Goal: Task Accomplishment & Management: Manage account settings

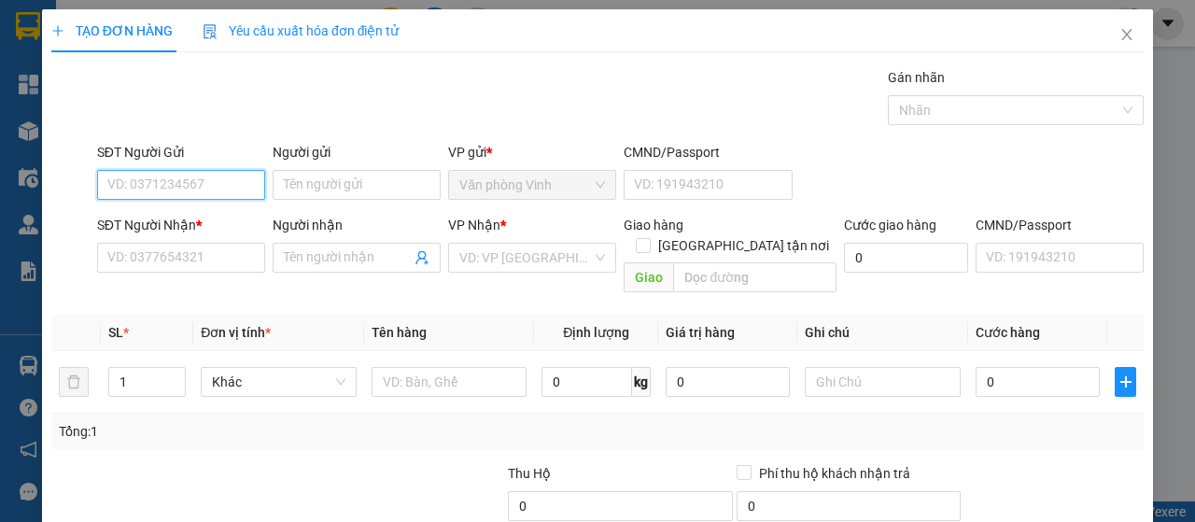
click at [155, 190] on input "SĐT Người Gửi" at bounding box center [181, 185] width 168 height 30
click at [213, 188] on input "SĐT Người Gửi" at bounding box center [181, 185] width 168 height 30
type input "0963749667"
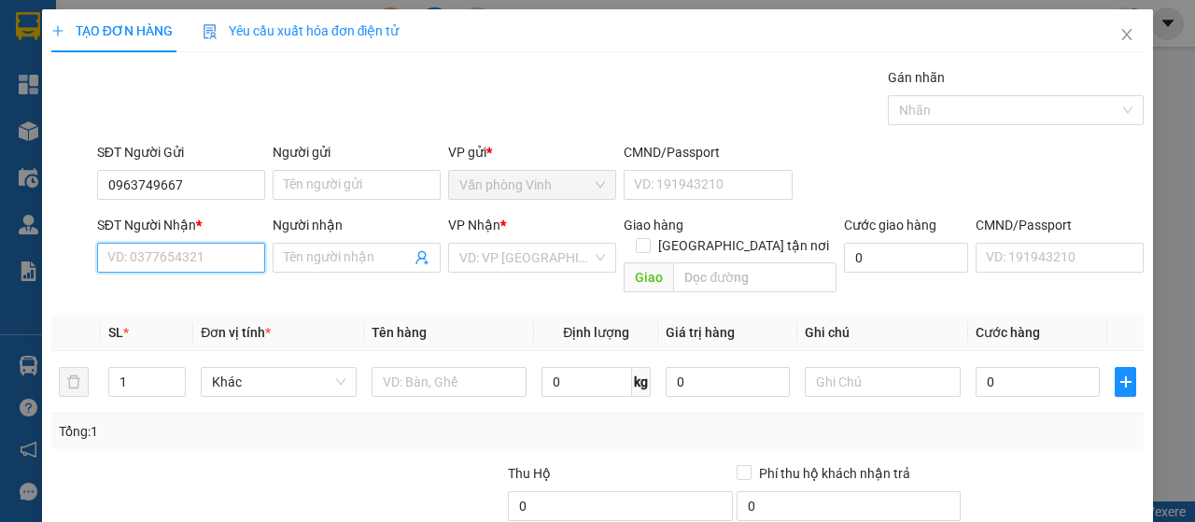
click at [183, 250] on input "SĐT Người Nhận *" at bounding box center [181, 258] width 168 height 30
type input "0915531471"
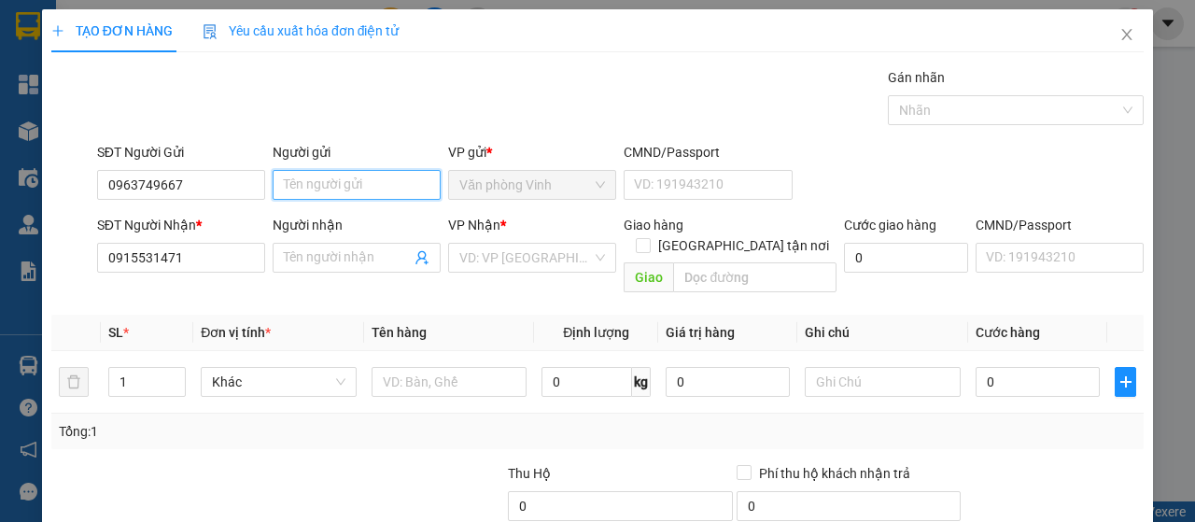
click at [325, 187] on input "Người gửi" at bounding box center [357, 185] width 168 height 30
click at [322, 182] on input "Người gửi" at bounding box center [357, 185] width 168 height 30
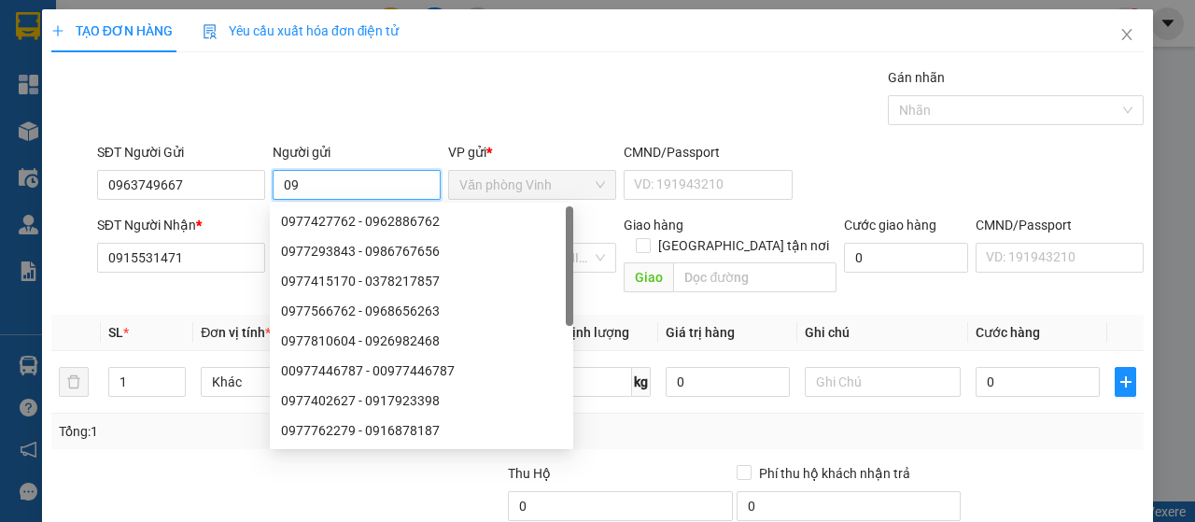
type input "0"
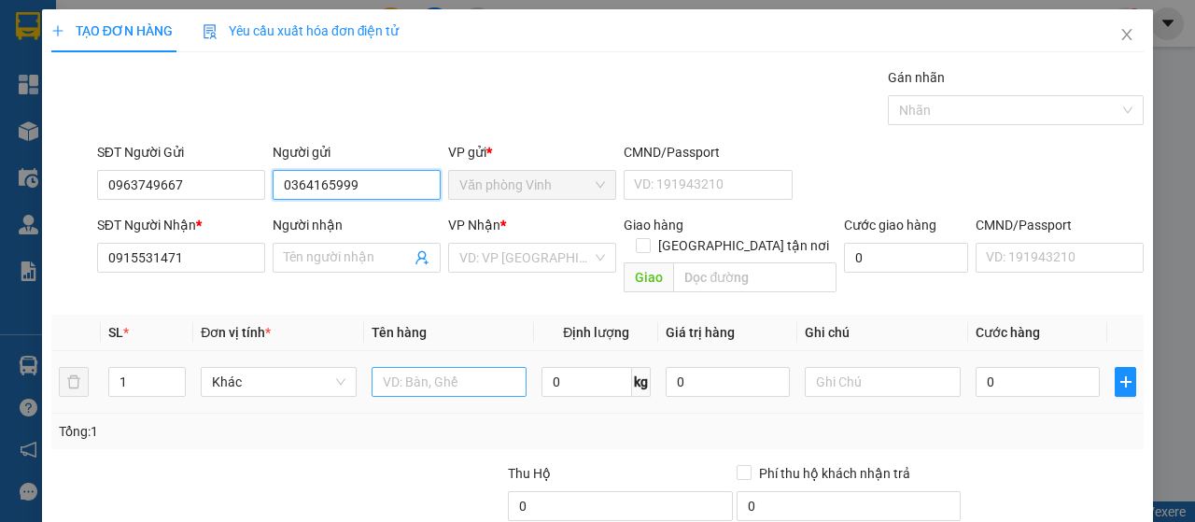
type input "0364165999"
click at [391, 367] on input "text" at bounding box center [450, 382] width 156 height 30
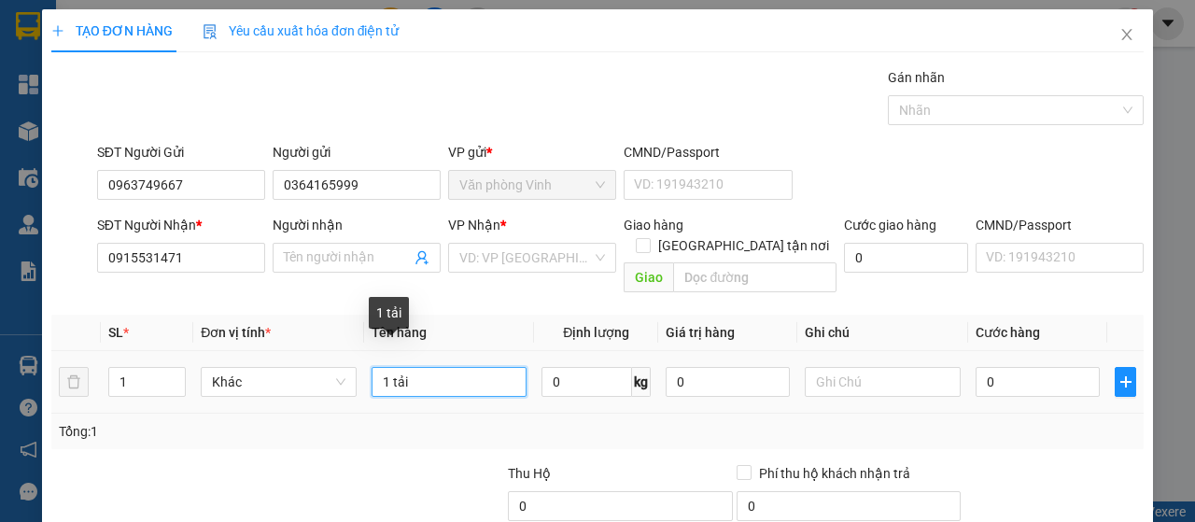
click at [458, 367] on input "1 tải" at bounding box center [450, 382] width 156 height 30
type input "1 tải"
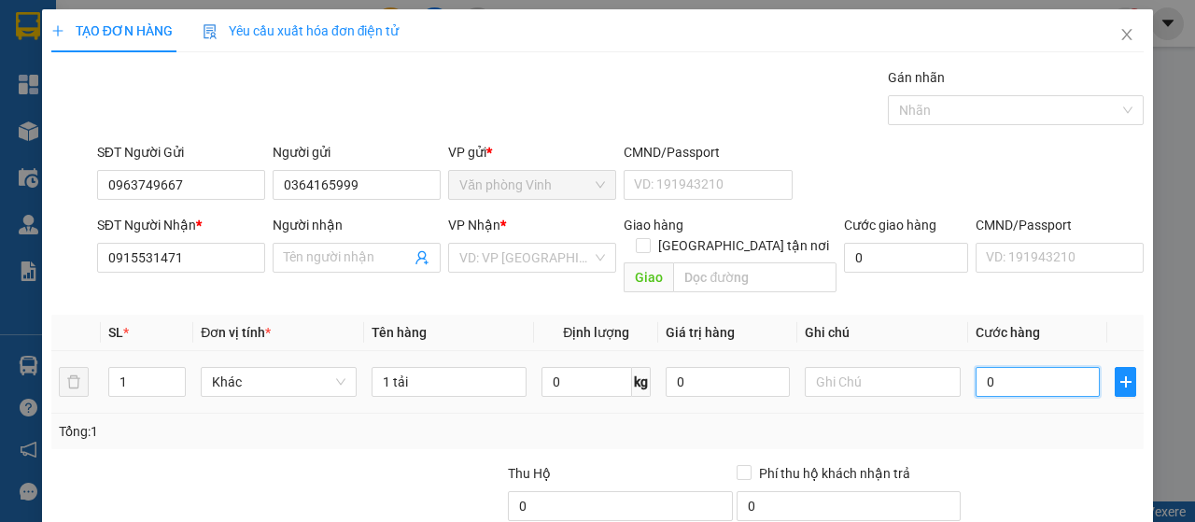
click at [1005, 367] on input "0" at bounding box center [1038, 382] width 124 height 30
type input "1"
type input "1 t"
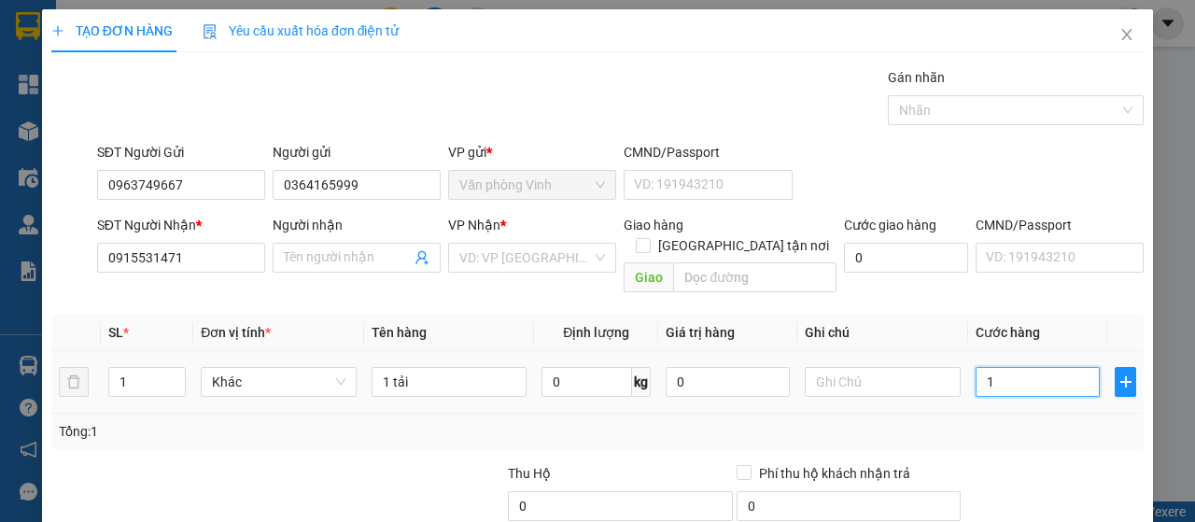
type input "0"
type input "1"
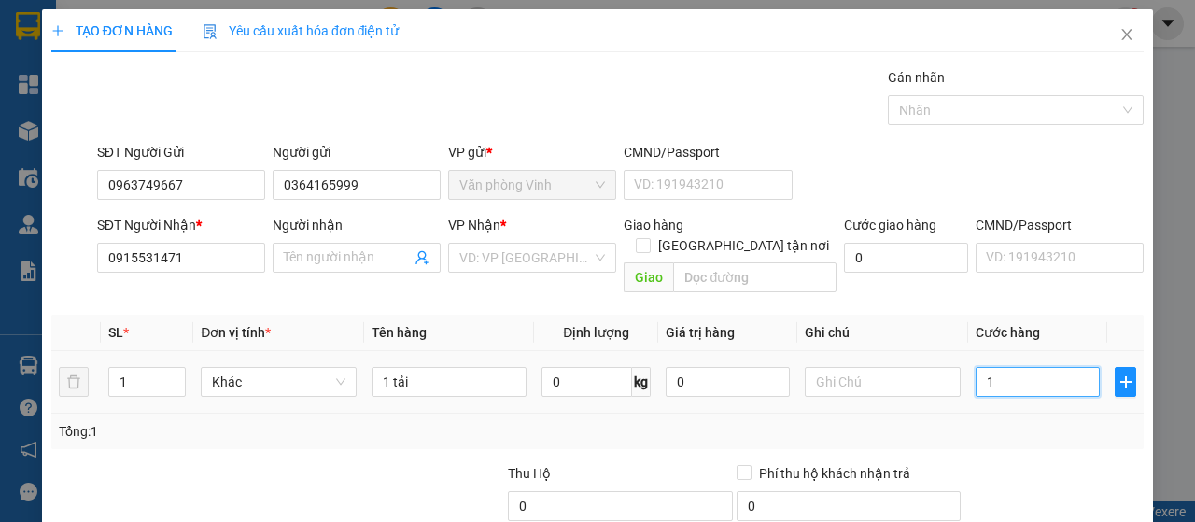
type input "0"
type input "01"
type input "1"
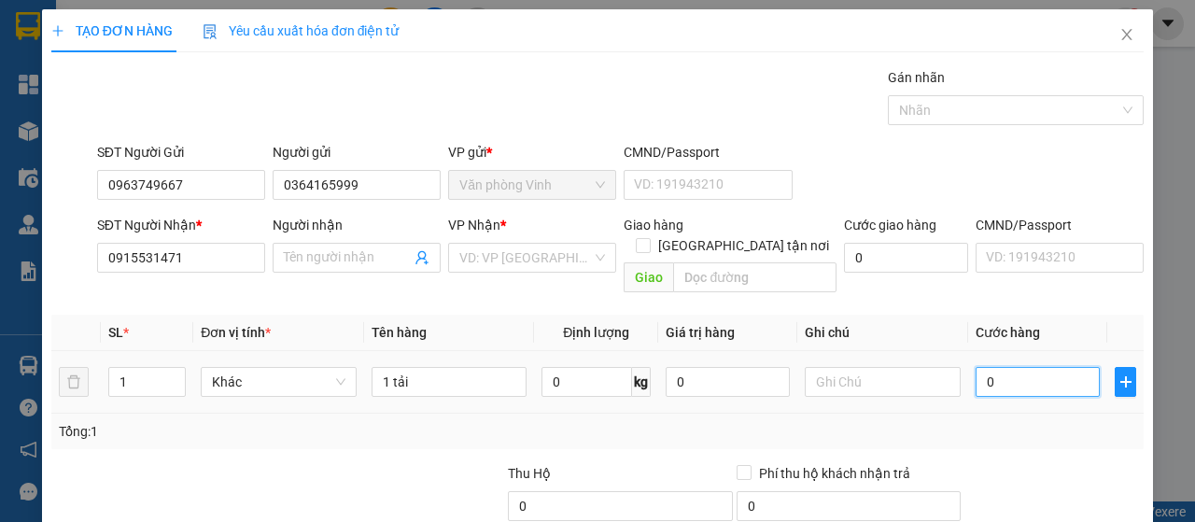
type input "1"
type input "010"
type input "10"
type input "0.100"
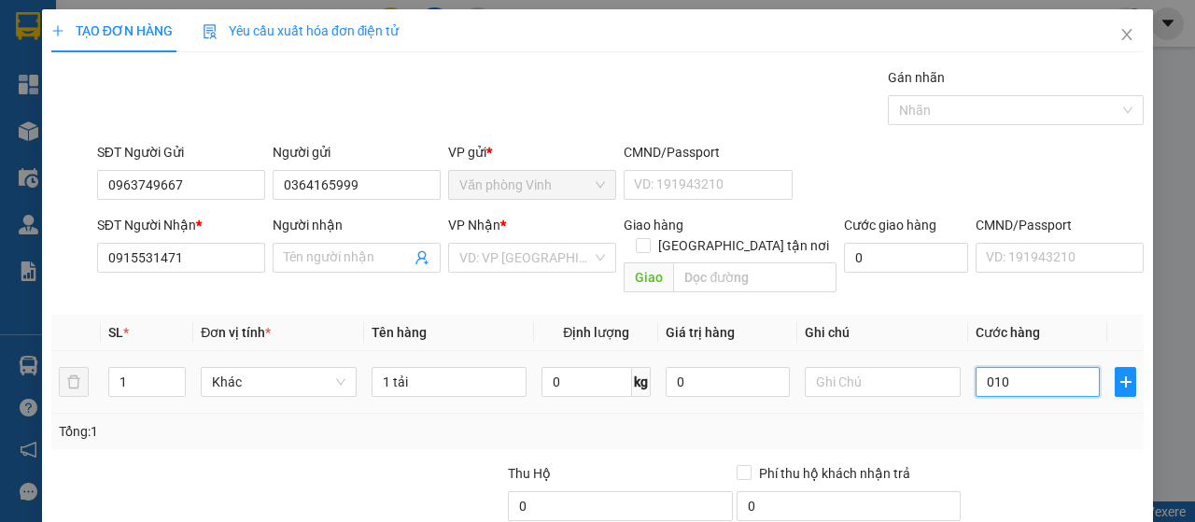
type input "100"
type input "01.000"
type input "1.000"
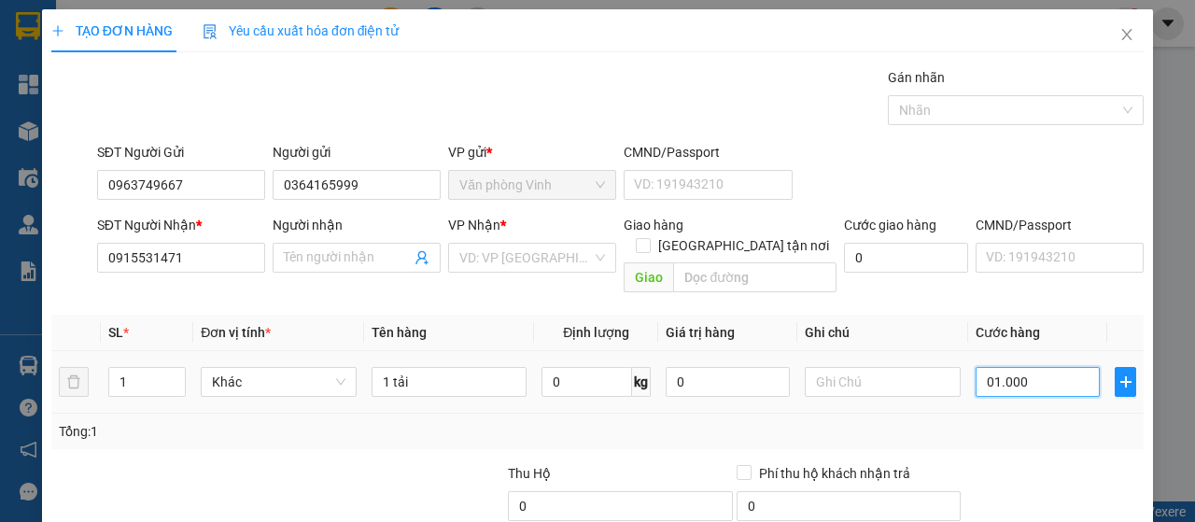
type input "010.000"
type input "10.000"
type input "0.100.000"
type input "100.000"
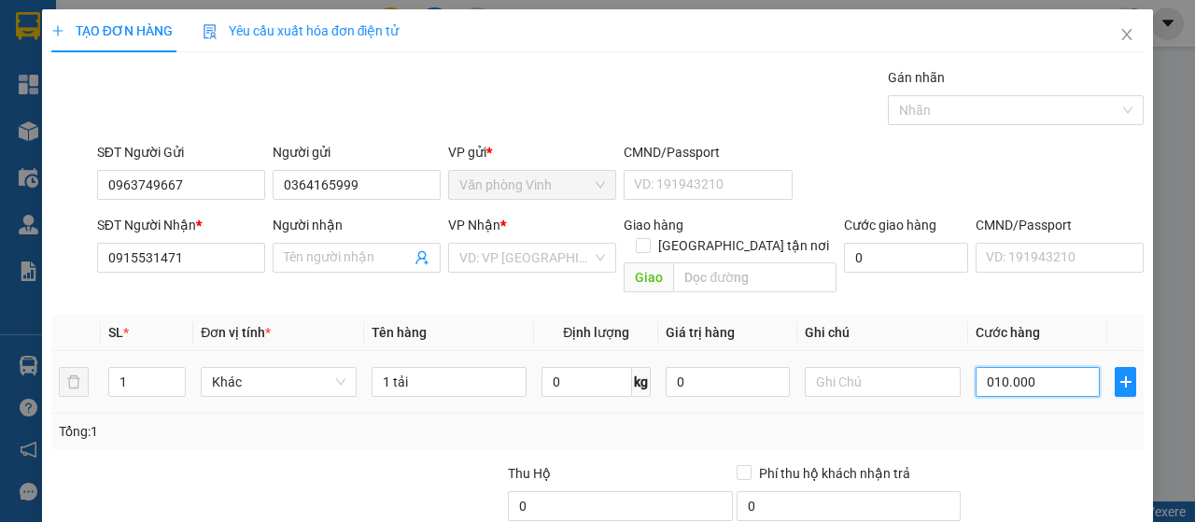
type input "100.000"
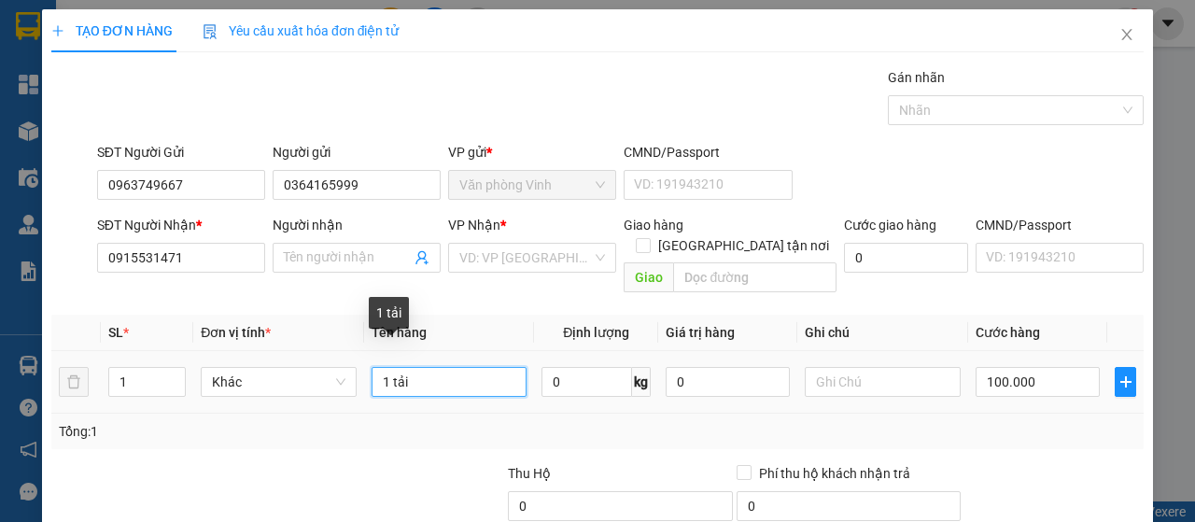
click at [431, 367] on input "1 tải" at bounding box center [450, 382] width 156 height 30
type input "1 tải sắt"
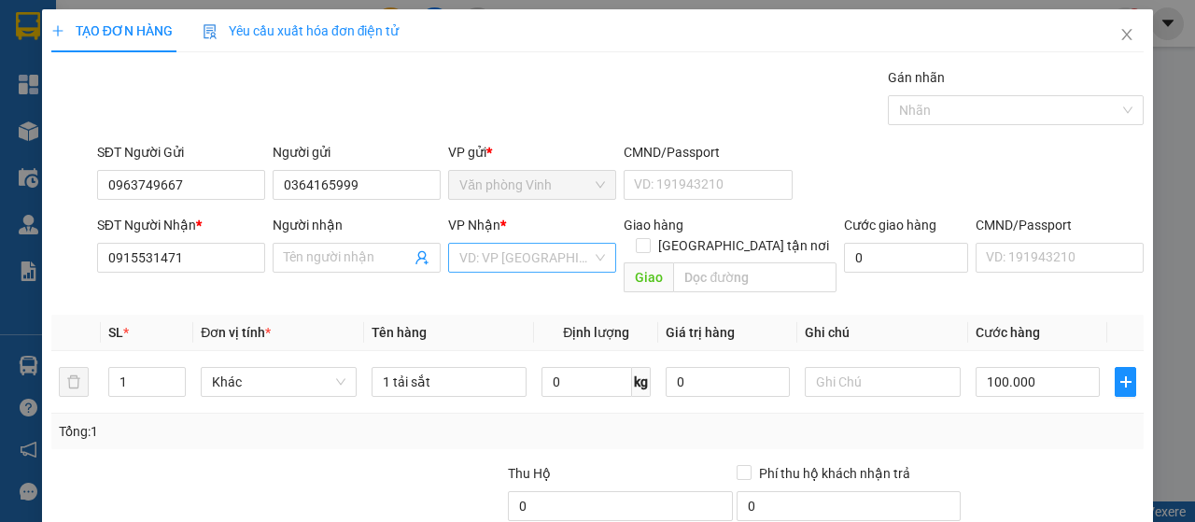
click at [564, 253] on input "search" at bounding box center [525, 258] width 133 height 28
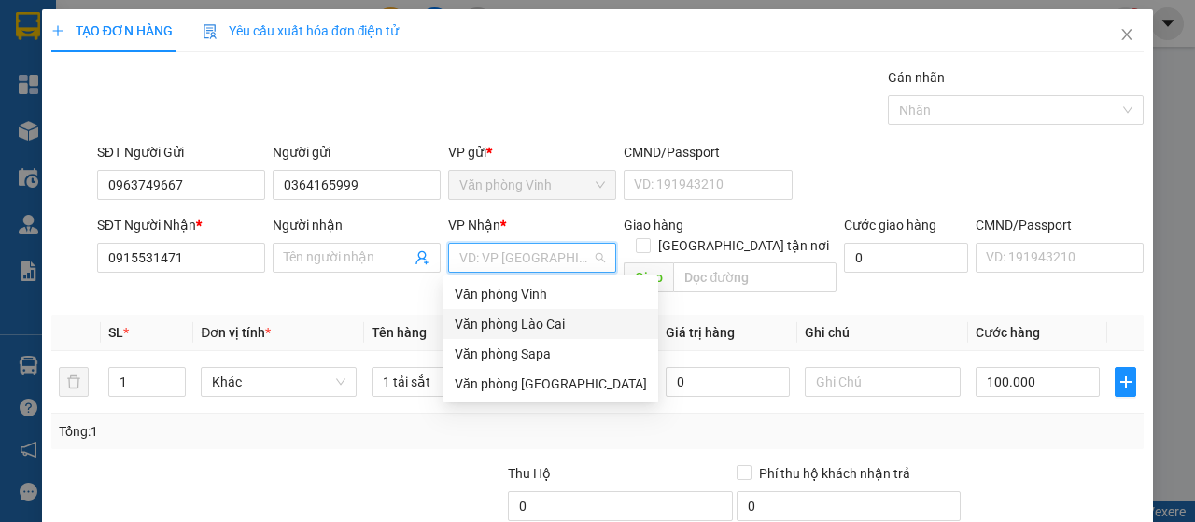
click at [564, 324] on div "Văn phòng Lào Cai" at bounding box center [551, 324] width 192 height 21
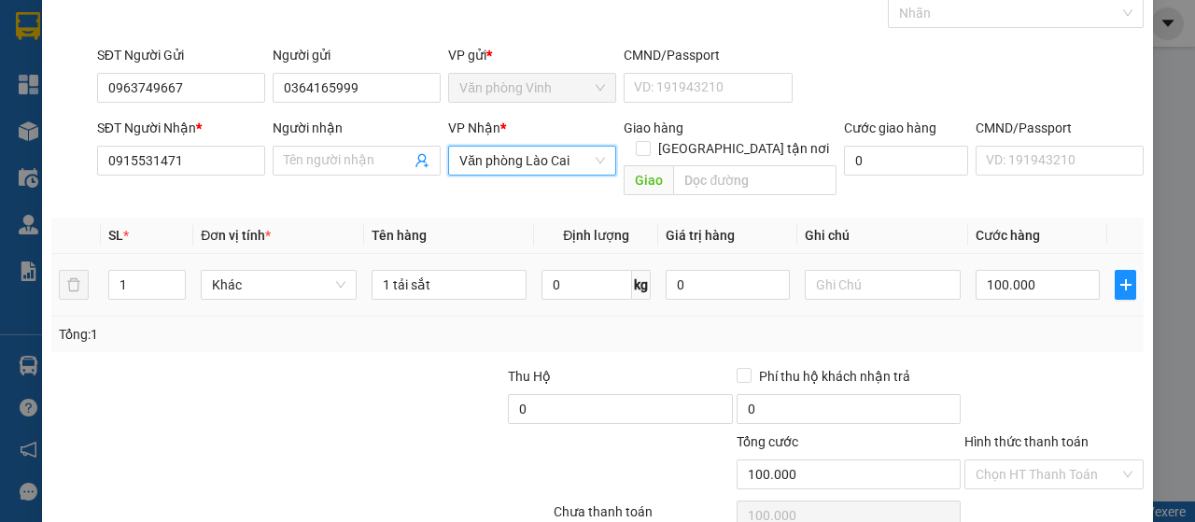
scroll to position [166, 0]
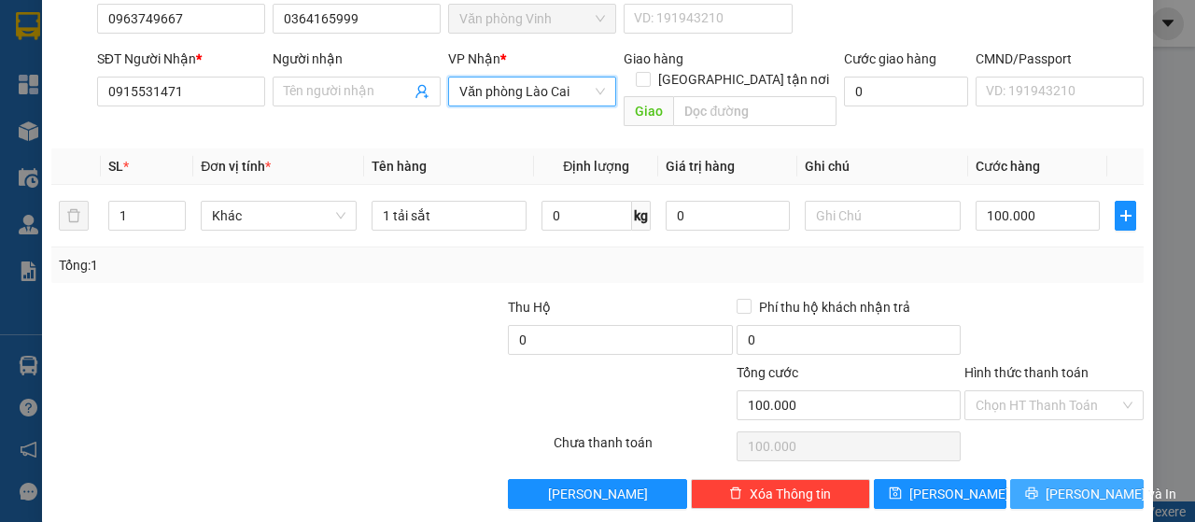
click at [1077, 484] on span "[PERSON_NAME] và In" at bounding box center [1111, 494] width 131 height 21
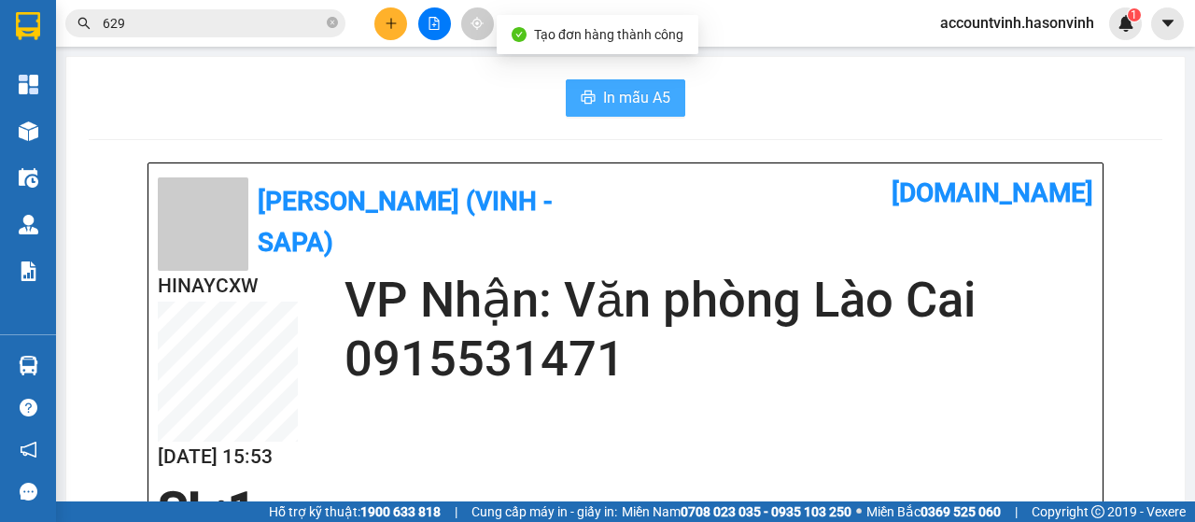
click at [644, 96] on span "In mẫu A5" at bounding box center [636, 97] width 67 height 23
click at [628, 87] on span "In mẫu A5" at bounding box center [636, 97] width 67 height 23
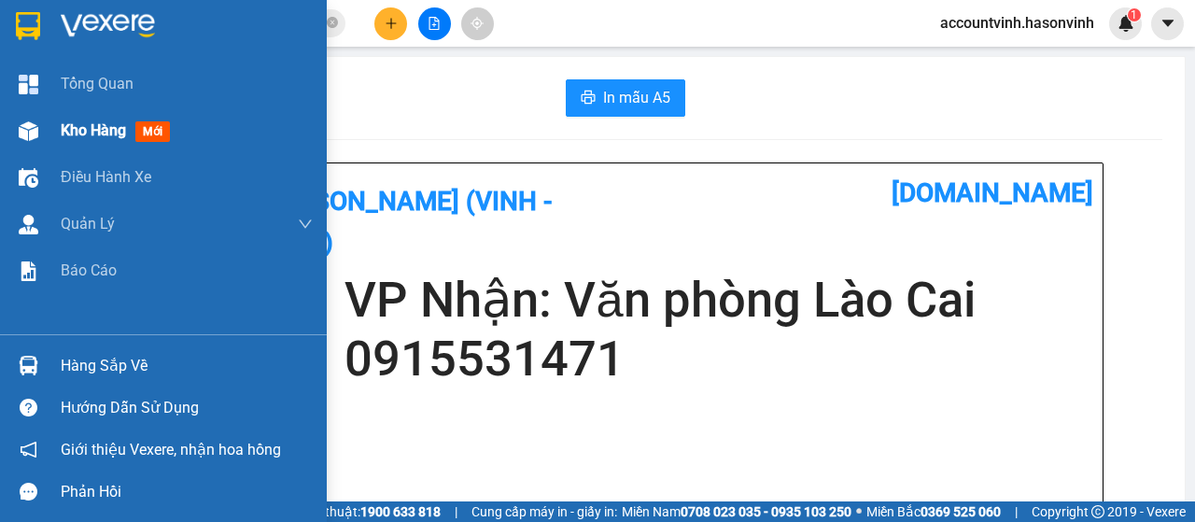
click at [32, 121] on img at bounding box center [29, 131] width 20 height 20
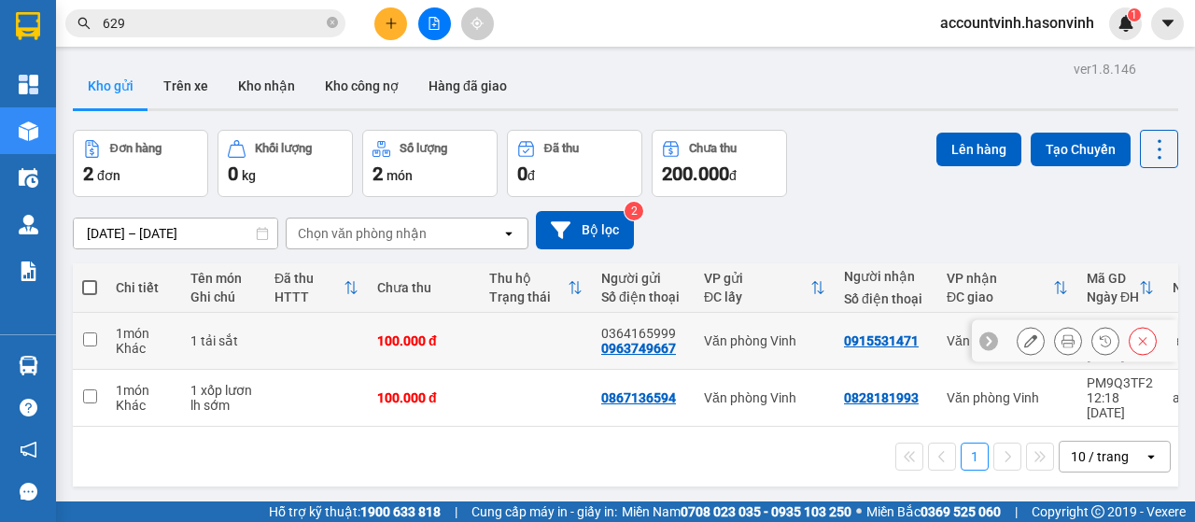
click at [1024, 334] on icon at bounding box center [1030, 340] width 13 height 13
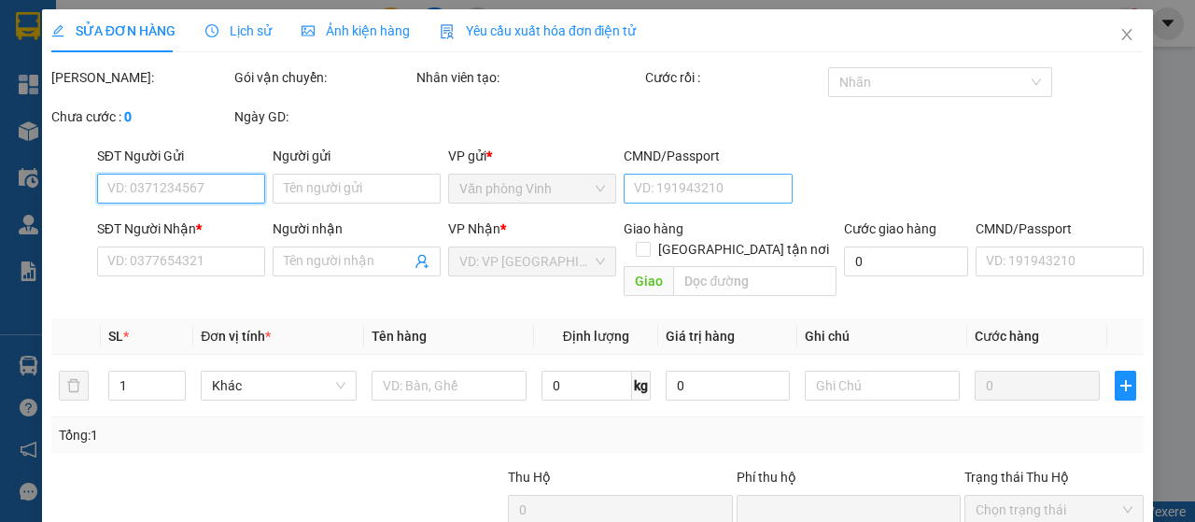
type input "0963749667"
type input "0364165999"
type input "0915531471"
type input "0"
type input "100.000"
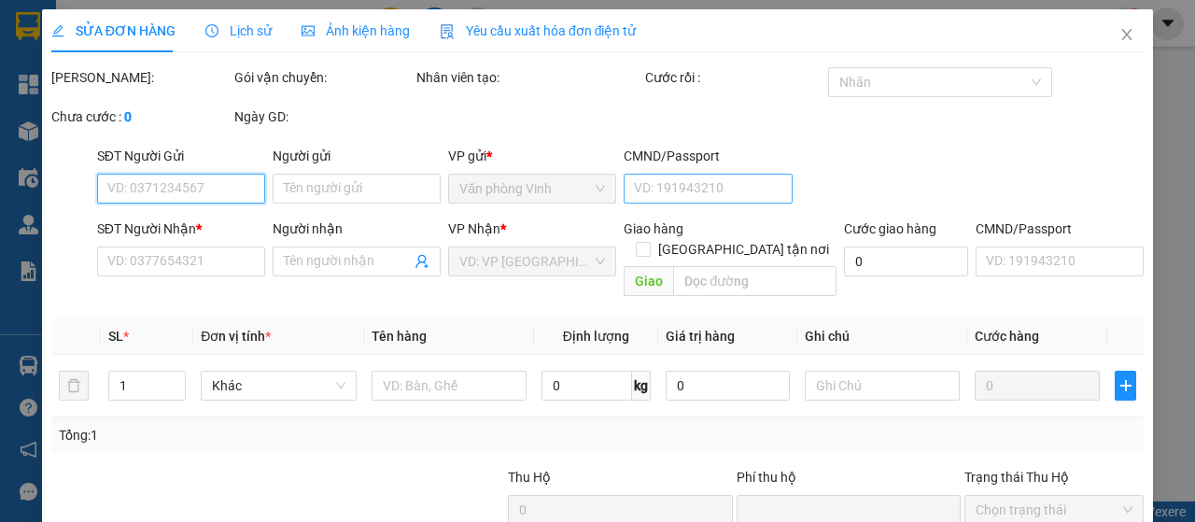
type input "100.000"
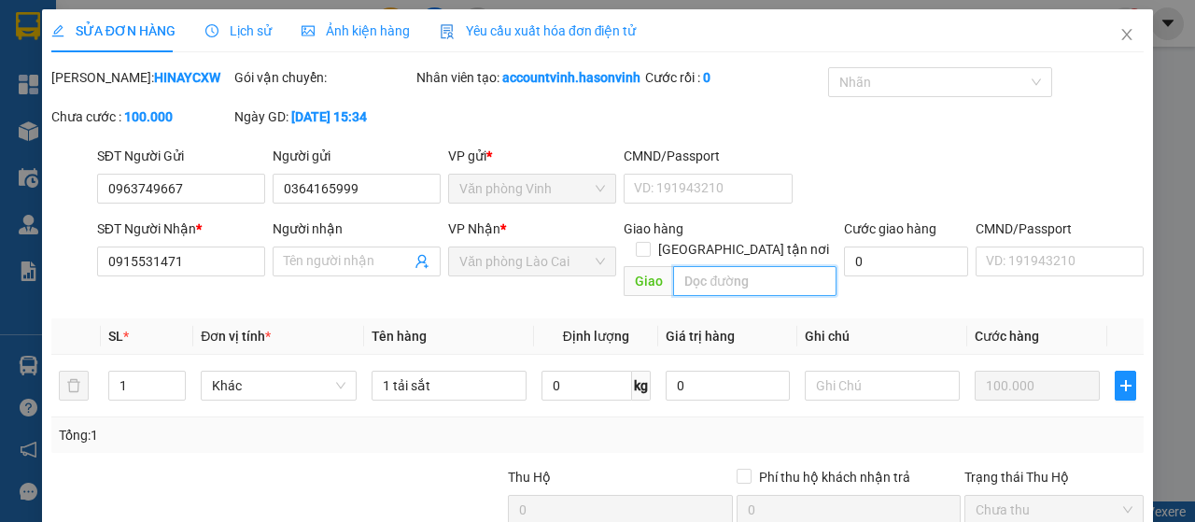
click at [716, 296] on input "text" at bounding box center [754, 281] width 162 height 30
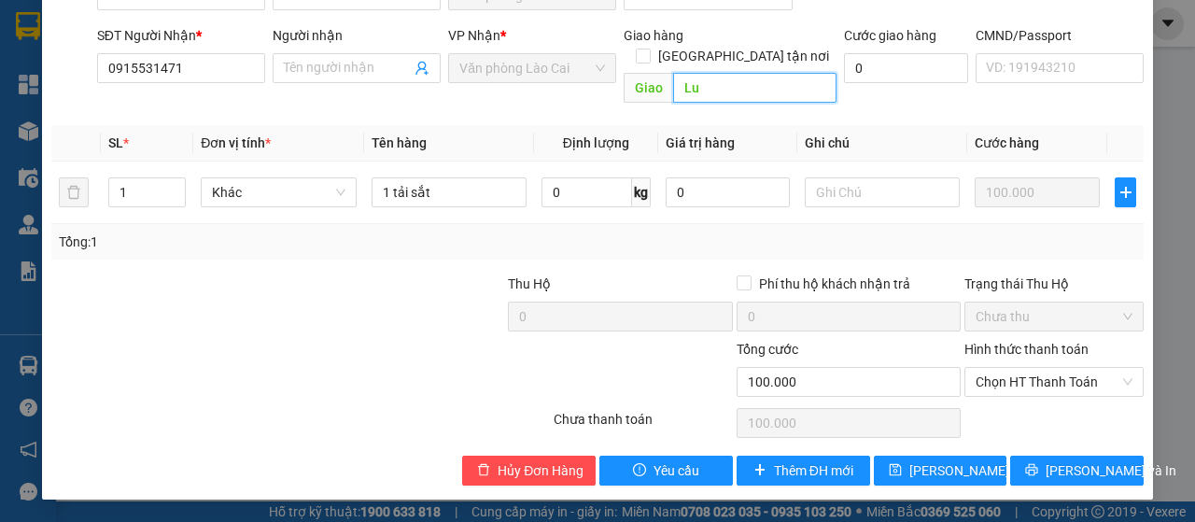
scroll to position [212, 0]
type input "Lu"
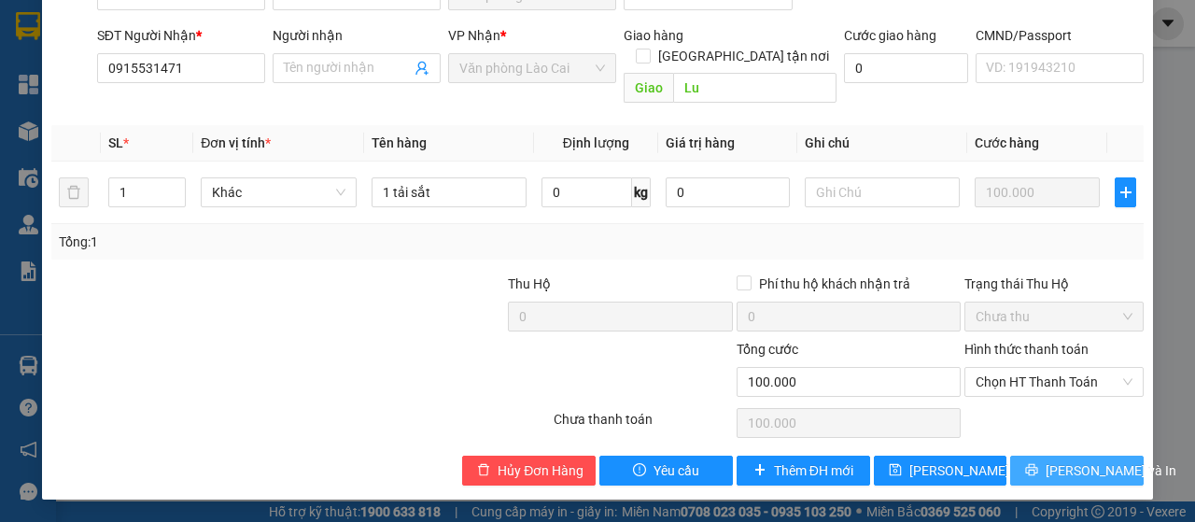
click at [1060, 463] on span "[PERSON_NAME] và In" at bounding box center [1111, 470] width 131 height 21
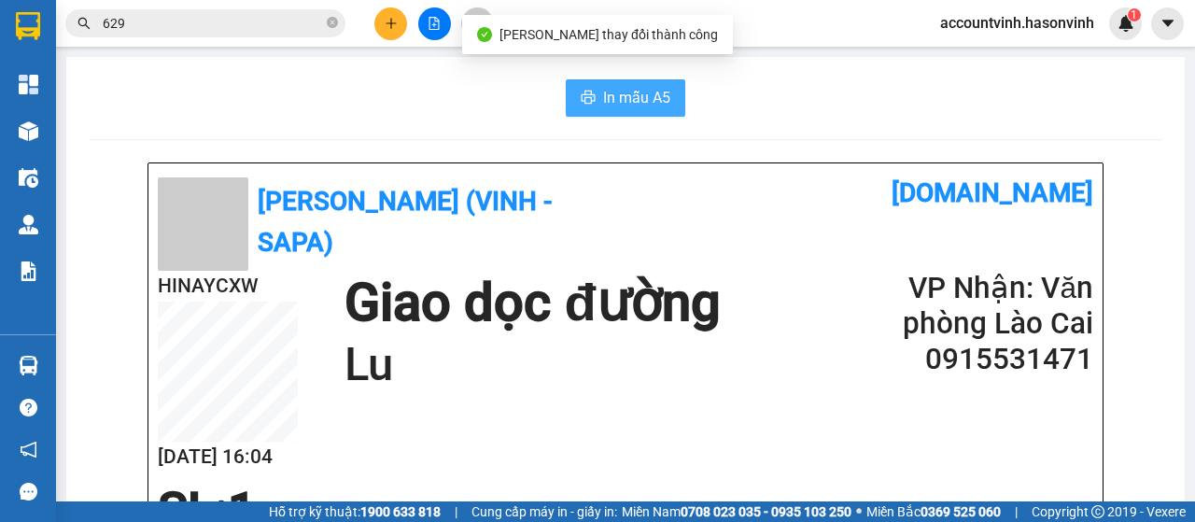
click at [634, 93] on span "In mẫu A5" at bounding box center [636, 97] width 67 height 23
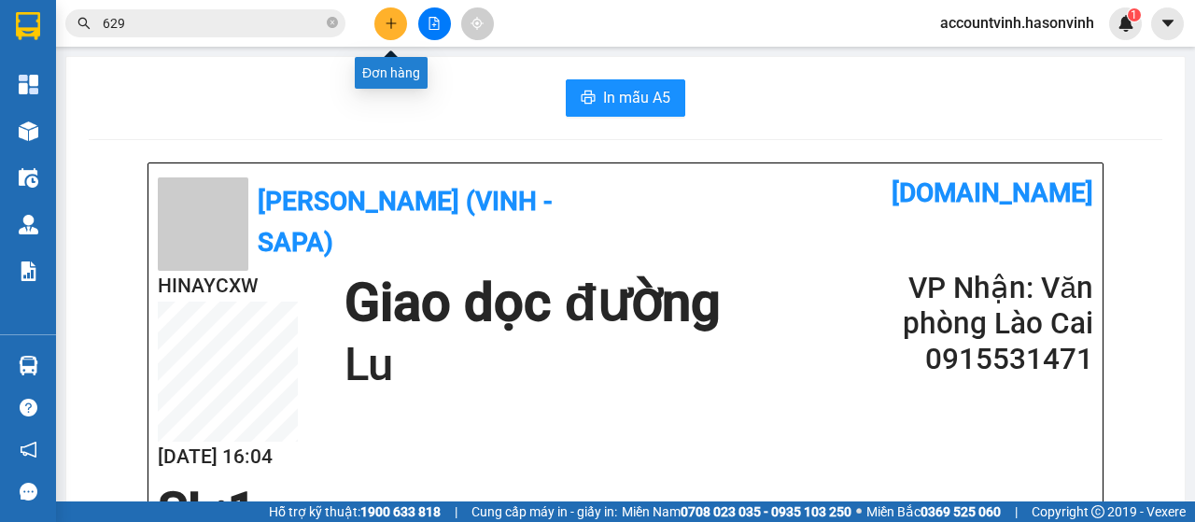
click at [398, 27] on button at bounding box center [390, 23] width 33 height 33
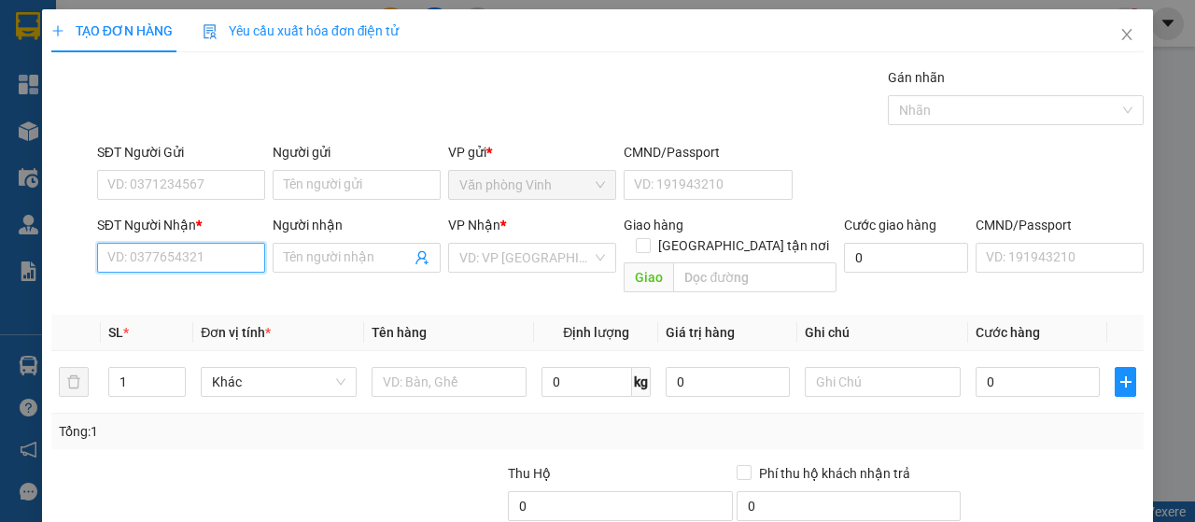
click at [187, 252] on input "SĐT Người Nhận *" at bounding box center [181, 258] width 168 height 30
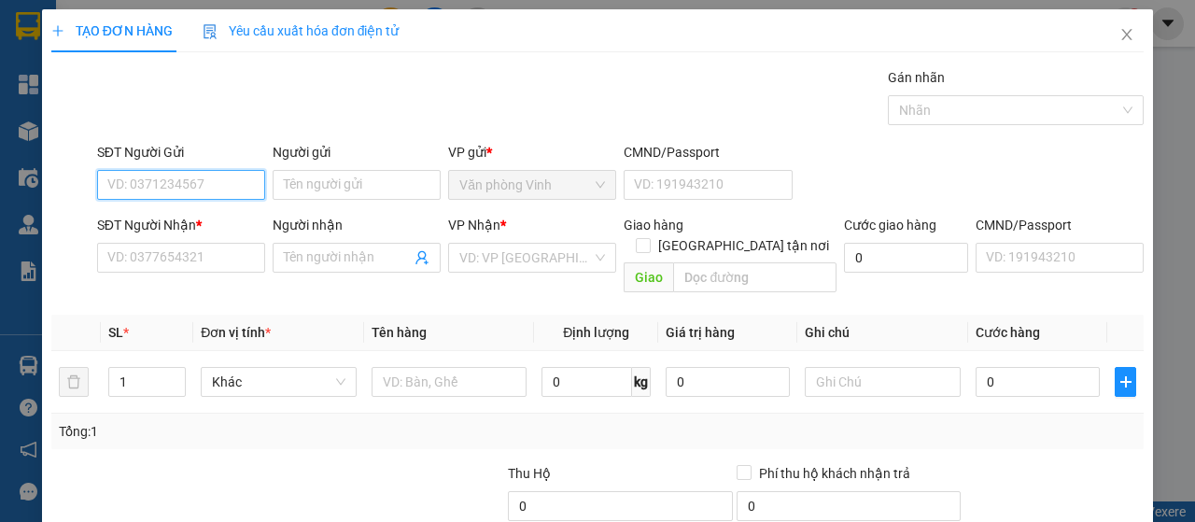
click at [192, 186] on input "SĐT Người Gửi" at bounding box center [181, 185] width 168 height 30
type input "0916494222"
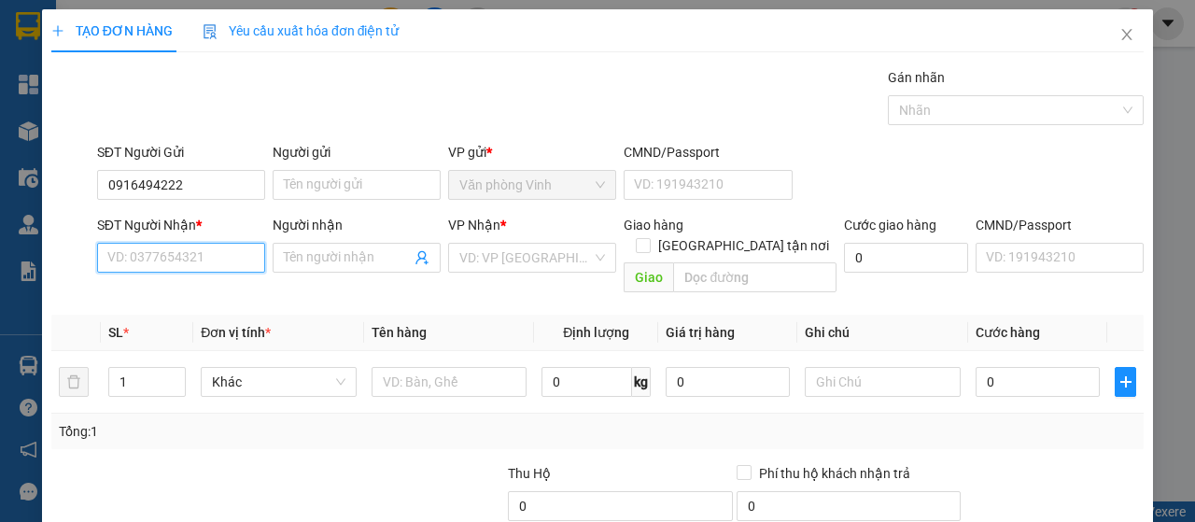
click at [183, 248] on input "SĐT Người Nhận *" at bounding box center [181, 258] width 168 height 30
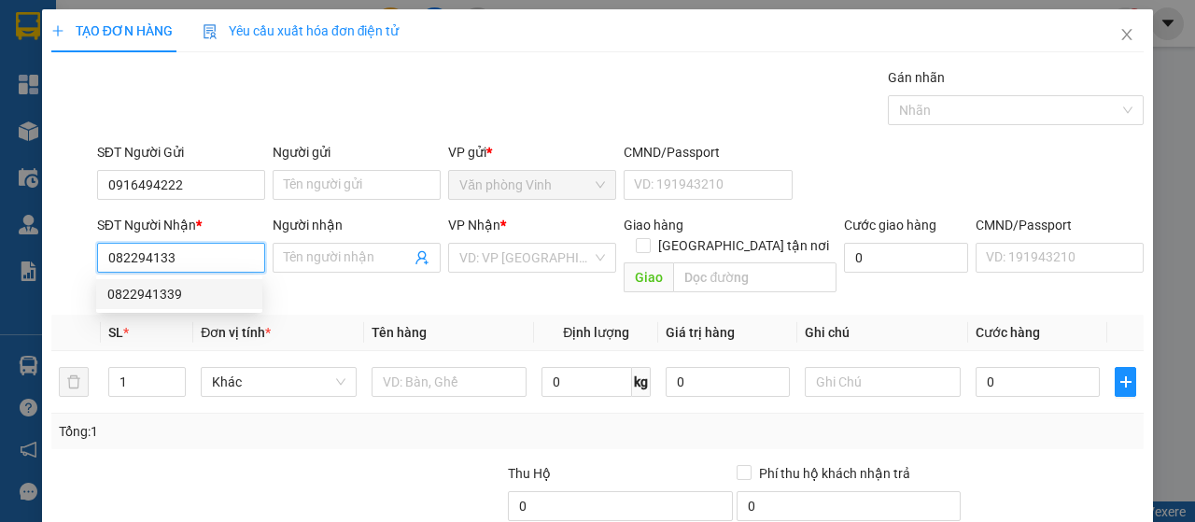
click at [157, 290] on div "0822941339" at bounding box center [179, 294] width 144 height 21
type input "0822941339"
type input "50.000"
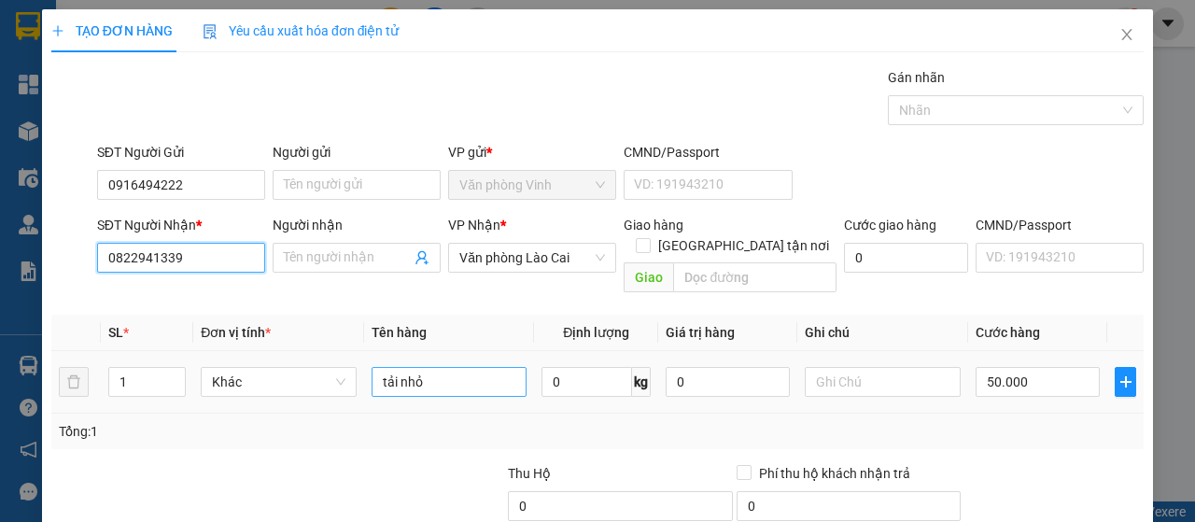
type input "0822941339"
click at [441, 367] on input "tải nhỏ" at bounding box center [450, 382] width 156 height 30
type input "tải trắng"
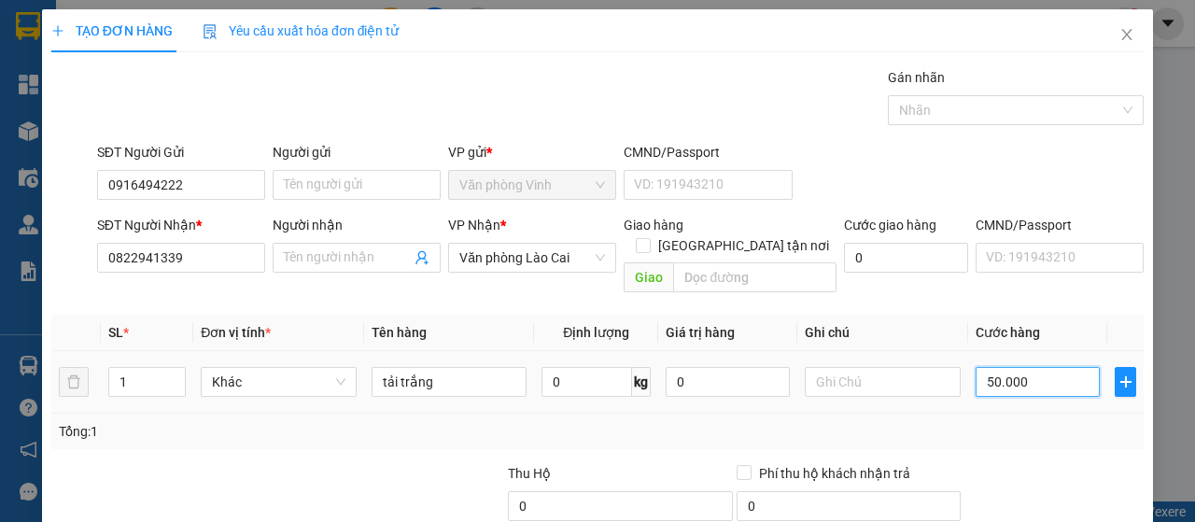
click at [1011, 367] on input "50.000" at bounding box center [1038, 382] width 124 height 30
type input "0"
type input "8"
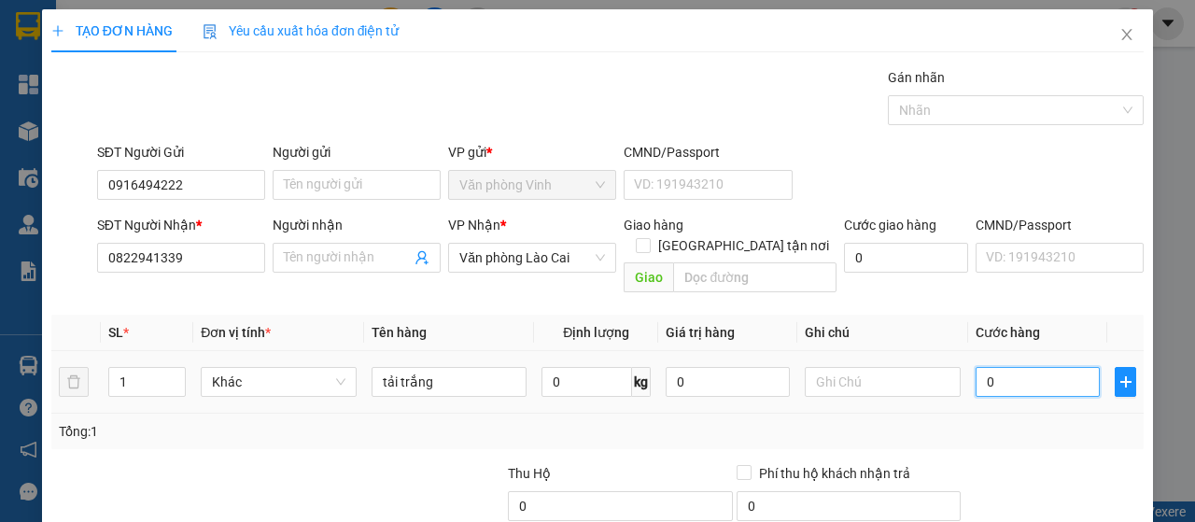
type input "8"
type input "08"
type input "80"
type input "080"
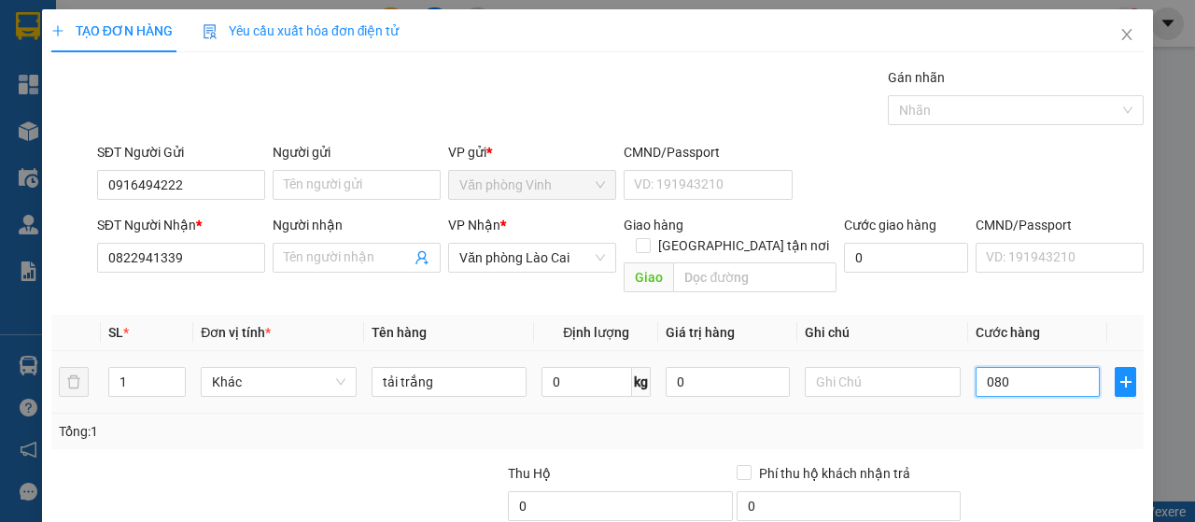
type input "800"
type input "0.800"
type input "8.000"
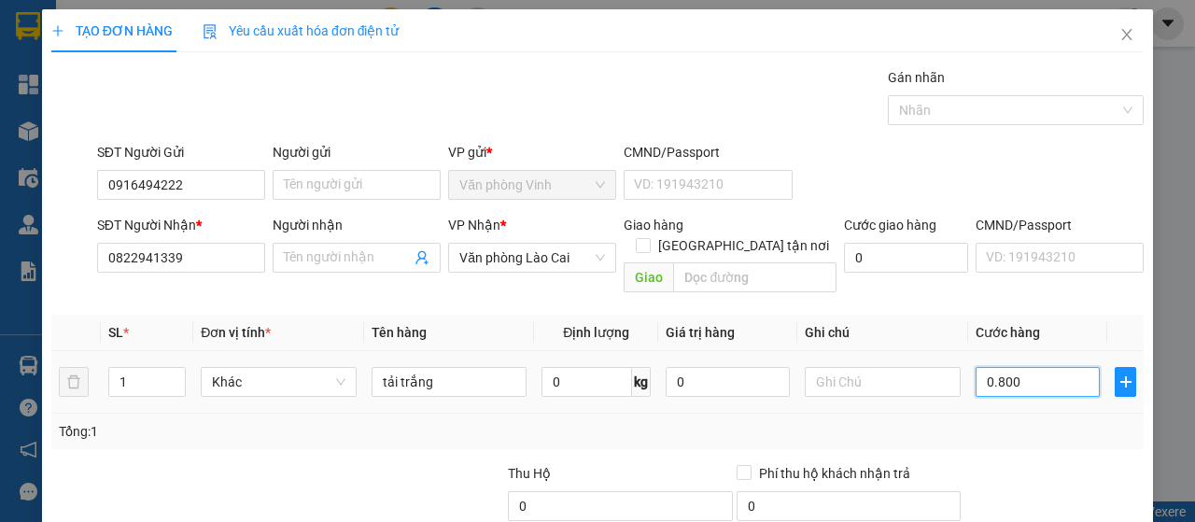
type input "08.000"
type input "80.000"
type input "080.000"
type input "8.000"
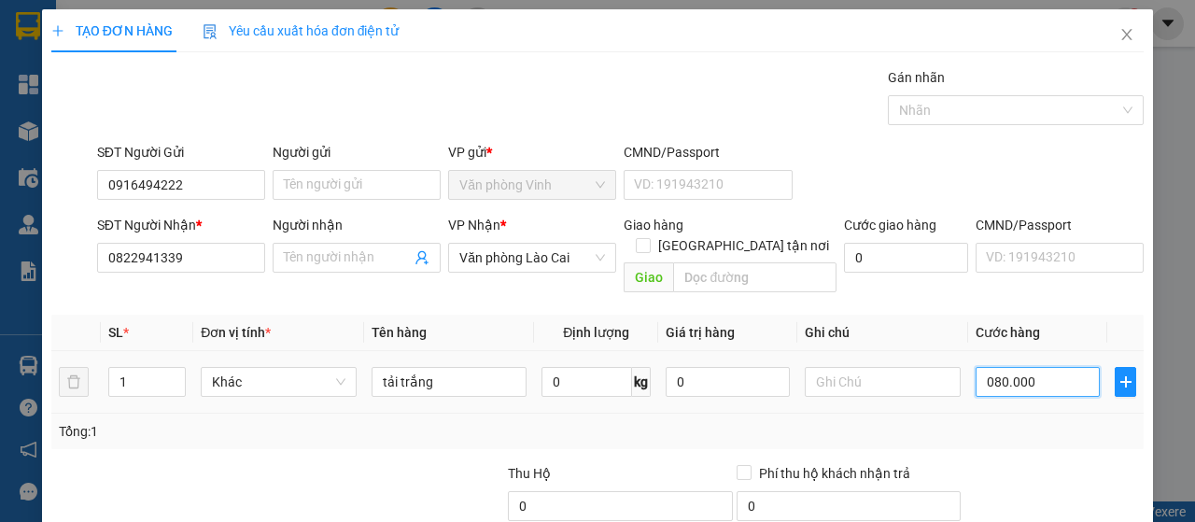
type input "8.000"
type input "08.000"
type input "800"
type input "0.800"
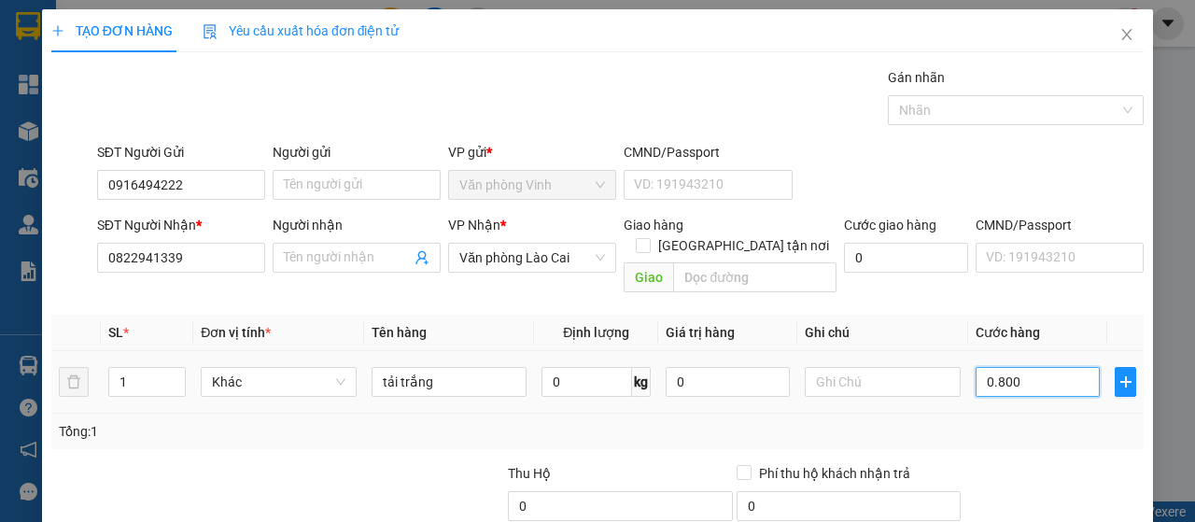
type input "80"
type input "080"
type input "8"
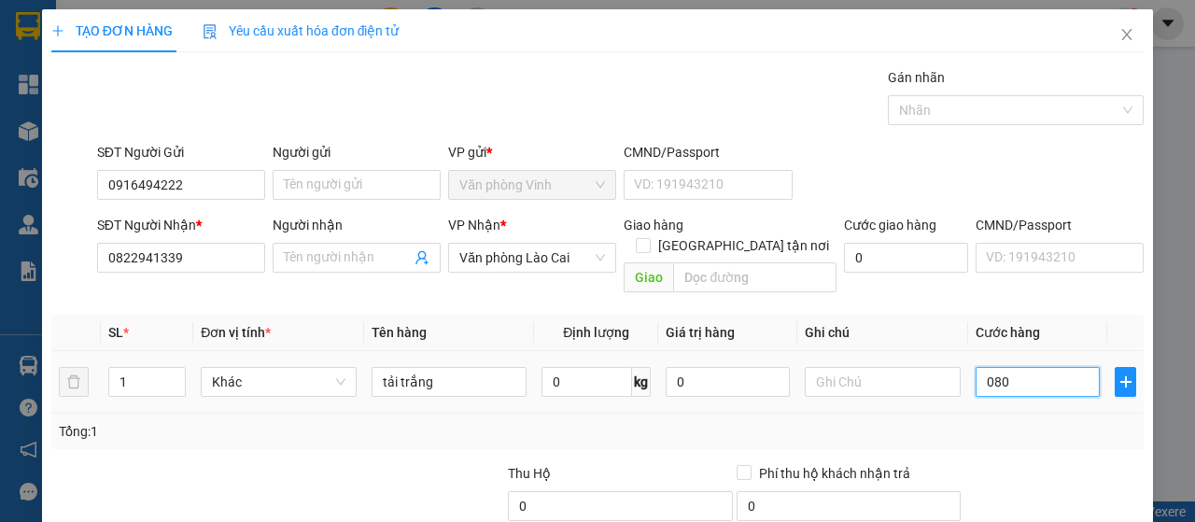
type input "08"
type input "0"
type input "9"
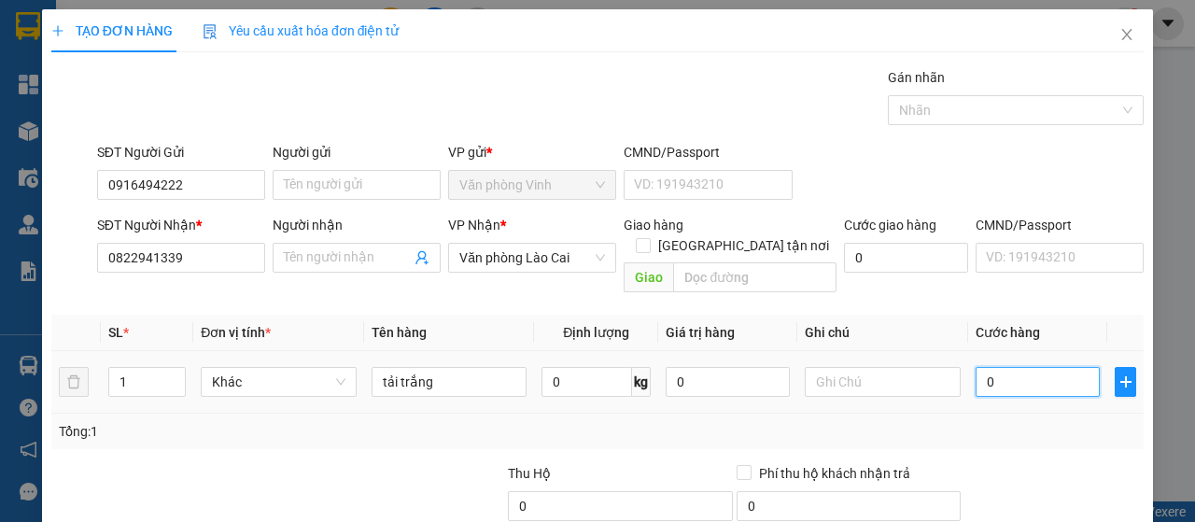
type input "9"
type input "09"
type input "90"
type input "090"
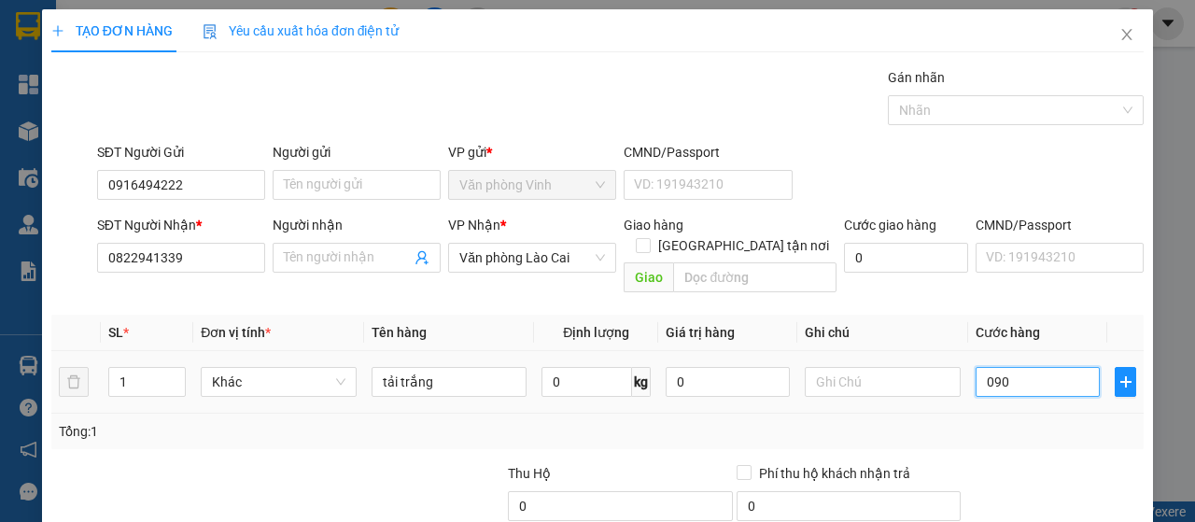
type input "900"
type input "0.900"
type input "9.000"
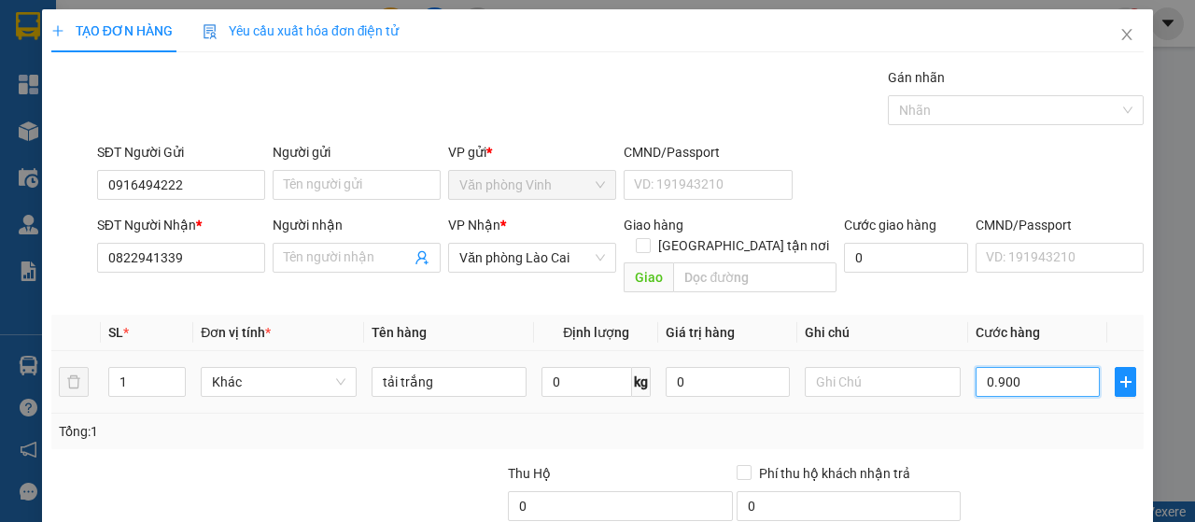
type input "09.000"
type input "90.000"
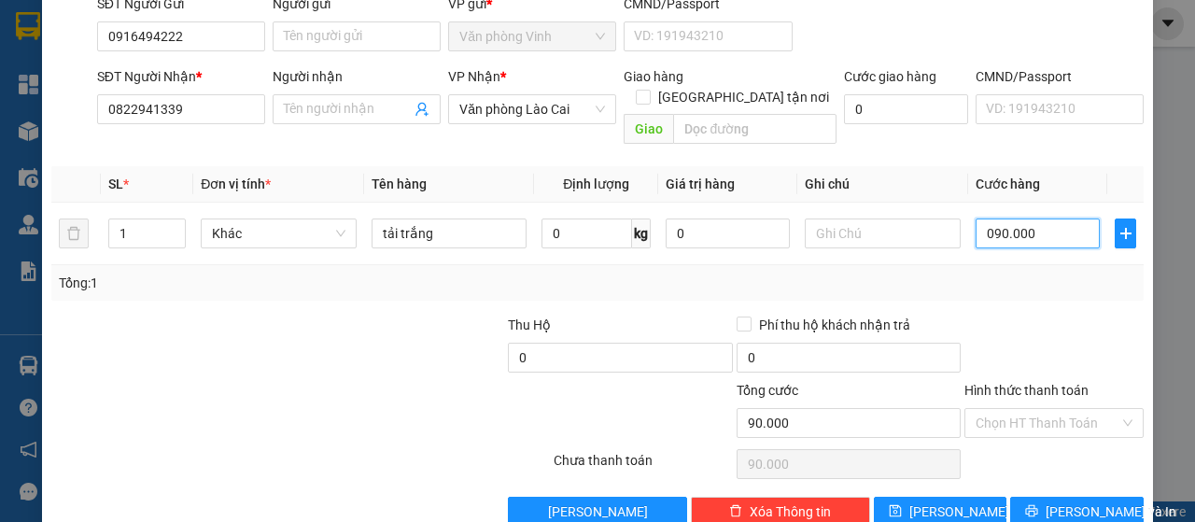
scroll to position [166, 0]
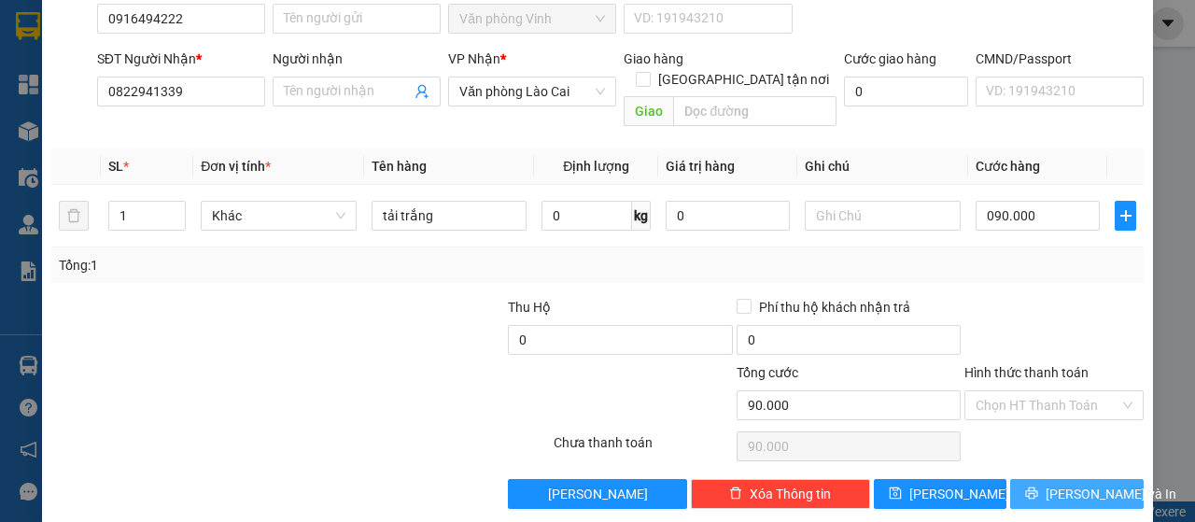
type input "90.000"
click at [1057, 484] on span "[PERSON_NAME] và In" at bounding box center [1111, 494] width 131 height 21
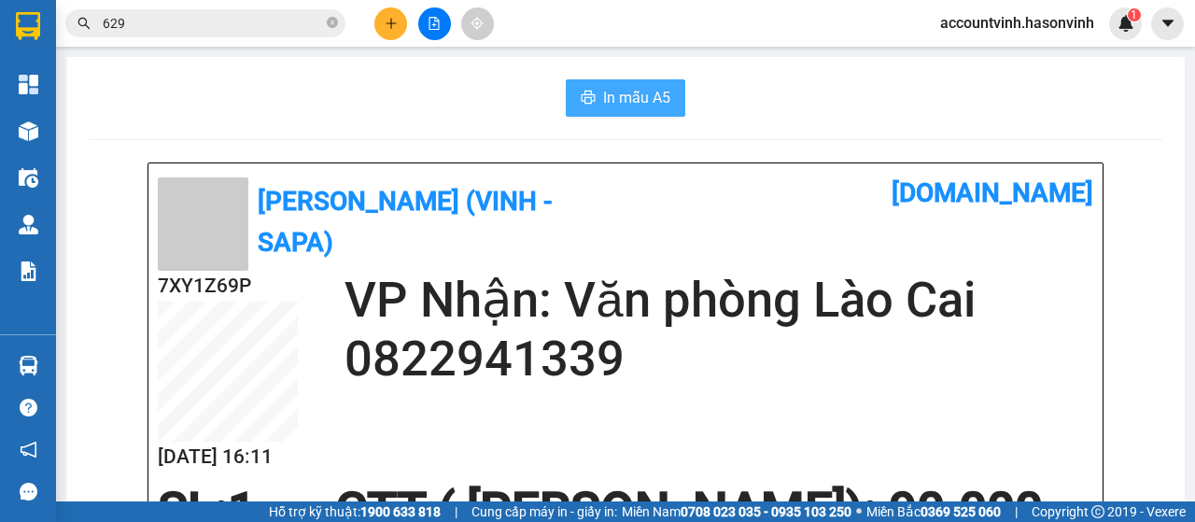
click at [653, 106] on span "In mẫu A5" at bounding box center [636, 97] width 67 height 23
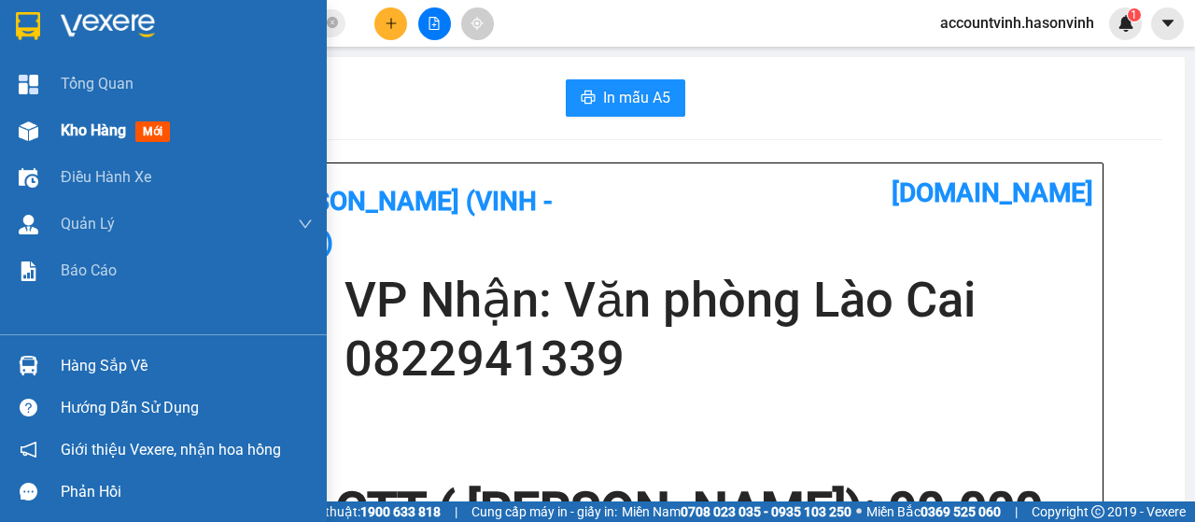
click at [37, 122] on div at bounding box center [28, 131] width 33 height 33
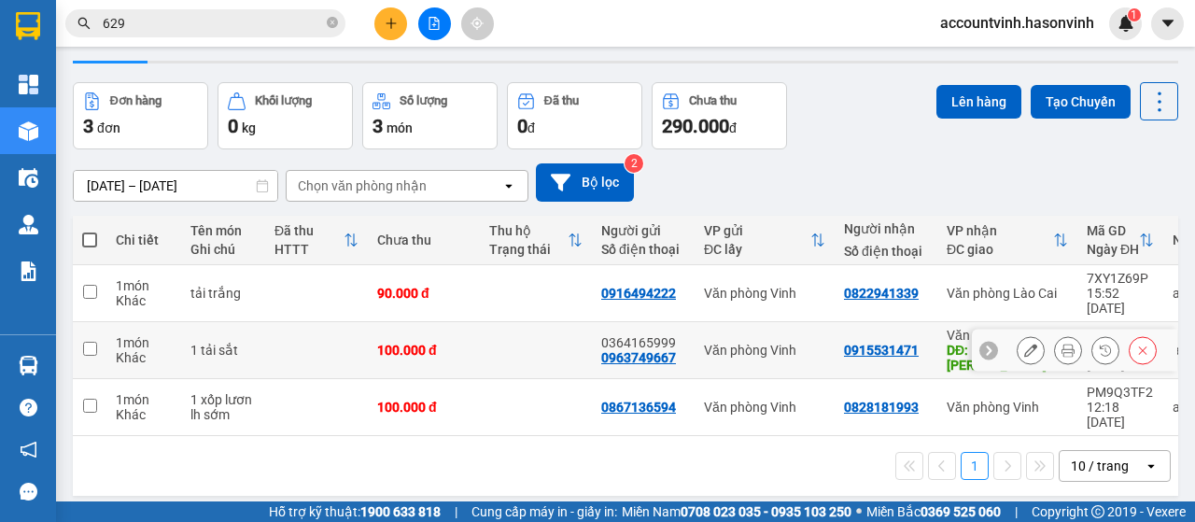
scroll to position [86, 0]
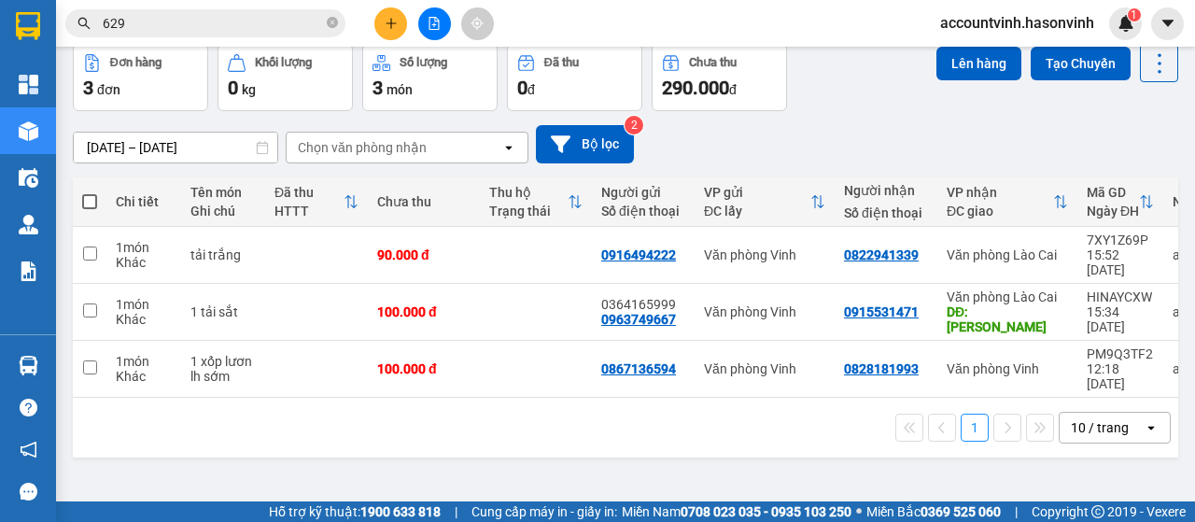
click at [377, 15] on button at bounding box center [390, 23] width 33 height 33
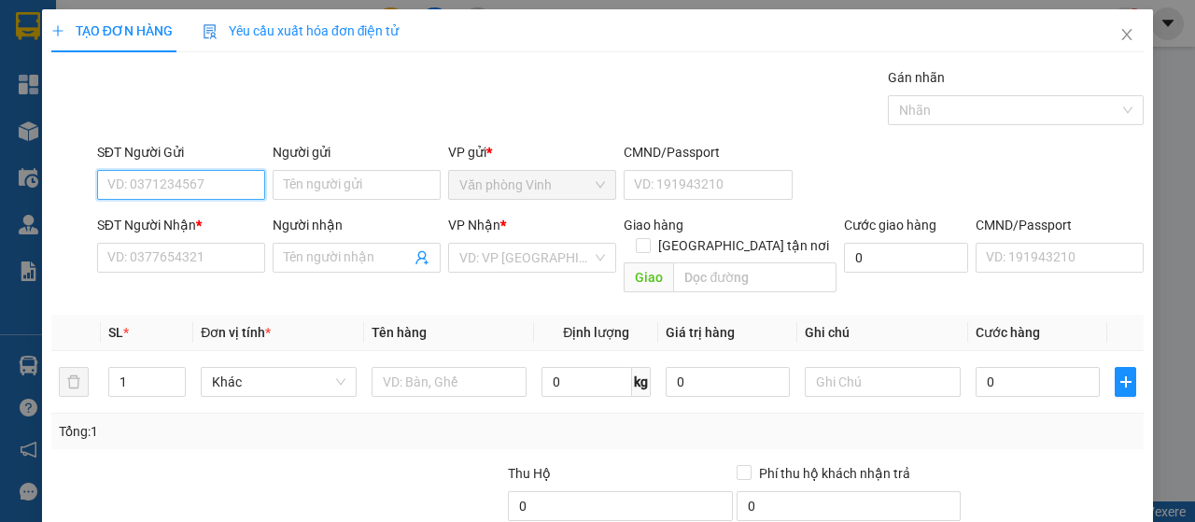
click at [176, 190] on input "SĐT Người Gửi" at bounding box center [181, 185] width 168 height 30
type input "0911912128"
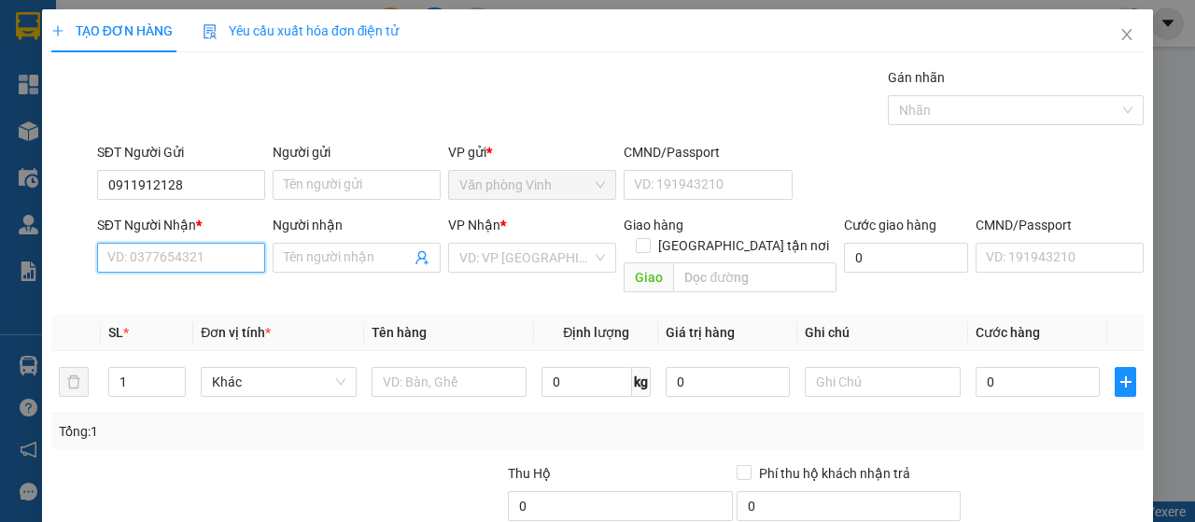
click at [182, 262] on input "SĐT Người Nhận *" at bounding box center [181, 258] width 168 height 30
type input "0904594777"
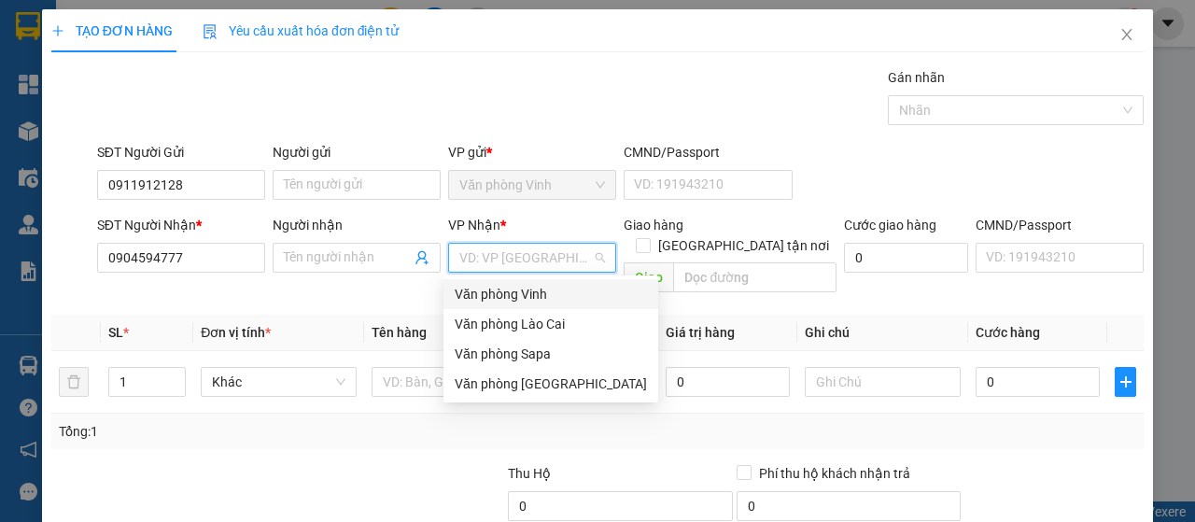
click at [525, 251] on input "search" at bounding box center [525, 258] width 133 height 28
click at [526, 289] on div "Văn phòng Vinh" at bounding box center [551, 294] width 192 height 21
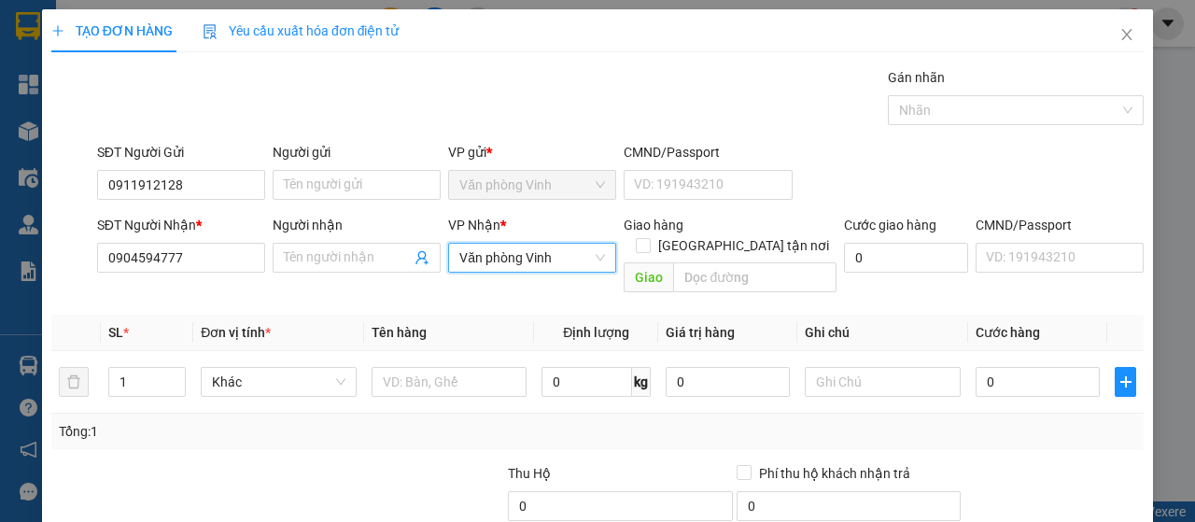
click at [534, 257] on span "Văn phòng Vinh" at bounding box center [532, 258] width 146 height 28
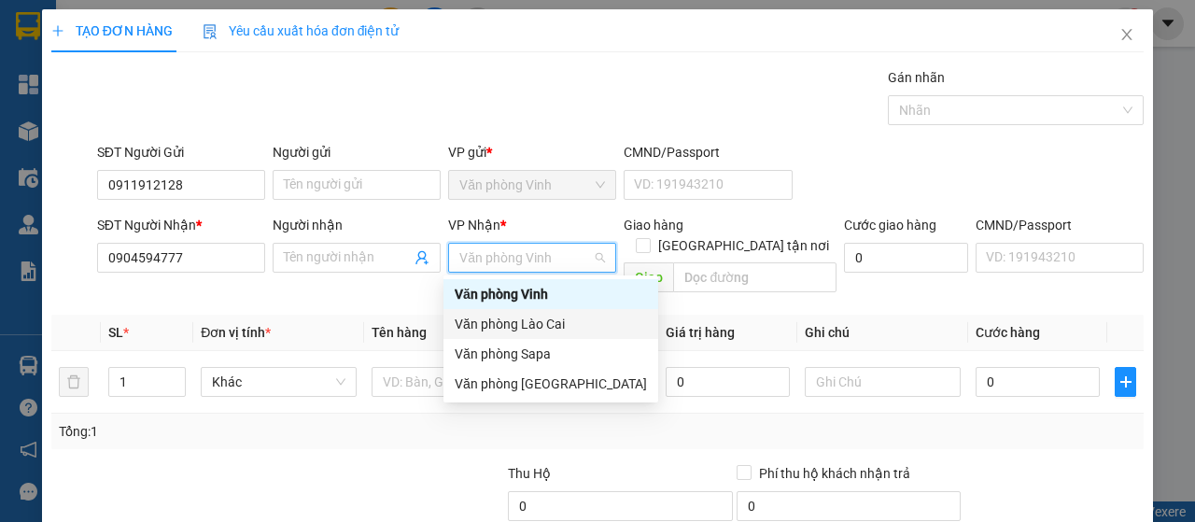
click at [562, 325] on div "Văn phòng Lào Cai" at bounding box center [551, 324] width 192 height 21
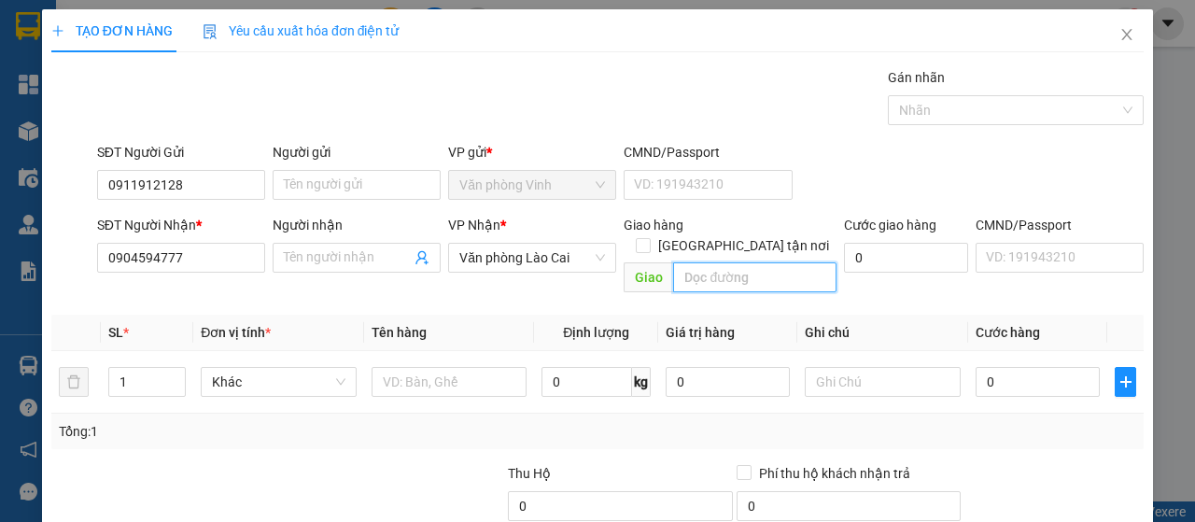
click at [701, 263] on input "text" at bounding box center [754, 277] width 162 height 30
type input "nút giao tam đảo"
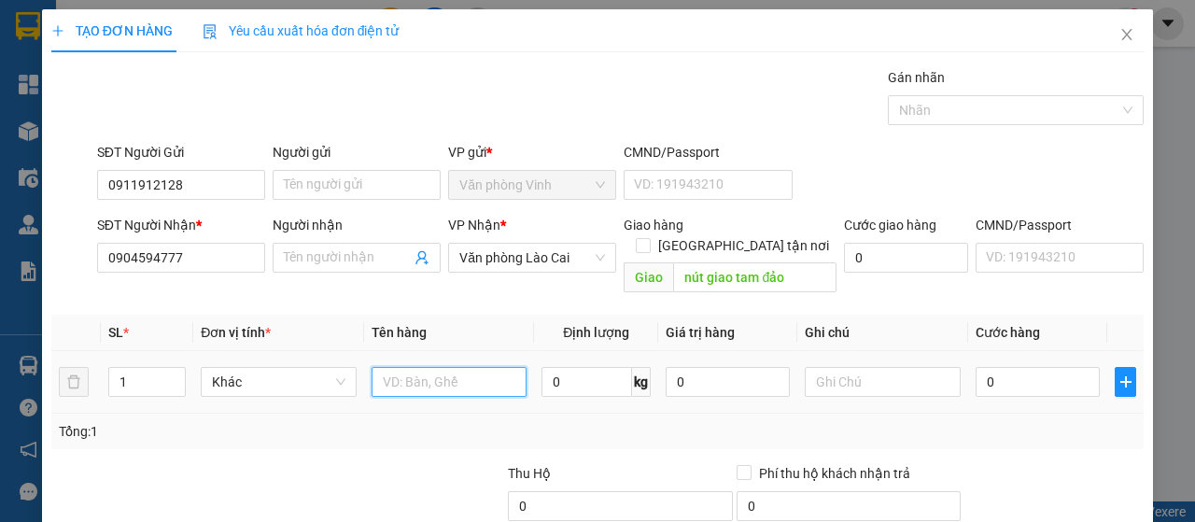
click at [438, 371] on input "text" at bounding box center [450, 382] width 156 height 30
type input "3 quận dậy điện"
click at [149, 368] on input "1" at bounding box center [147, 382] width 77 height 28
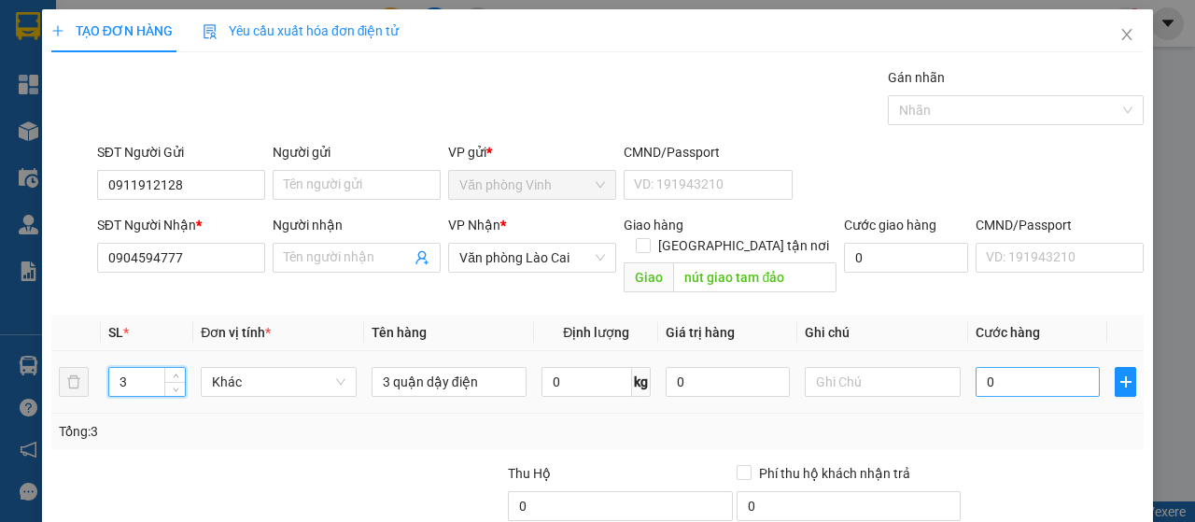
type input "3"
click at [1025, 367] on input "0" at bounding box center [1038, 382] width 124 height 30
type input "01"
type input "1"
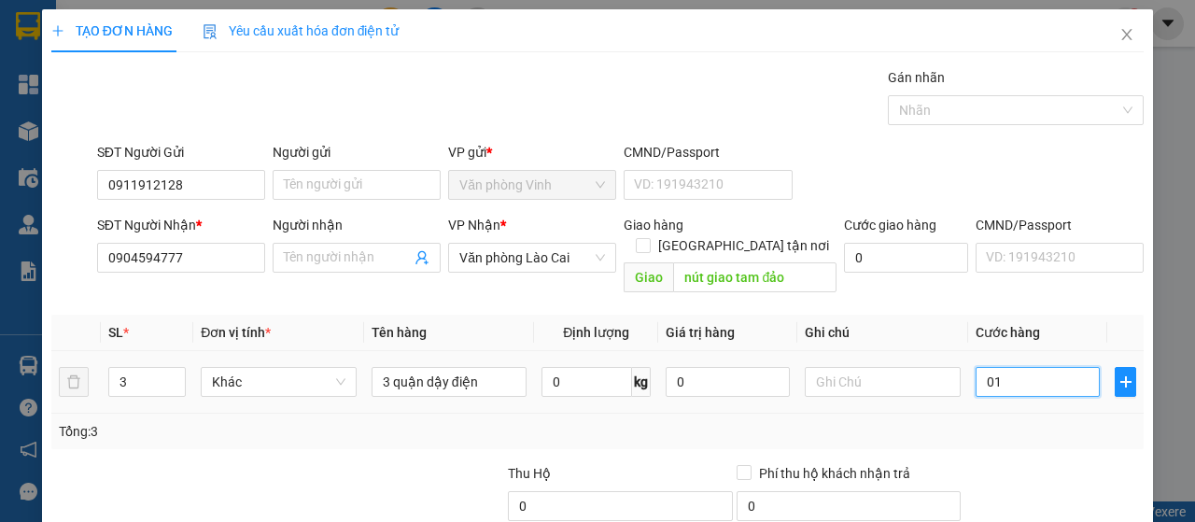
type input "018"
type input "18"
type input "0.180"
type input "180"
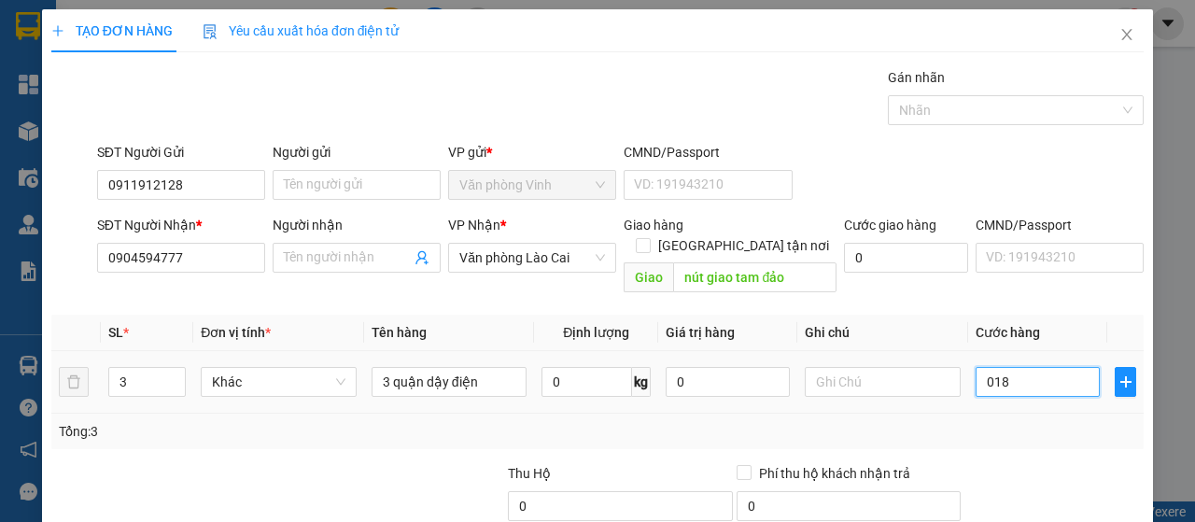
type input "180"
type input "01.800"
type input "1.800"
type input "018.000"
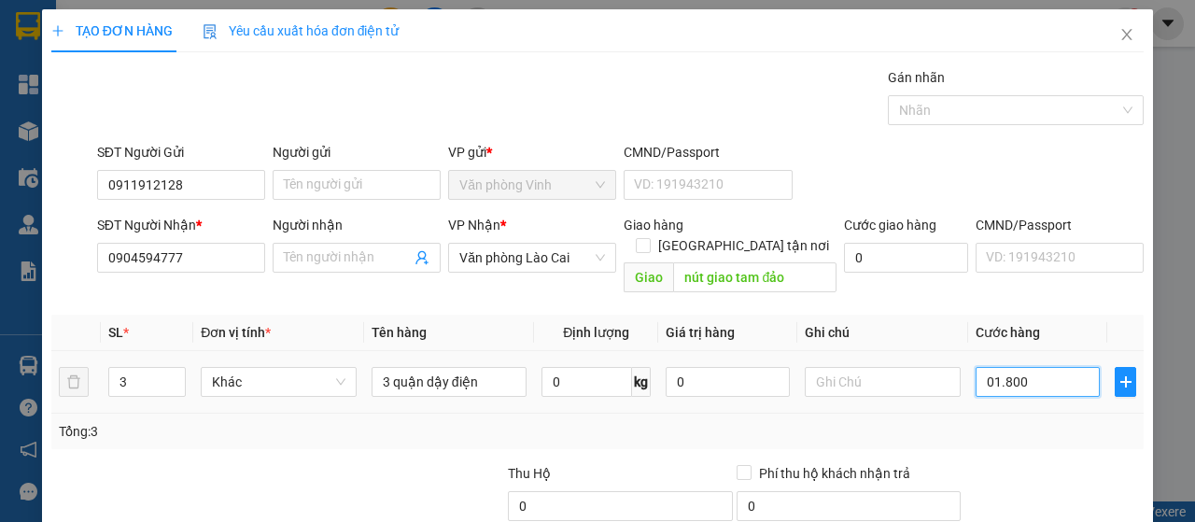
type input "18.000"
type input "0.180.000"
type input "180.000"
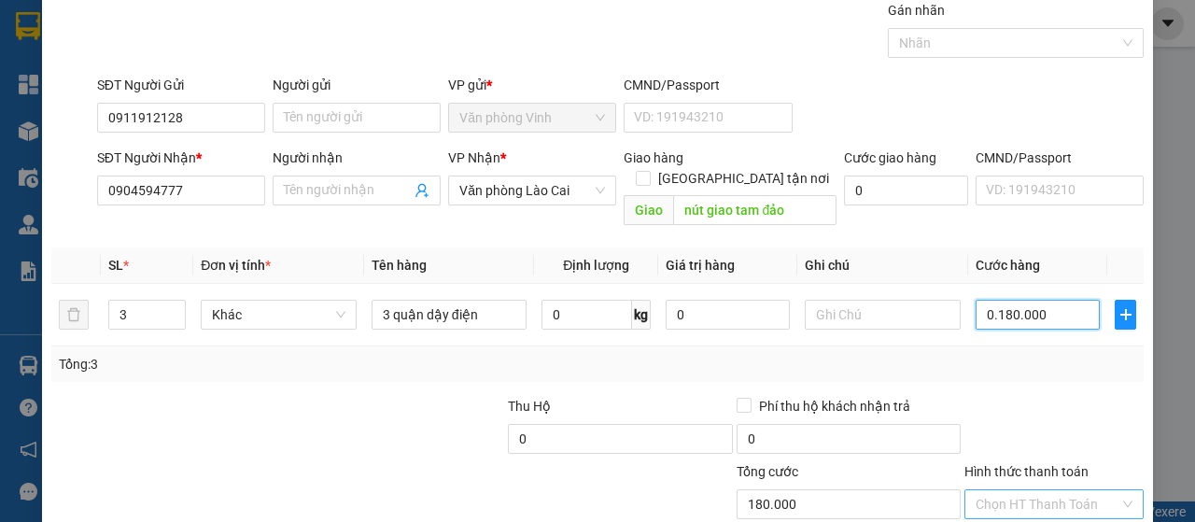
scroll to position [166, 0]
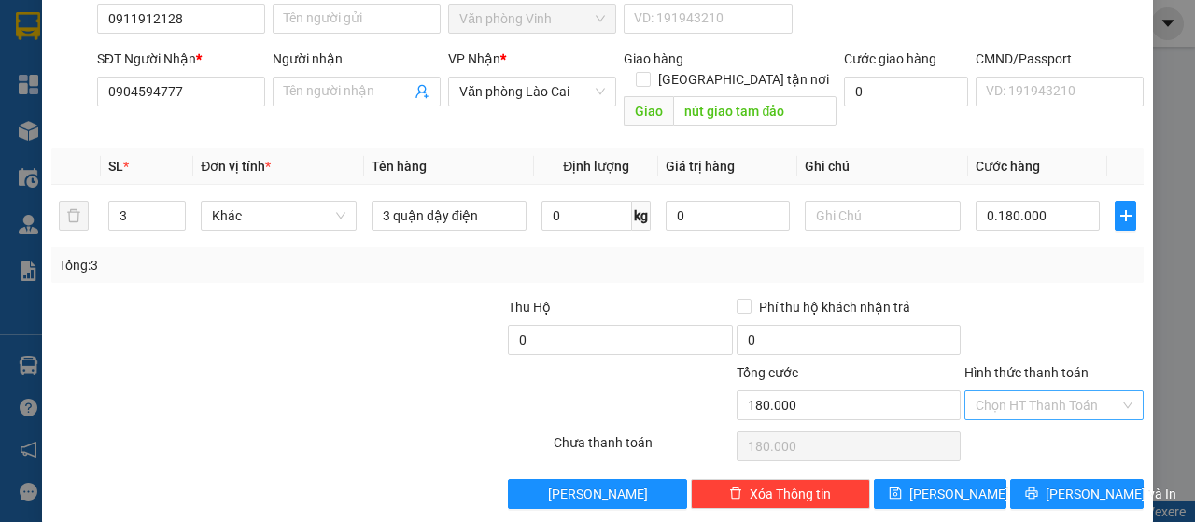
type input "180.000"
click at [1074, 391] on input "Hình thức thanh toán" at bounding box center [1048, 405] width 144 height 28
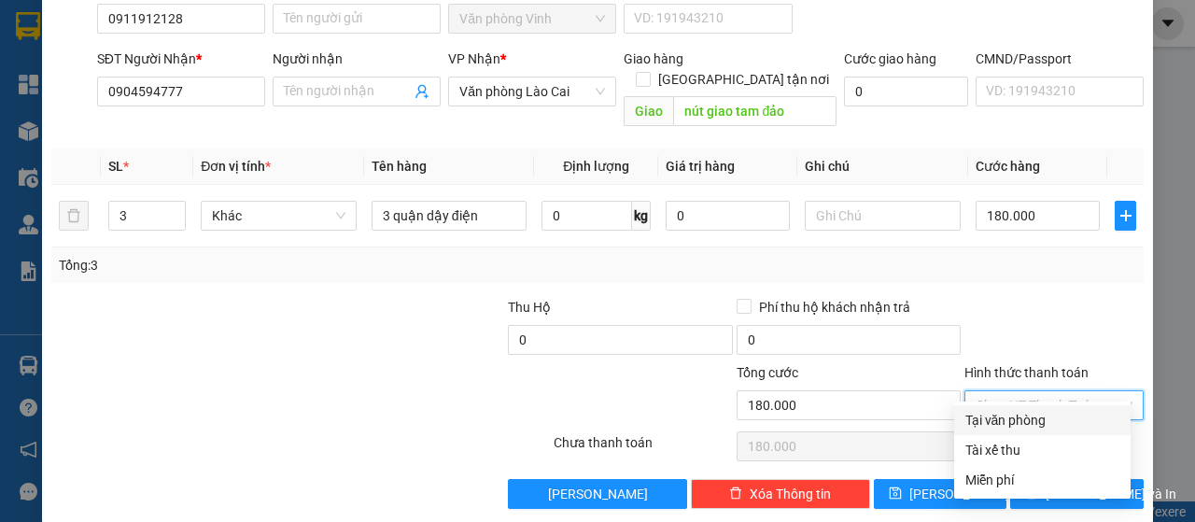
click at [1038, 416] on div "Tại văn phòng" at bounding box center [1043, 420] width 154 height 21
type input "0"
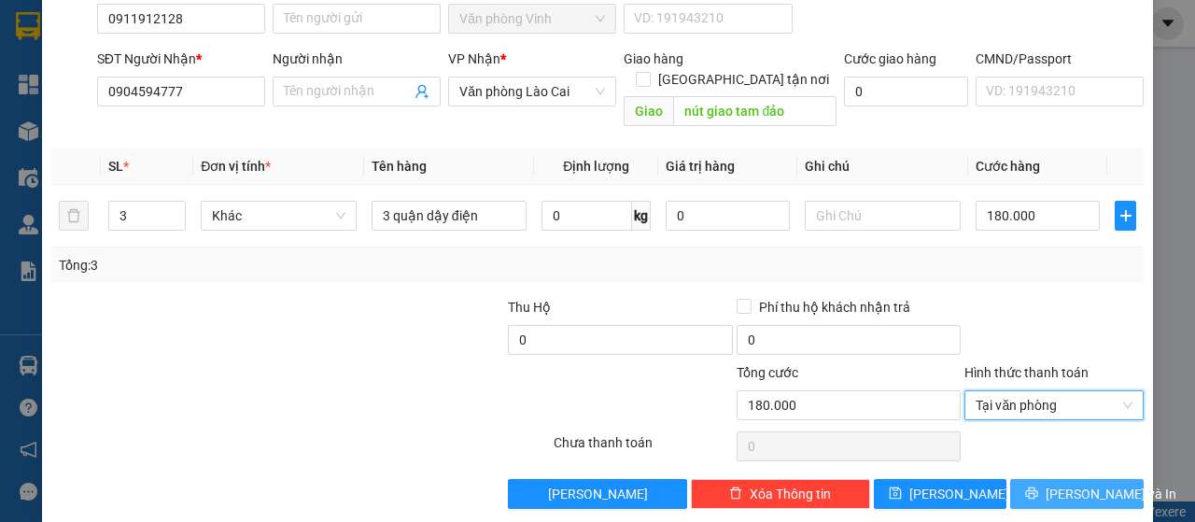
click at [1088, 484] on span "[PERSON_NAME] và In" at bounding box center [1111, 494] width 131 height 21
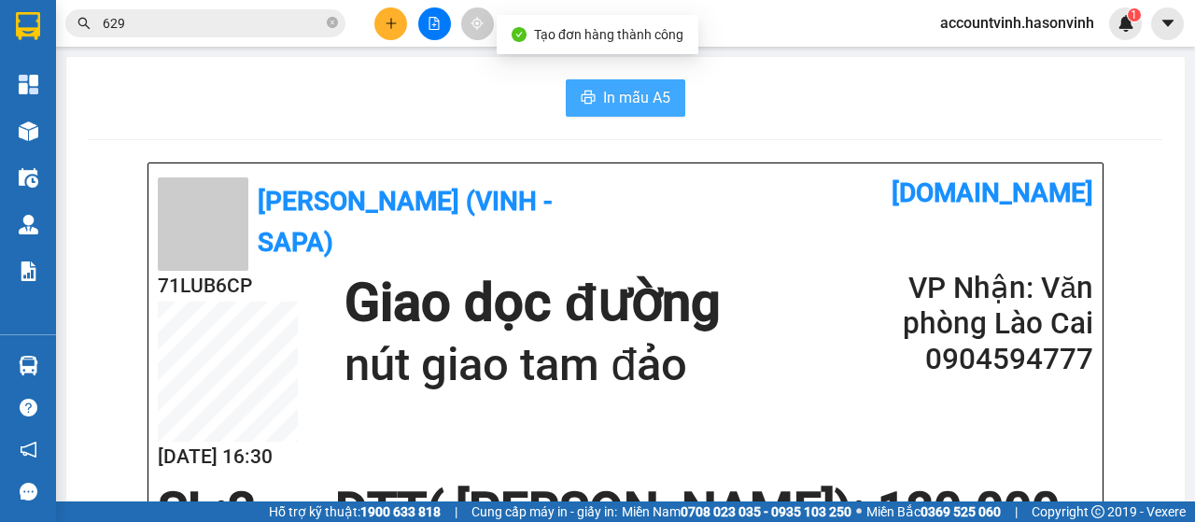
click at [624, 95] on span "In mẫu A5" at bounding box center [636, 97] width 67 height 23
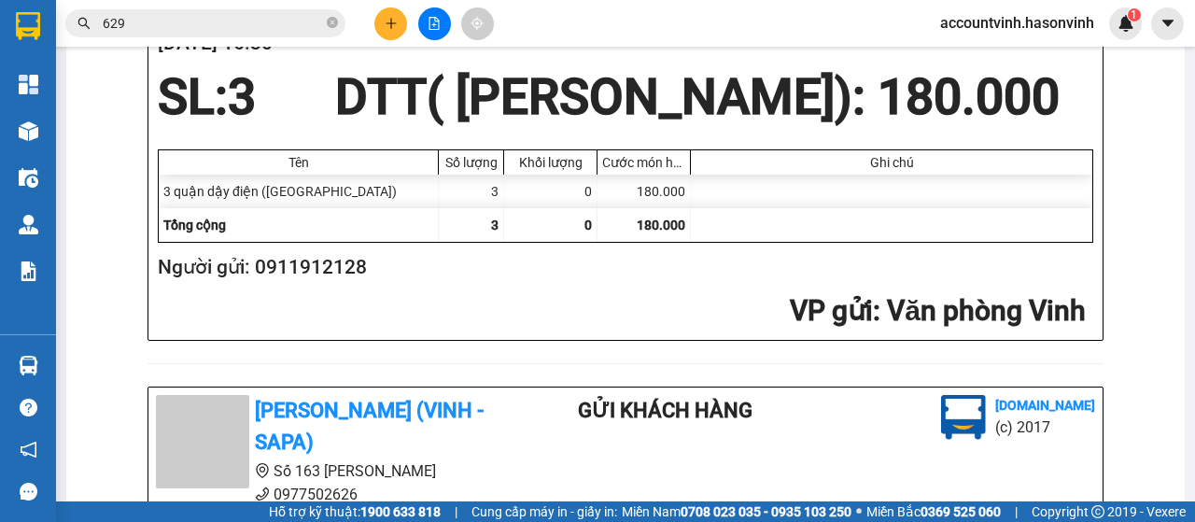
scroll to position [374, 0]
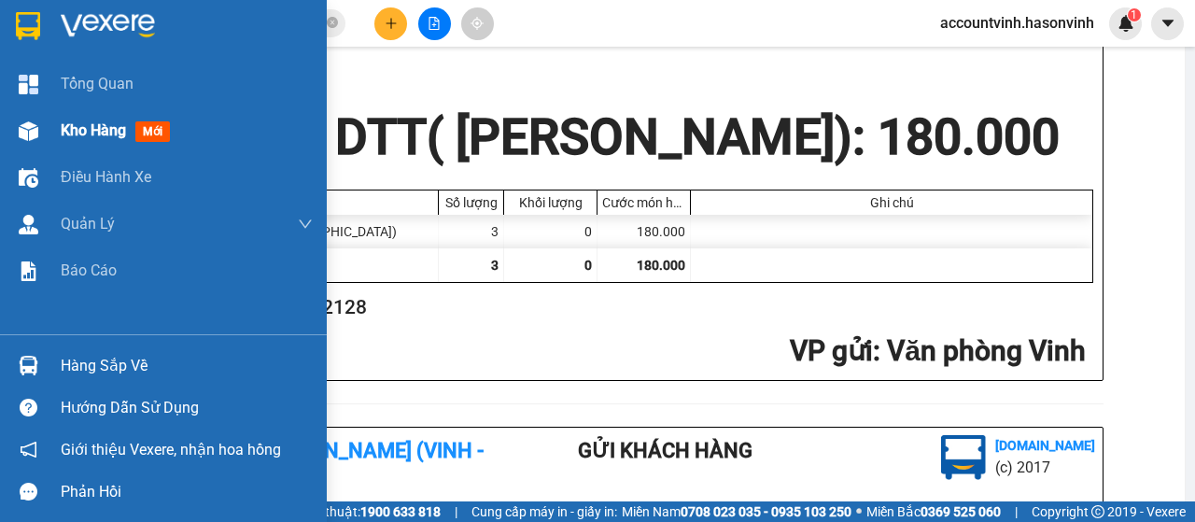
click at [66, 137] on span "Kho hàng" at bounding box center [93, 130] width 65 height 18
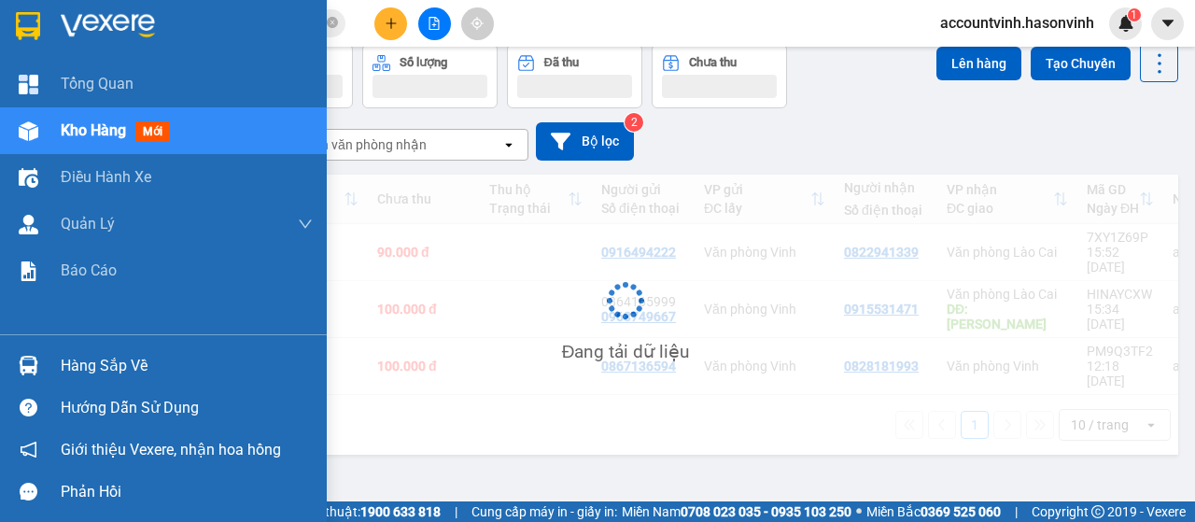
scroll to position [86, 0]
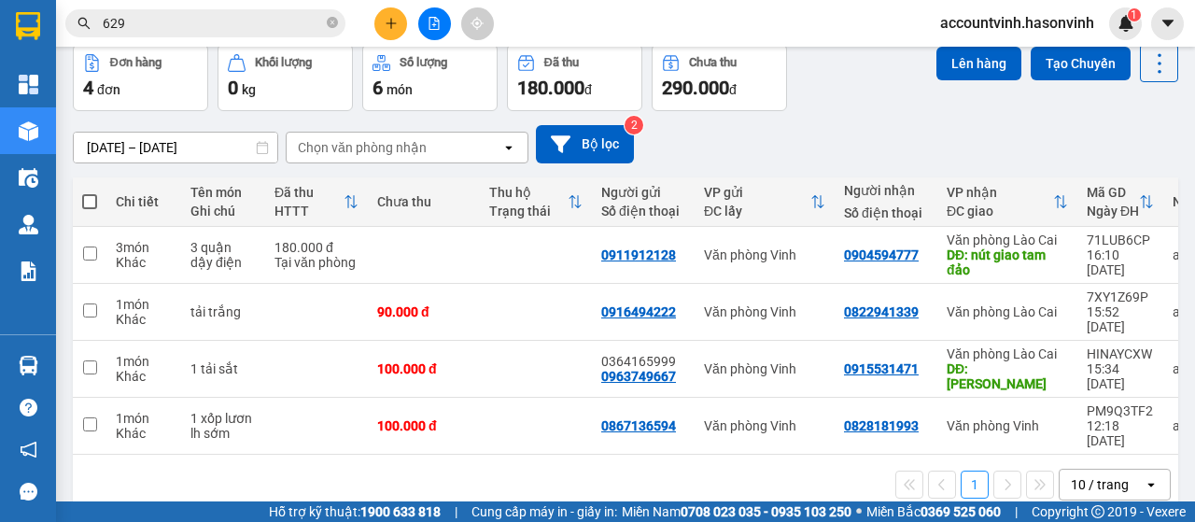
click at [631, 469] on div "1 10 / trang open" at bounding box center [625, 485] width 1091 height 32
click at [432, 29] on icon "file-add" at bounding box center [435, 23] width 10 height 13
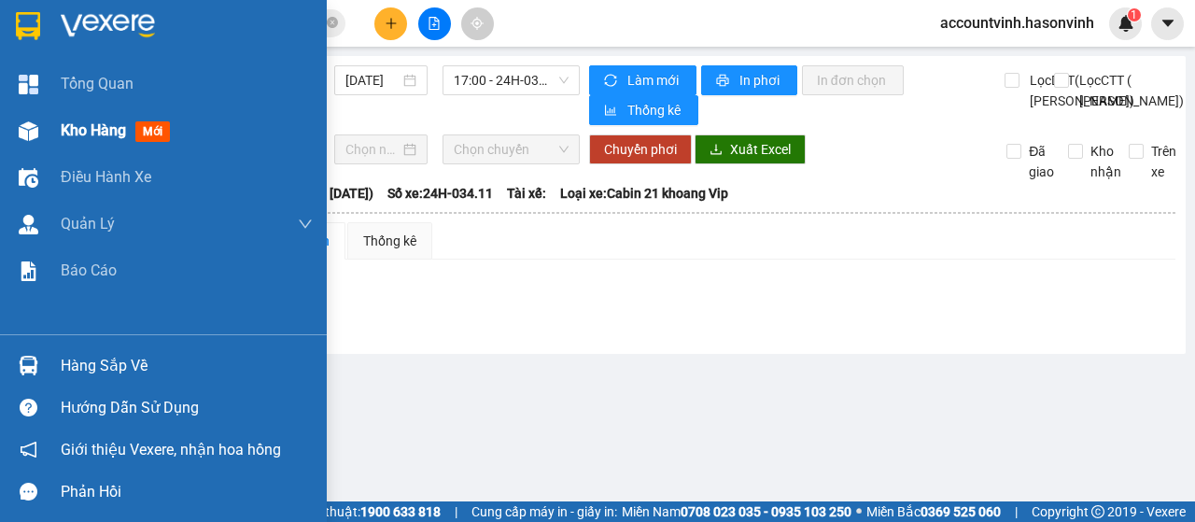
click at [21, 124] on img at bounding box center [29, 131] width 20 height 20
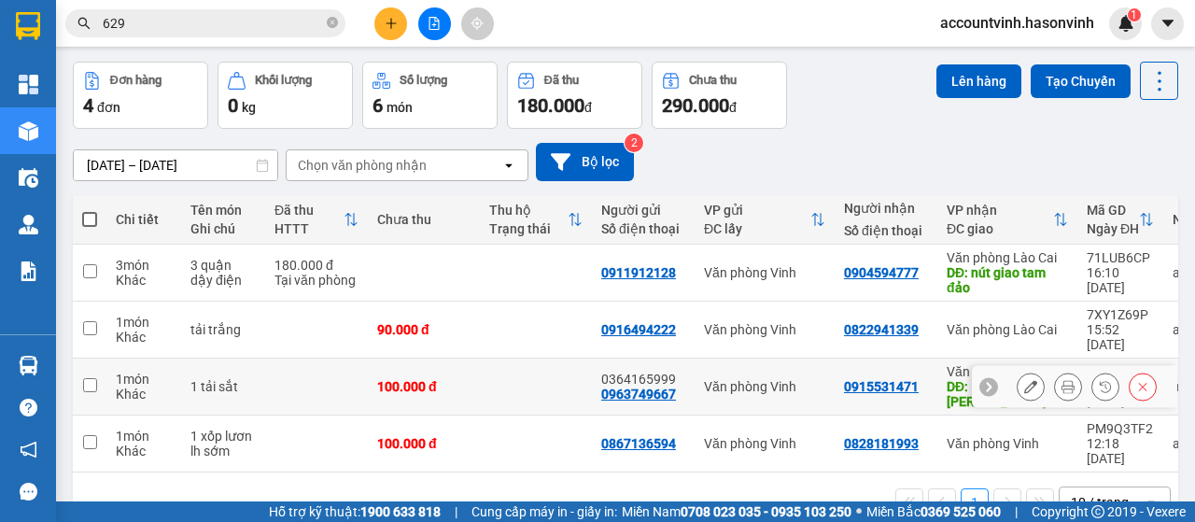
scroll to position [86, 0]
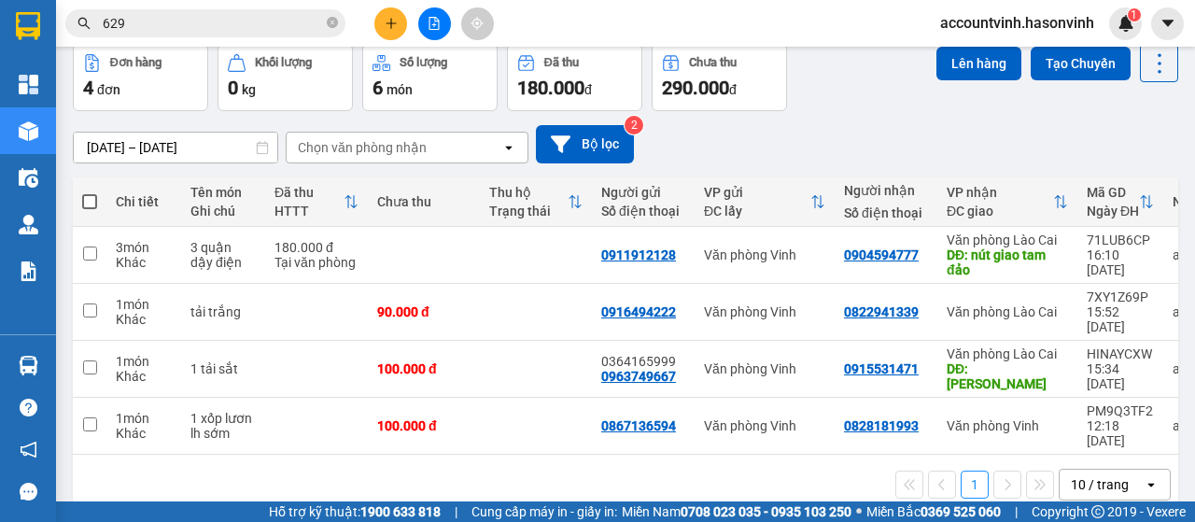
click at [611, 469] on div "1 10 / trang open" at bounding box center [625, 485] width 1091 height 32
click at [438, 22] on icon "file-add" at bounding box center [434, 23] width 13 height 13
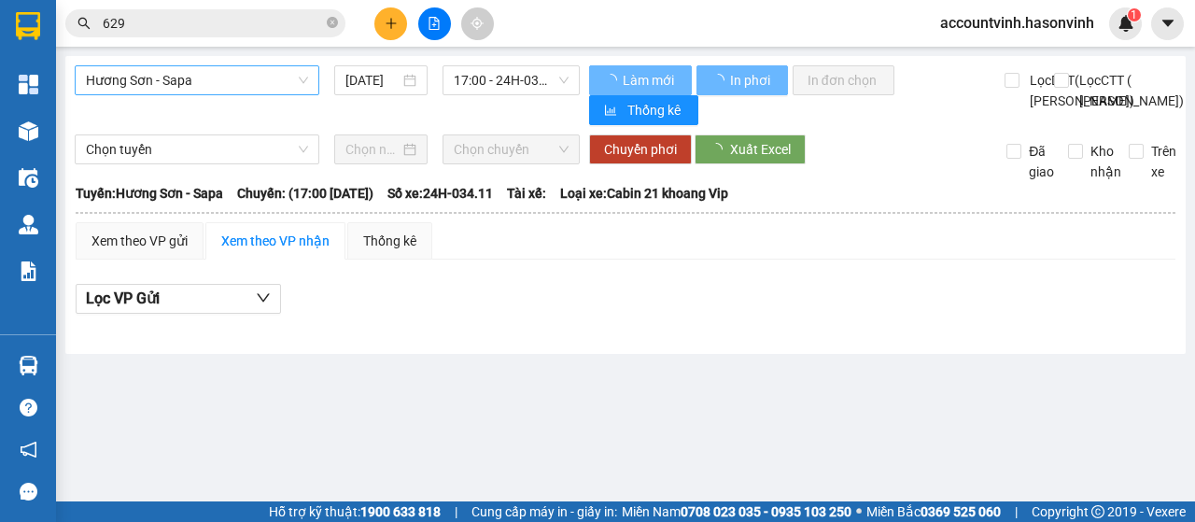
click at [207, 79] on span "Hương Sơn - Sapa" at bounding box center [197, 80] width 222 height 28
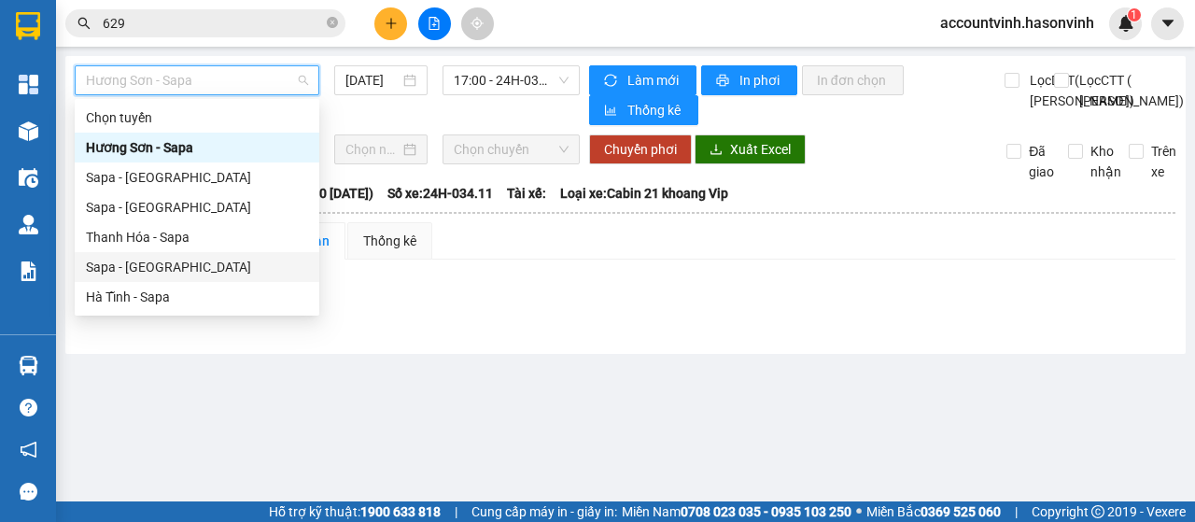
click at [140, 264] on div "Sapa - [GEOGRAPHIC_DATA]" at bounding box center [197, 267] width 222 height 21
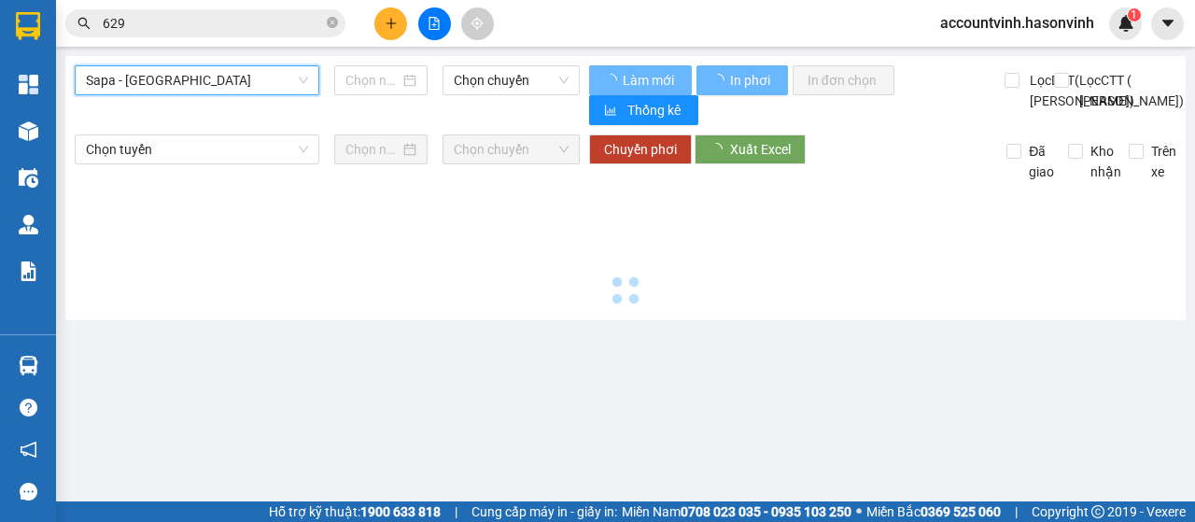
type input "[DATE]"
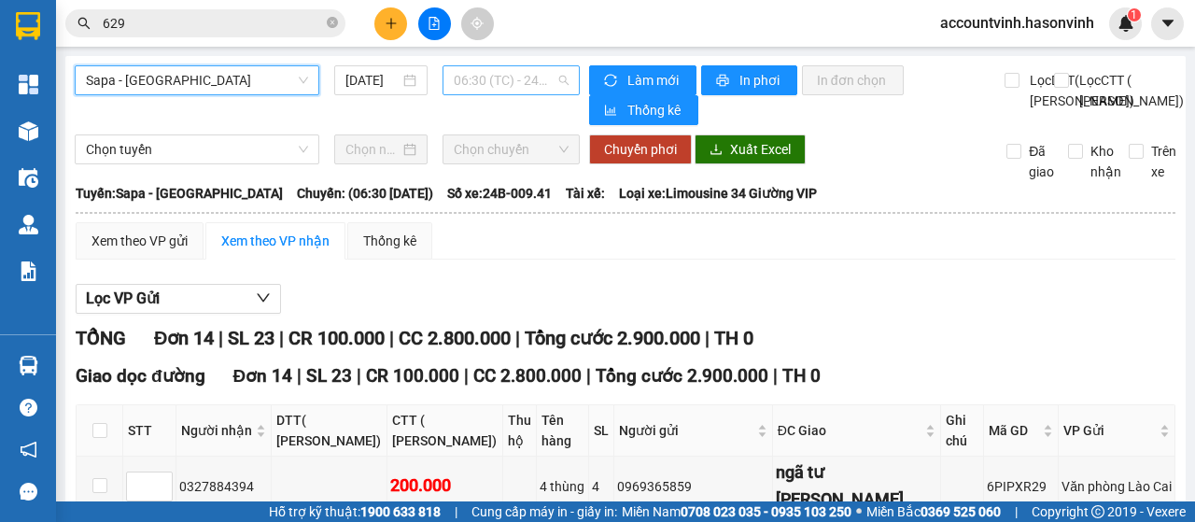
click at [508, 82] on span "06:30 (TC) - 24B-009.41" at bounding box center [511, 80] width 114 height 28
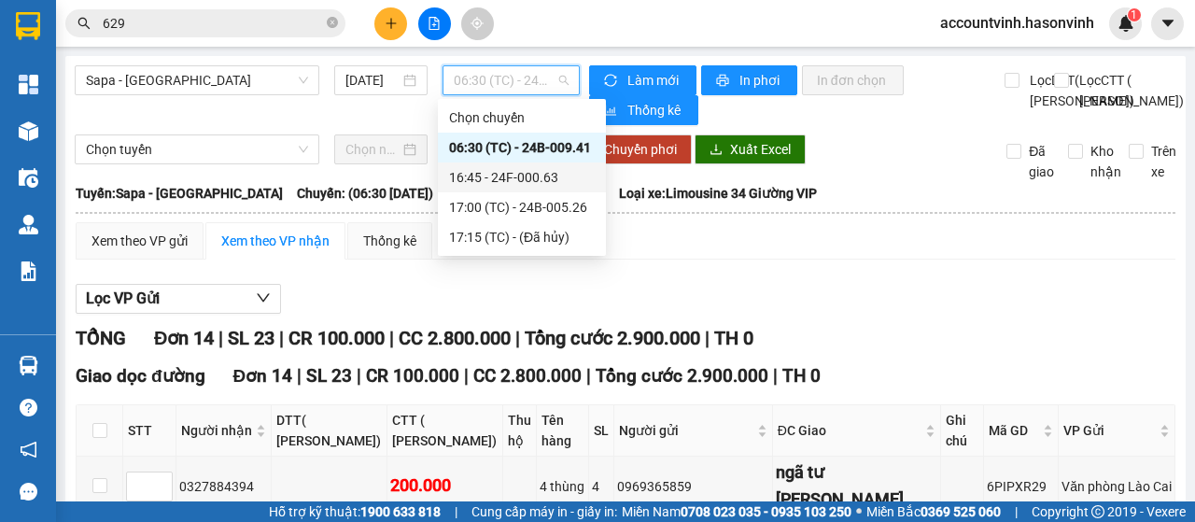
click at [525, 189] on div "16:45 - 24F-000.63" at bounding box center [522, 177] width 168 height 30
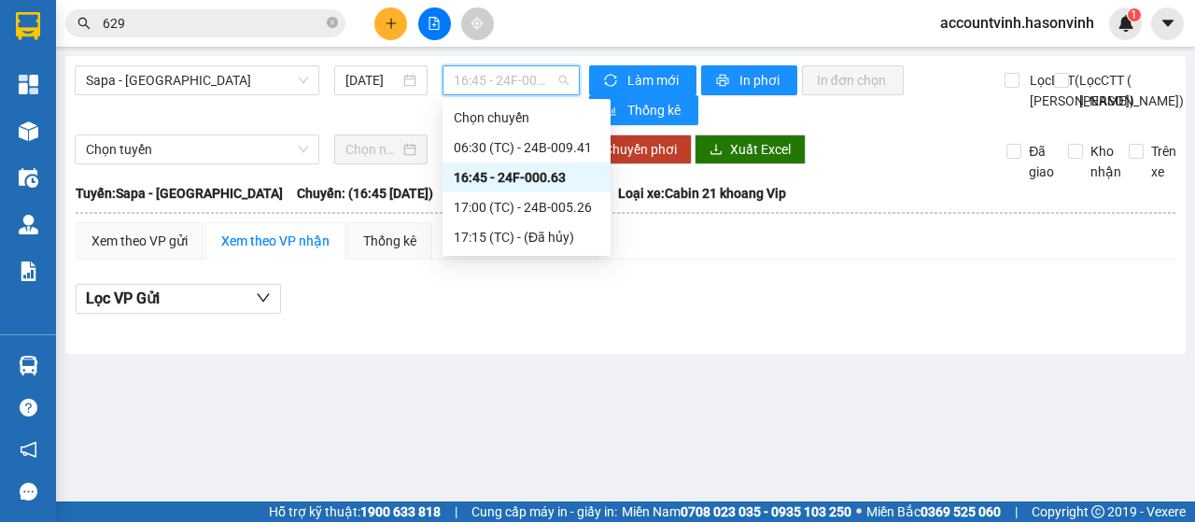
click at [487, 83] on span "16:45 - 24F-000.63" at bounding box center [511, 80] width 114 height 28
click at [510, 215] on div "17:00 (TC) - 24B-005.26" at bounding box center [527, 207] width 146 height 21
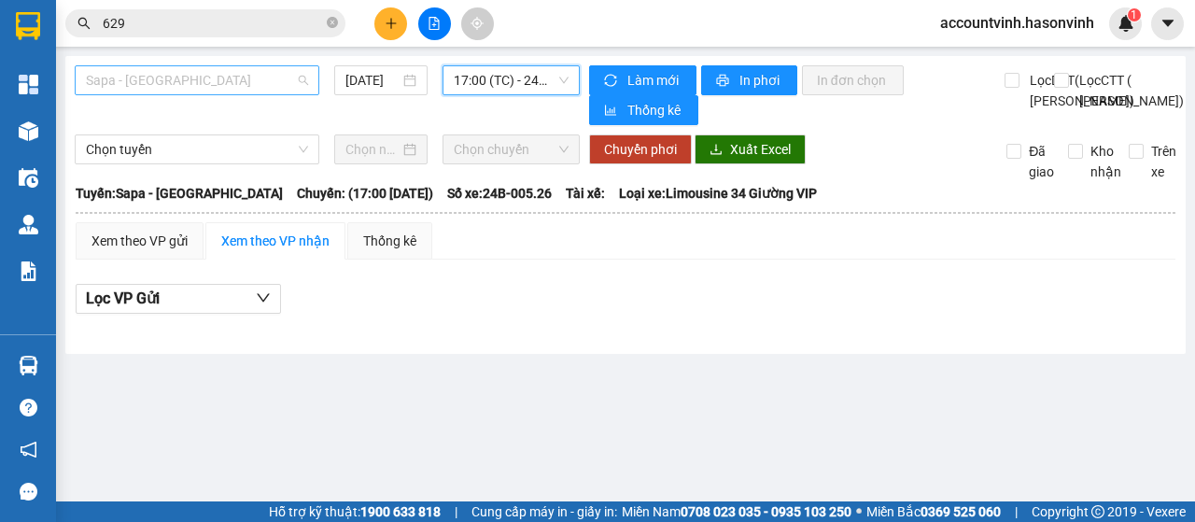
click at [159, 79] on span "Sapa - [GEOGRAPHIC_DATA]" at bounding box center [197, 80] width 222 height 28
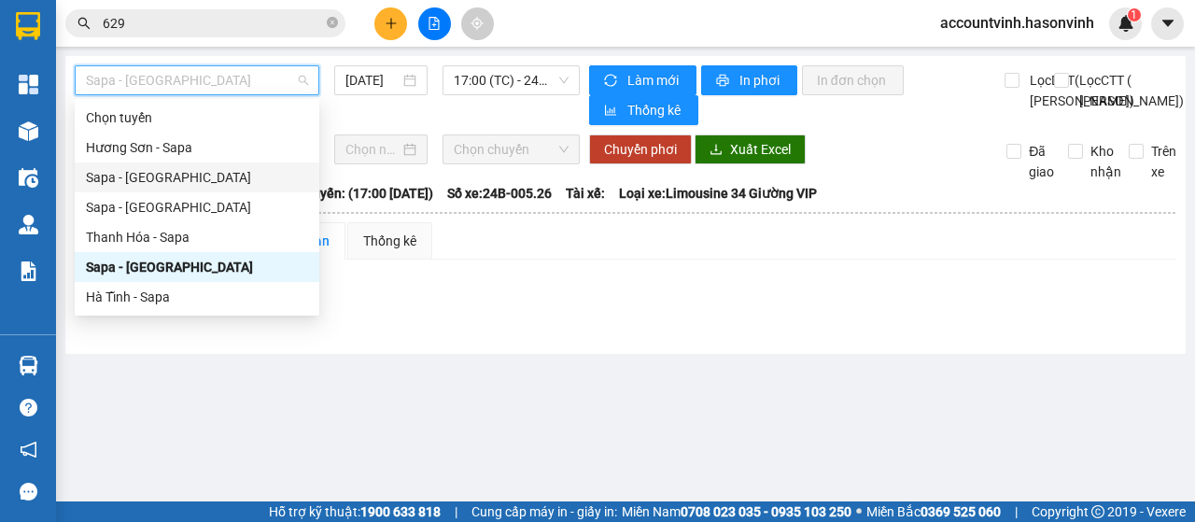
click at [155, 172] on div "Sapa - [GEOGRAPHIC_DATA]" at bounding box center [197, 177] width 222 height 21
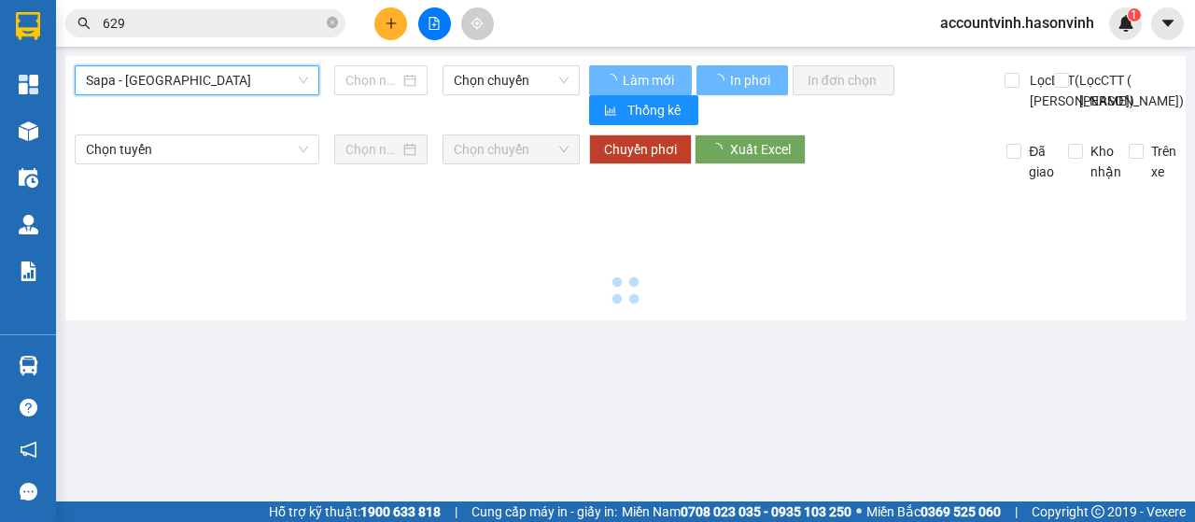
type input "[DATE]"
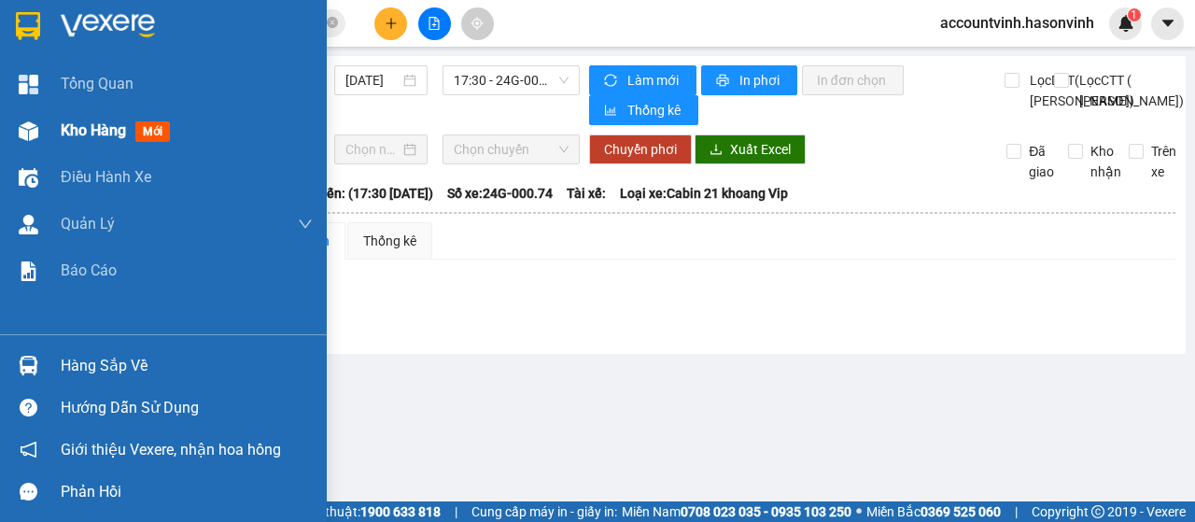
click at [63, 137] on span "Kho hàng" at bounding box center [93, 130] width 65 height 18
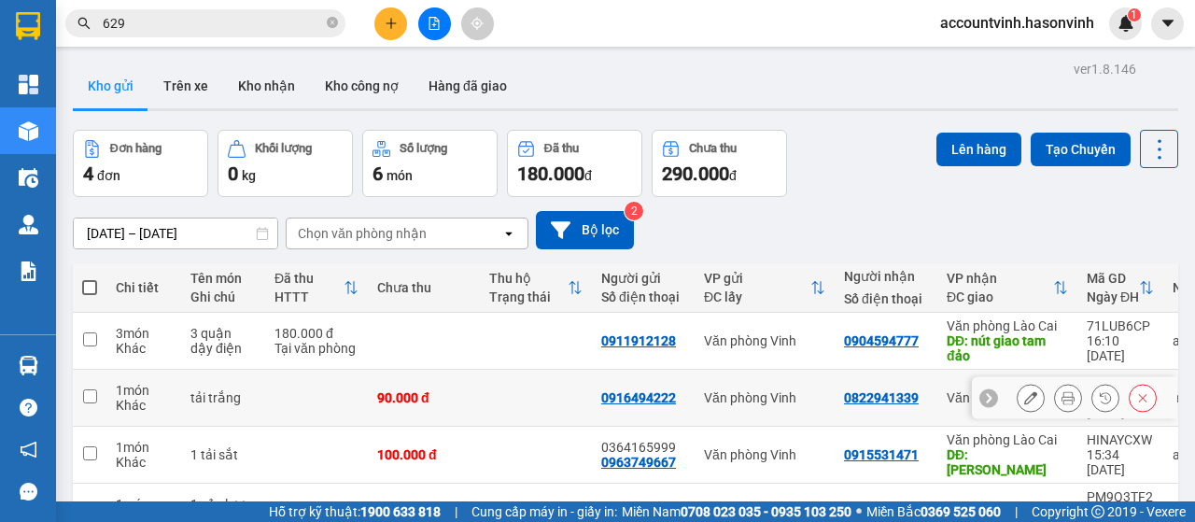
scroll to position [86, 0]
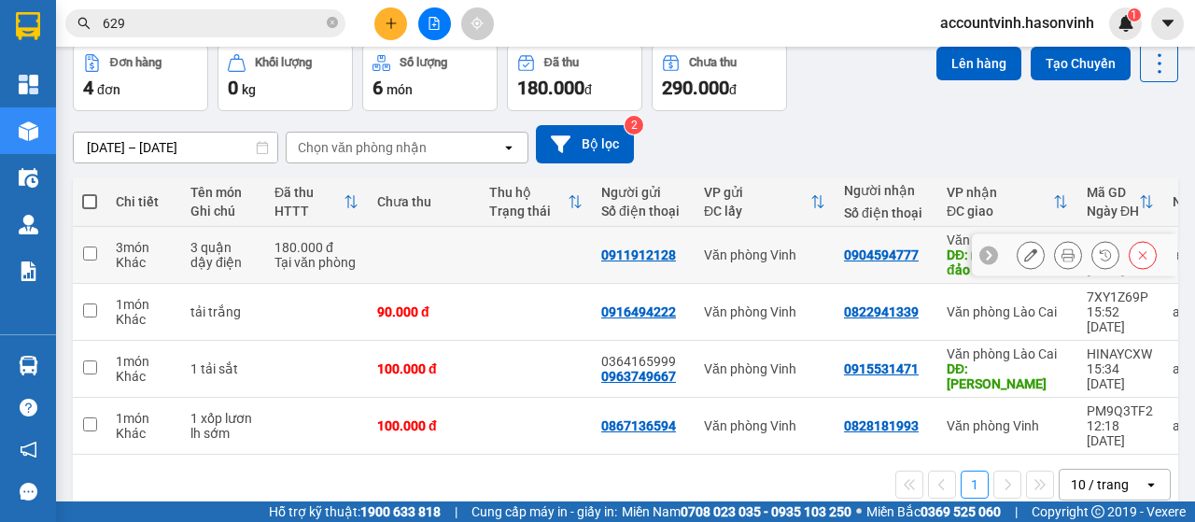
click at [1024, 256] on icon at bounding box center [1030, 254] width 13 height 13
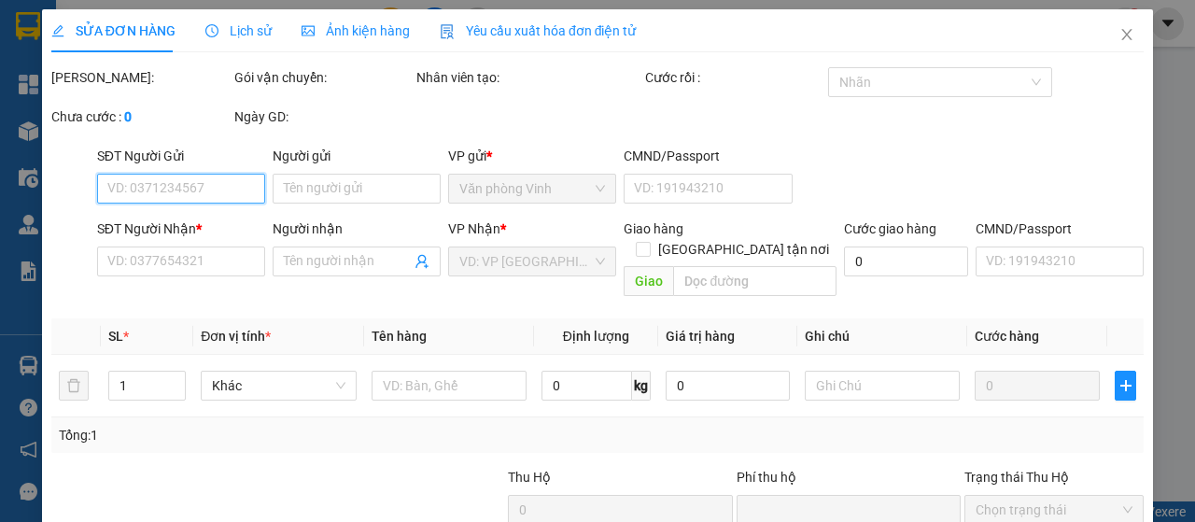
type input "0911912128"
type input "0904594777"
type input "nút giao tam đảo"
type input "0"
type input "180.000"
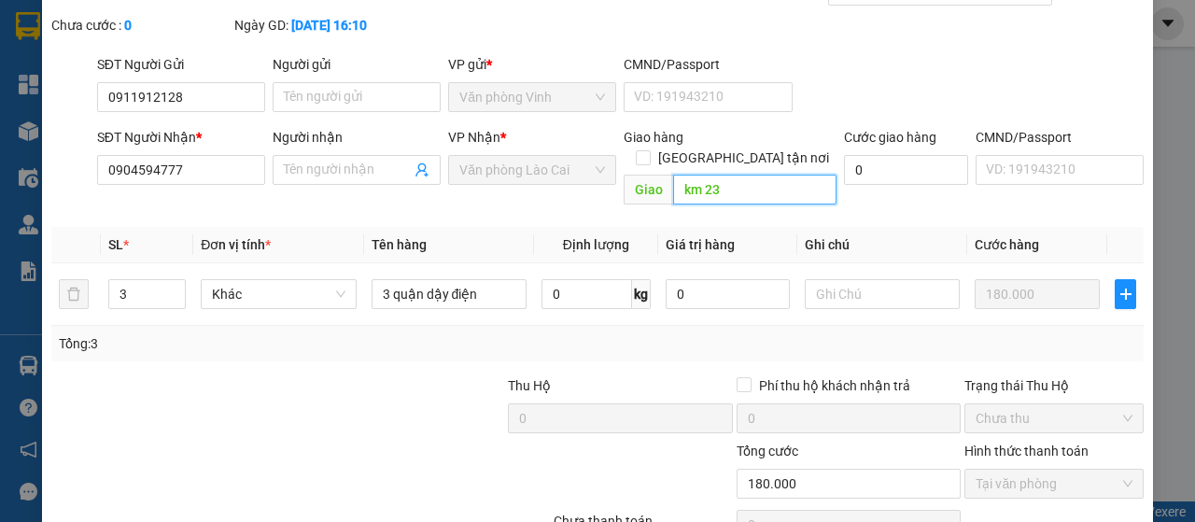
scroll to position [212, 0]
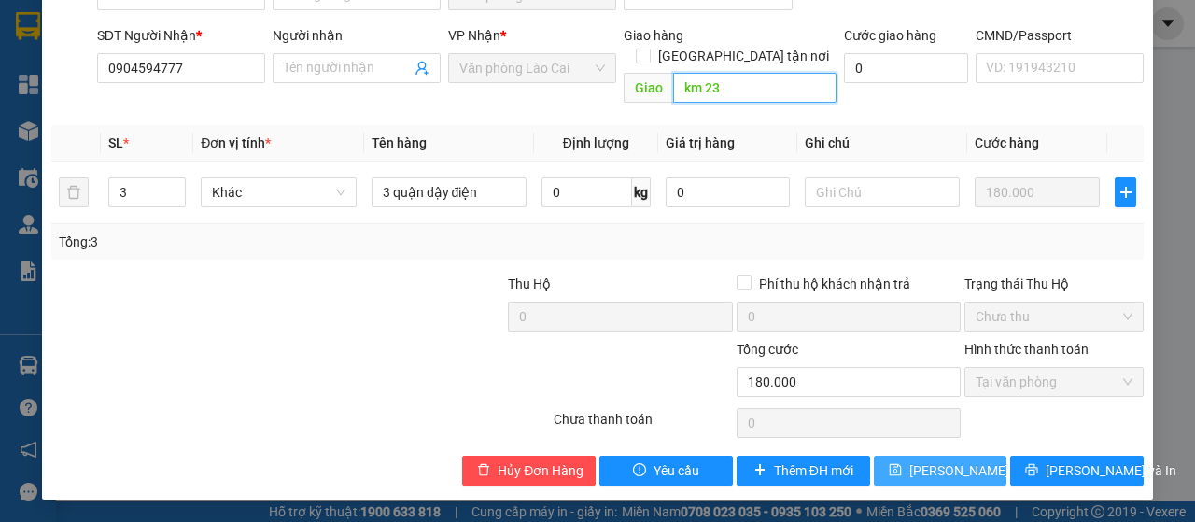
type input "km 23"
click at [962, 475] on span "[PERSON_NAME] thay đổi" at bounding box center [984, 470] width 149 height 21
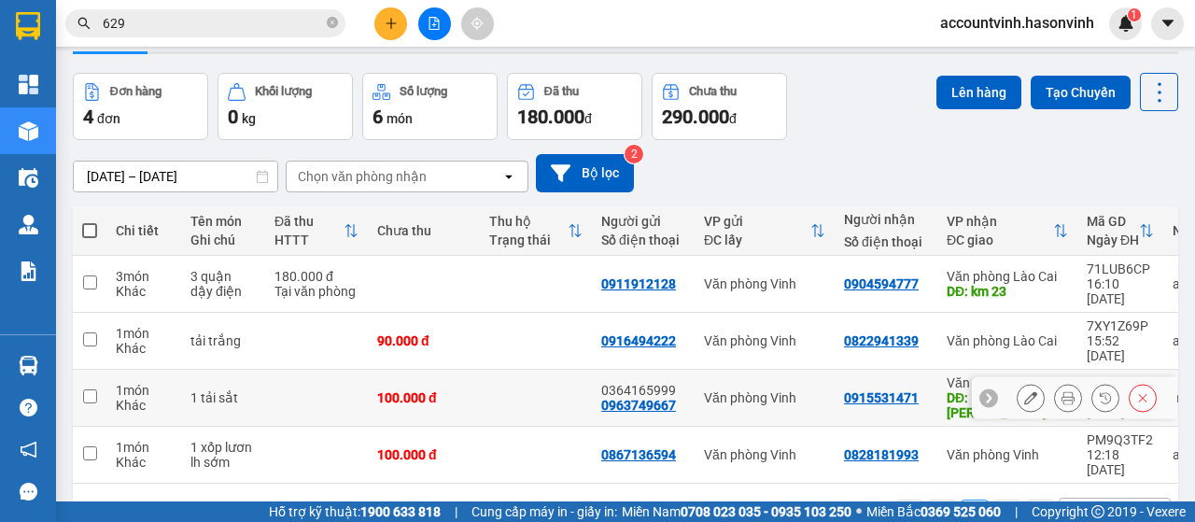
scroll to position [86, 0]
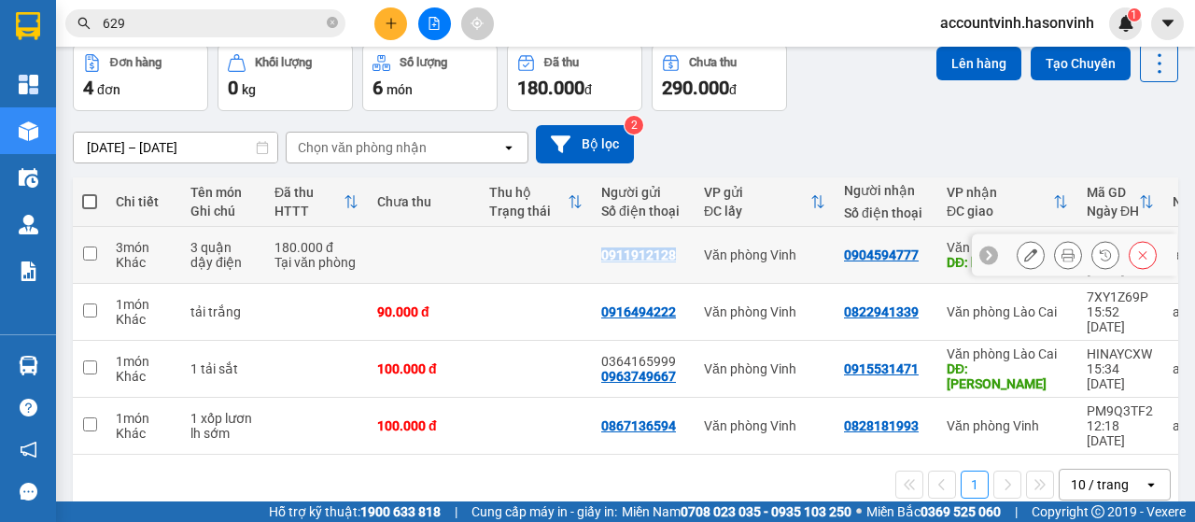
drag, startPoint x: 686, startPoint y: 251, endPoint x: 591, endPoint y: 247, distance: 95.3
click at [591, 247] on tr "3 món Khác 3 quận dậy điện 180.000 đ Tại văn phòng 0911912128 Văn phòng Vinh 09…" at bounding box center [697, 255] width 1248 height 57
checkbox input "true"
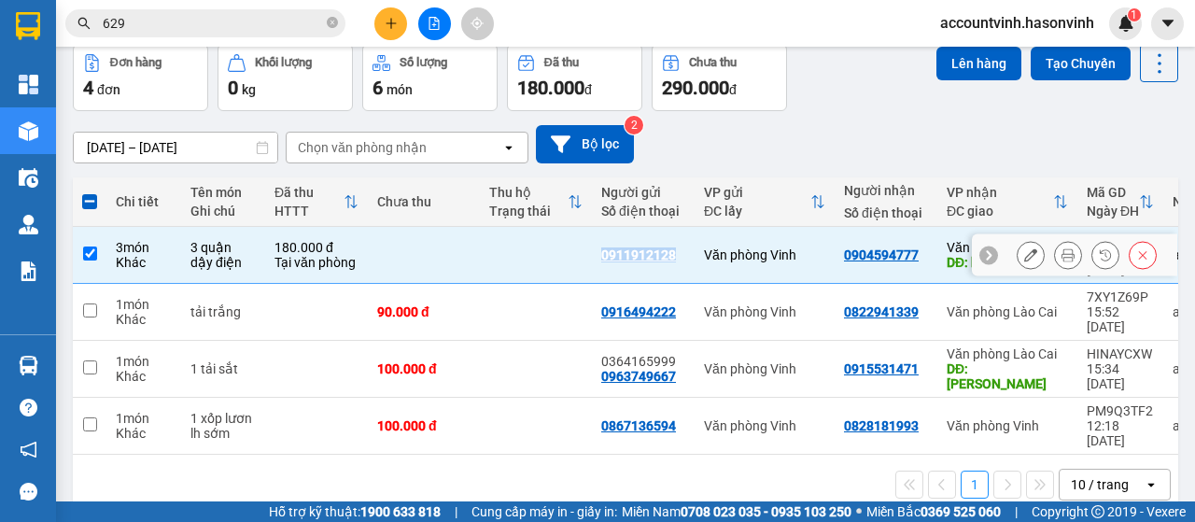
copy div "0911912128"
click at [392, 27] on icon "plus" at bounding box center [391, 23] width 13 height 13
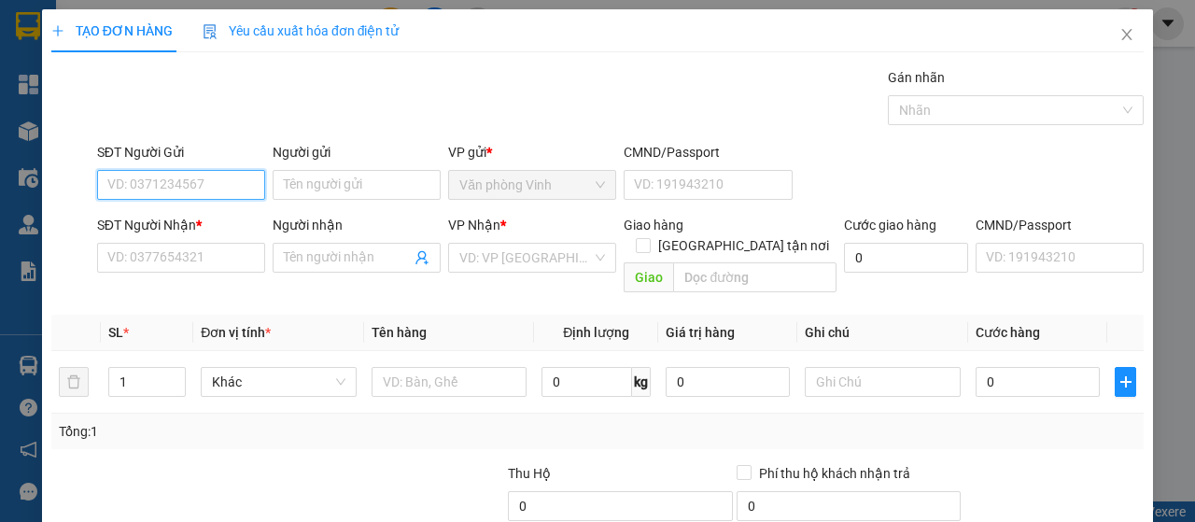
paste input "0911912128"
type input "0911912128"
click at [209, 190] on input "0911912128" at bounding box center [181, 185] width 168 height 30
click at [190, 190] on input "0911912128" at bounding box center [181, 185] width 168 height 30
click at [187, 211] on div "0911912128" at bounding box center [179, 221] width 144 height 21
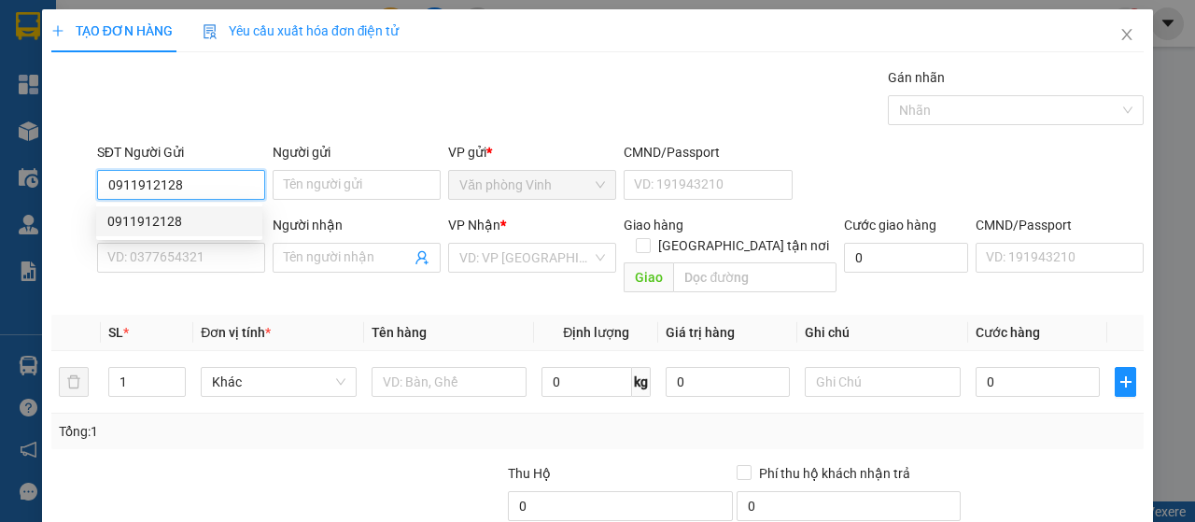
type input "0904594777"
type input "km 23"
type input "180.000"
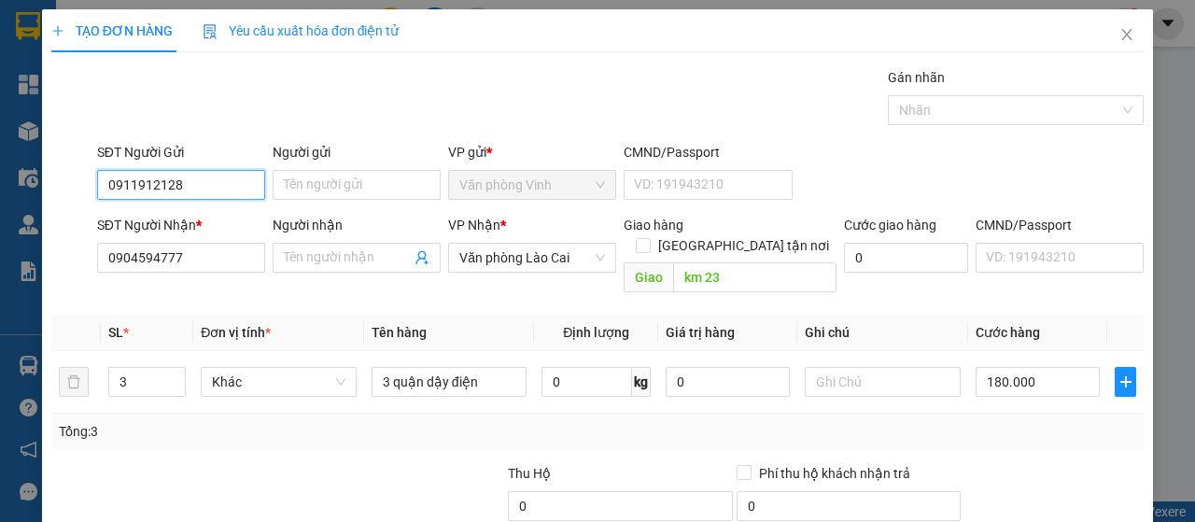
type input "0911912128"
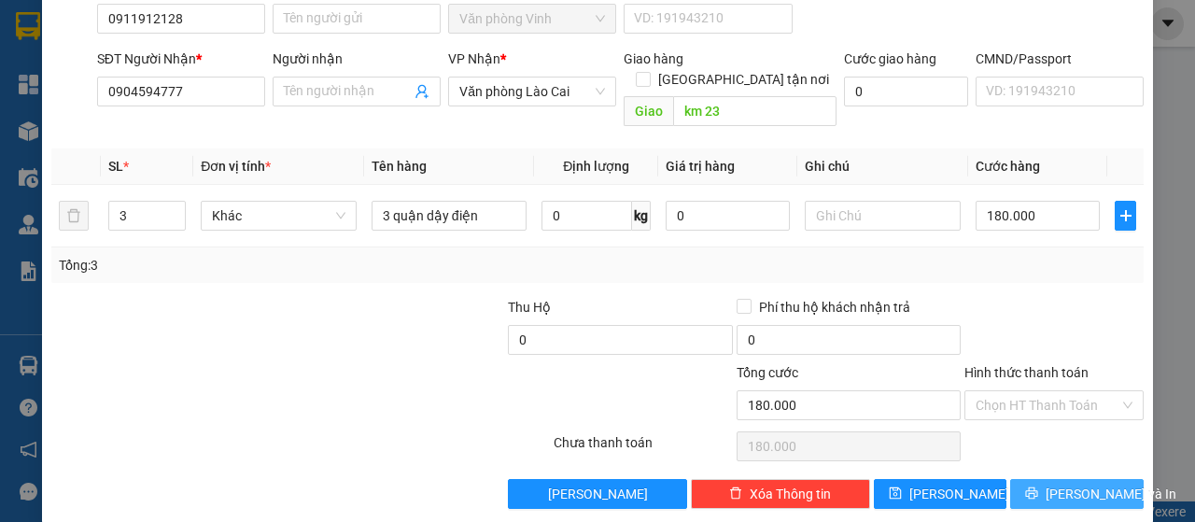
click at [1055, 484] on span "[PERSON_NAME] và In" at bounding box center [1111, 494] width 131 height 21
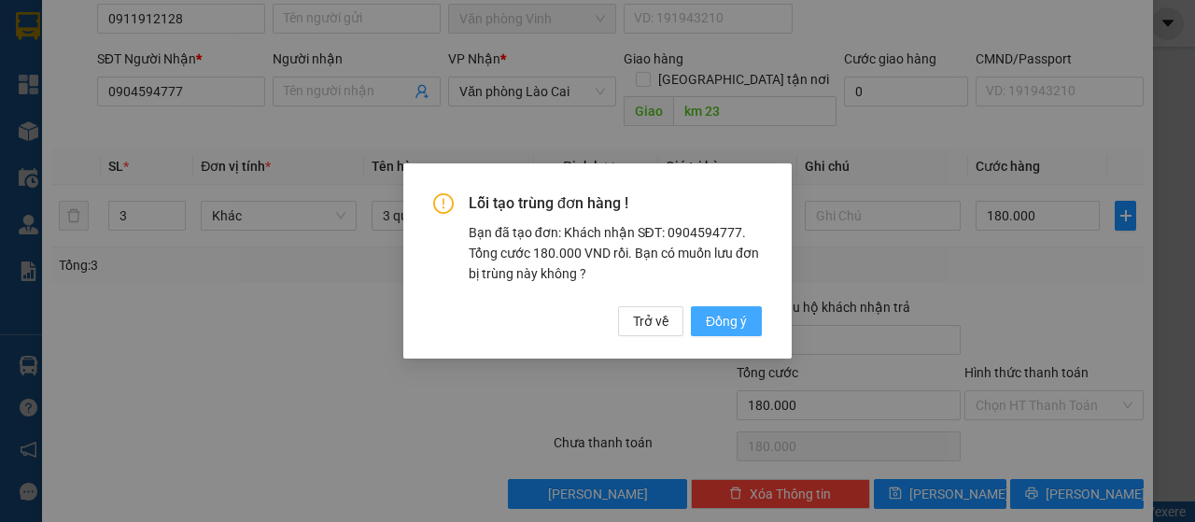
click at [715, 322] on span "Đồng ý" at bounding box center [726, 321] width 41 height 21
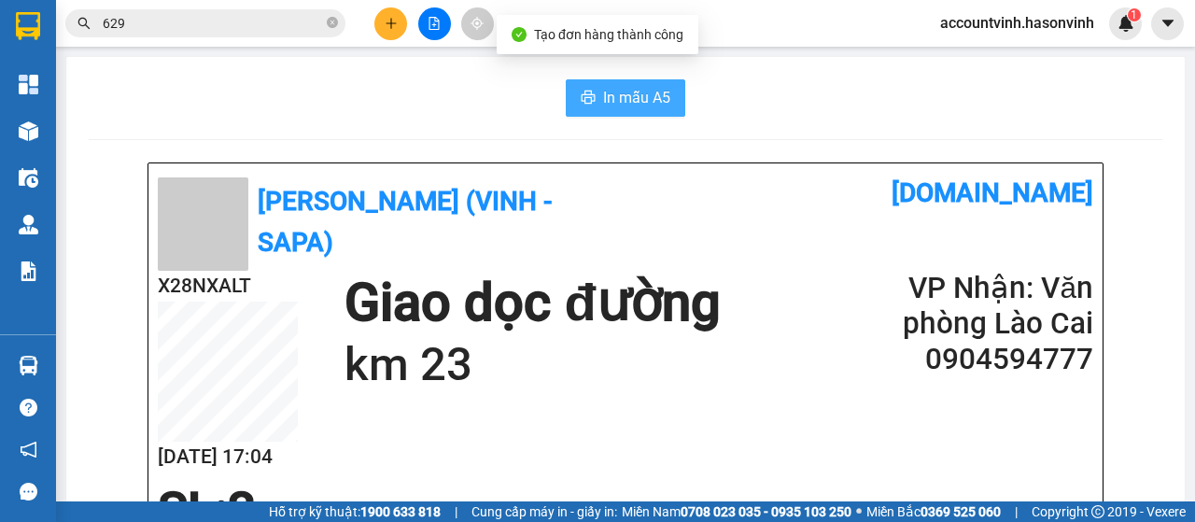
click at [608, 94] on span "In mẫu A5" at bounding box center [636, 97] width 67 height 23
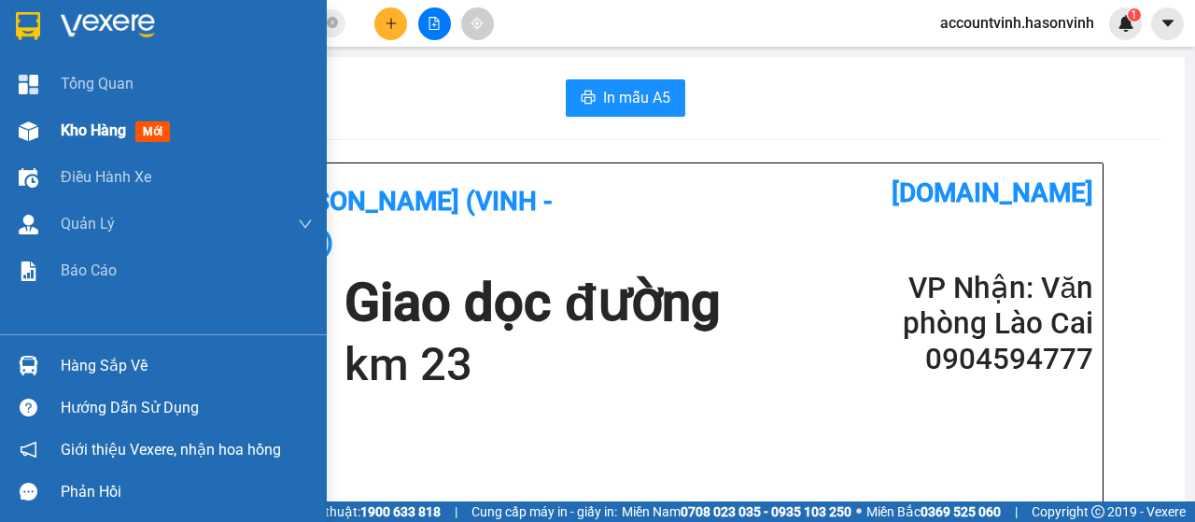
click at [32, 125] on img at bounding box center [29, 131] width 20 height 20
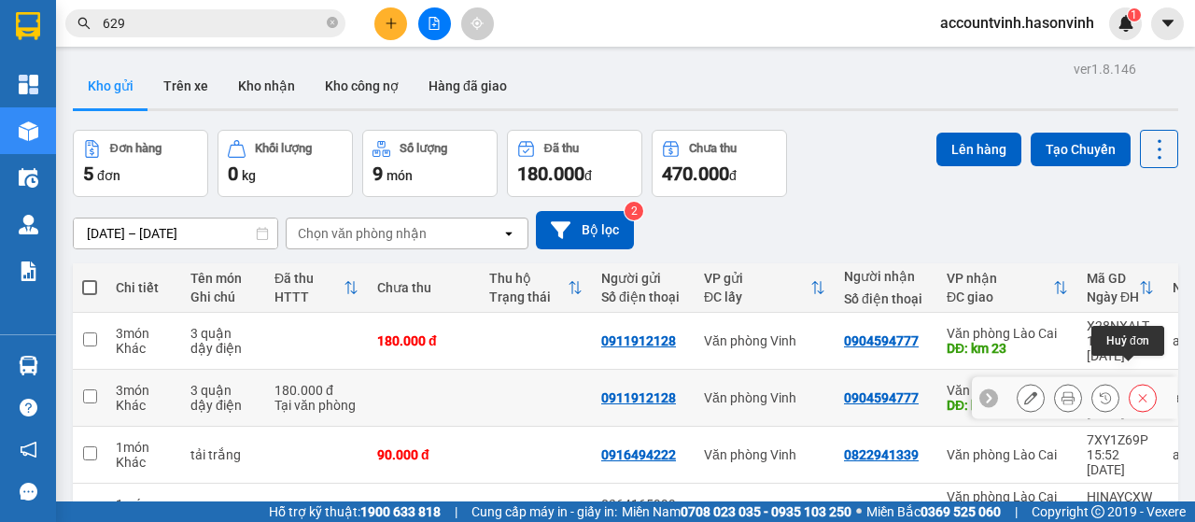
click at [1136, 391] on icon at bounding box center [1142, 397] width 13 height 13
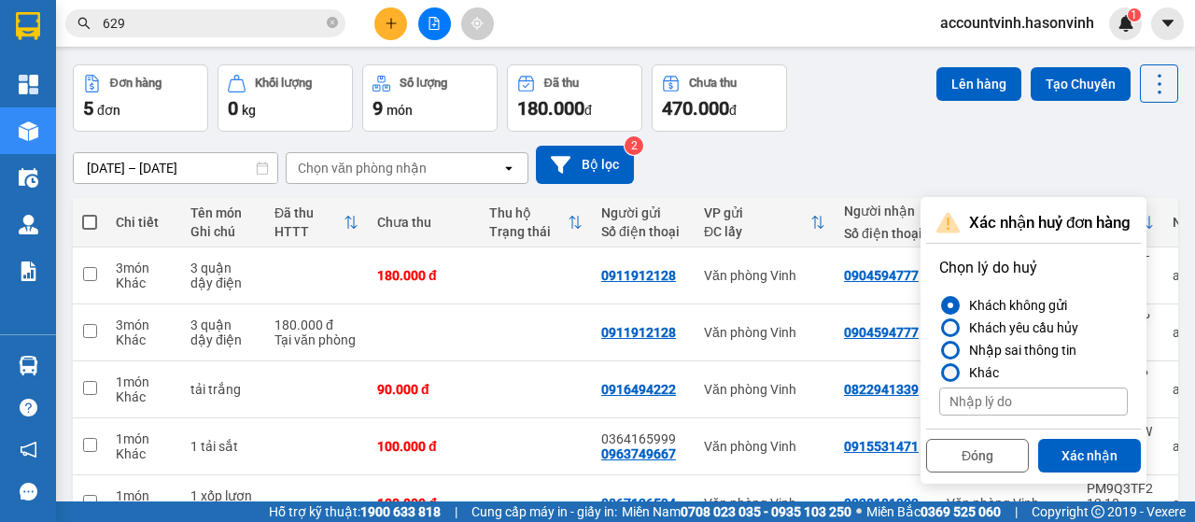
scroll to position [93, 0]
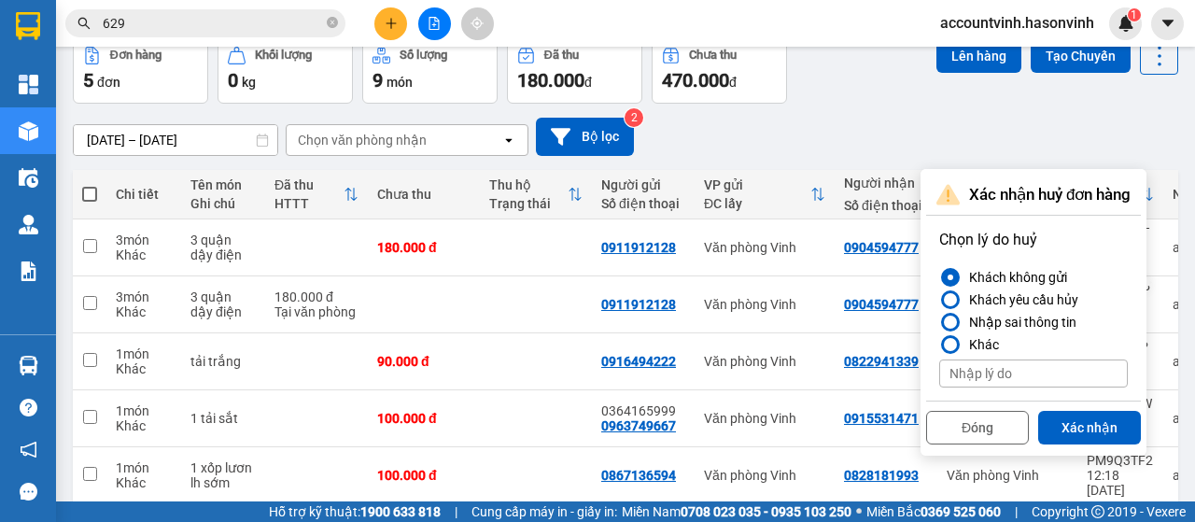
click at [1070, 421] on button "Xác nhận" at bounding box center [1089, 428] width 103 height 34
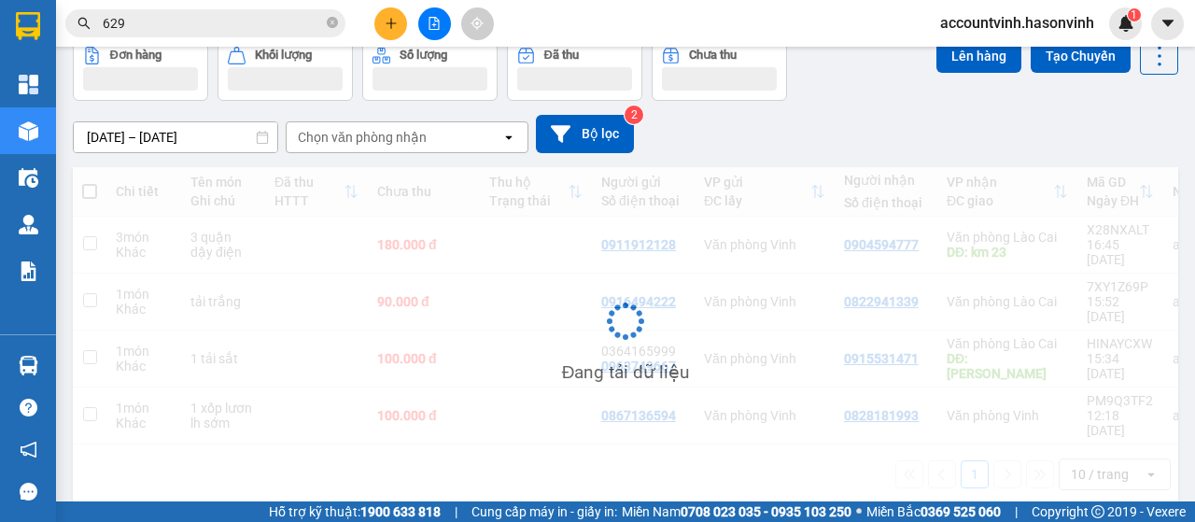
scroll to position [86, 0]
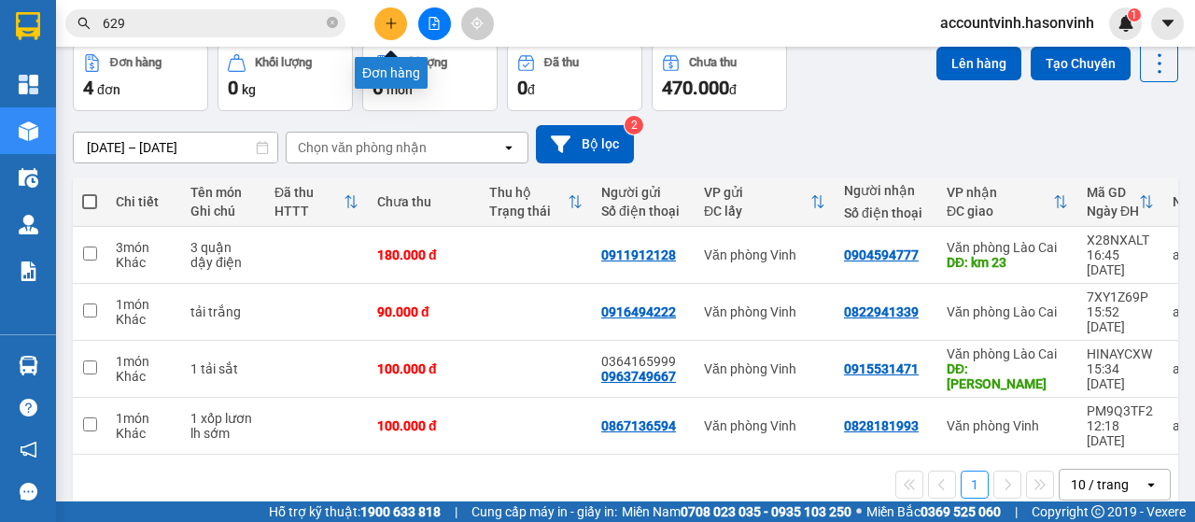
click at [400, 27] on button at bounding box center [390, 23] width 33 height 33
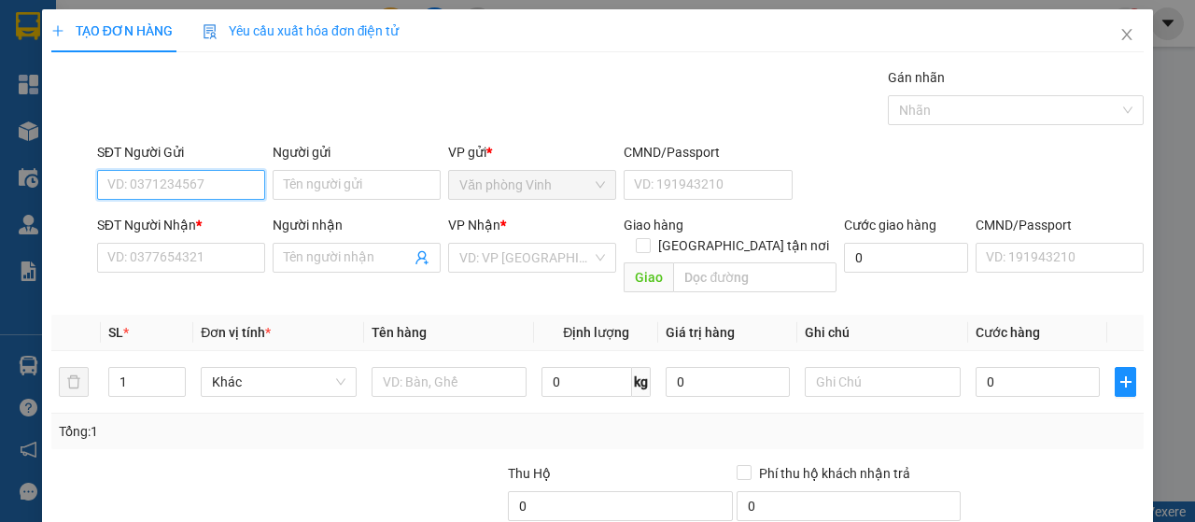
click at [181, 185] on input "SĐT Người Gửi" at bounding box center [181, 185] width 168 height 30
click at [196, 216] on div "0986167112" at bounding box center [179, 221] width 144 height 21
type input "0986167112"
type input "0972850583"
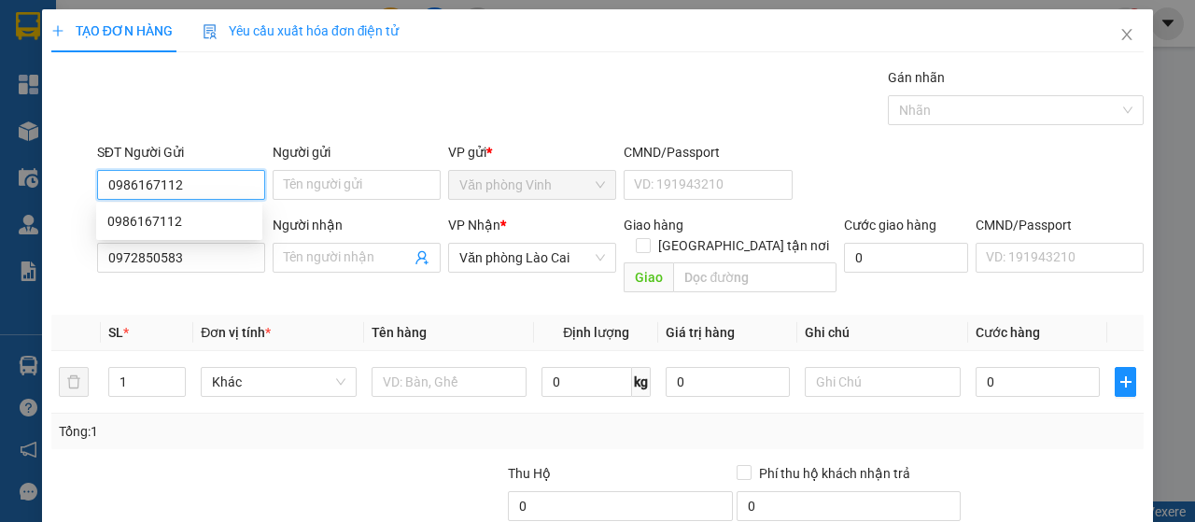
type input "50.000"
type input "0986167112"
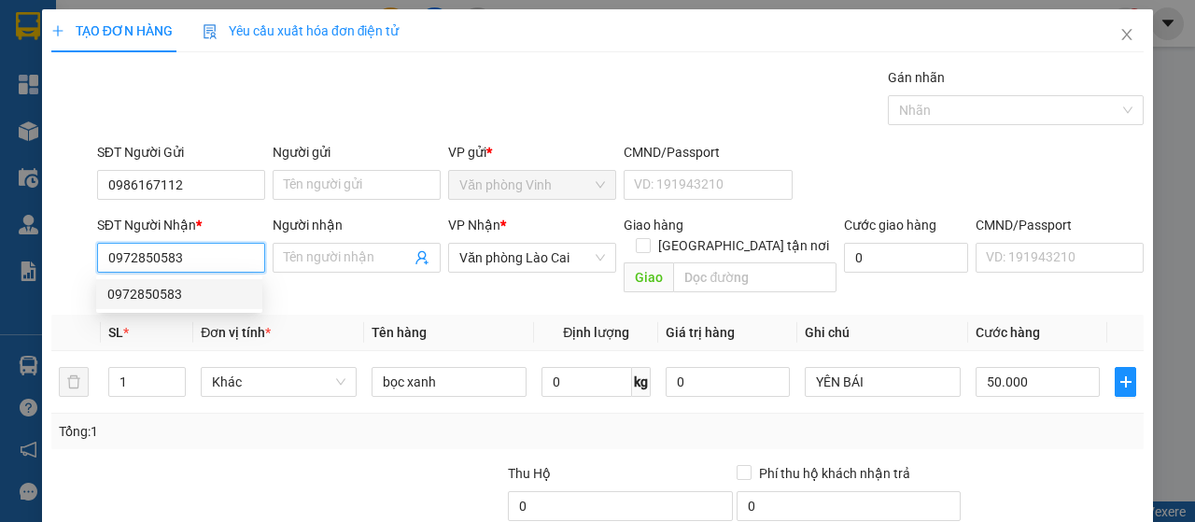
drag, startPoint x: 227, startPoint y: 256, endPoint x: 96, endPoint y: 247, distance: 131.0
click at [97, 247] on input "0972850583" at bounding box center [181, 258] width 168 height 30
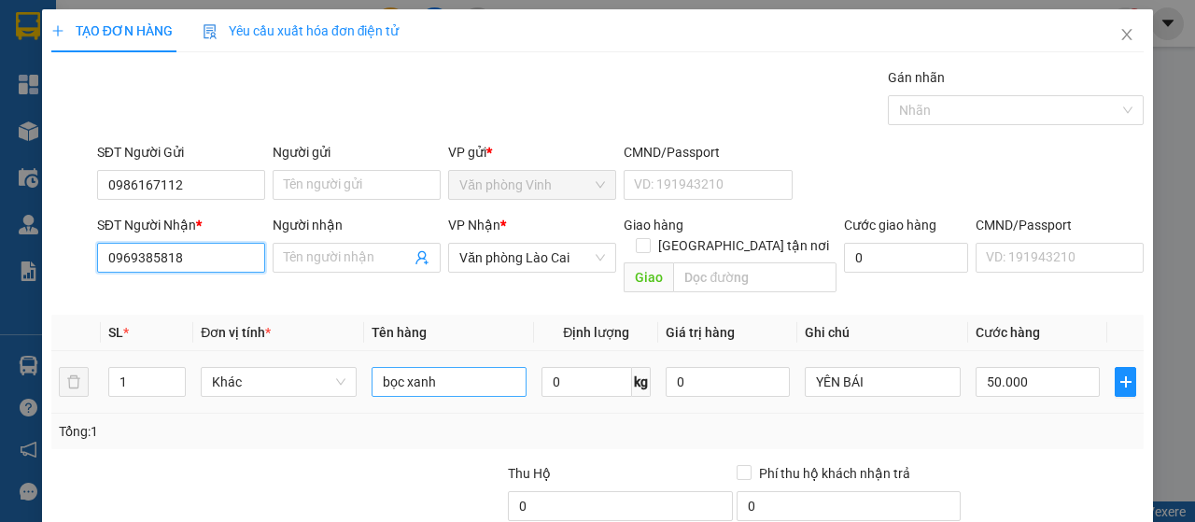
type input "0969385818"
drag, startPoint x: 464, startPoint y: 373, endPoint x: 388, endPoint y: 382, distance: 76.2
click at [388, 382] on td "bọc xanh" at bounding box center [449, 382] width 171 height 63
click at [473, 367] on input "bọc xanh" at bounding box center [450, 382] width 156 height 30
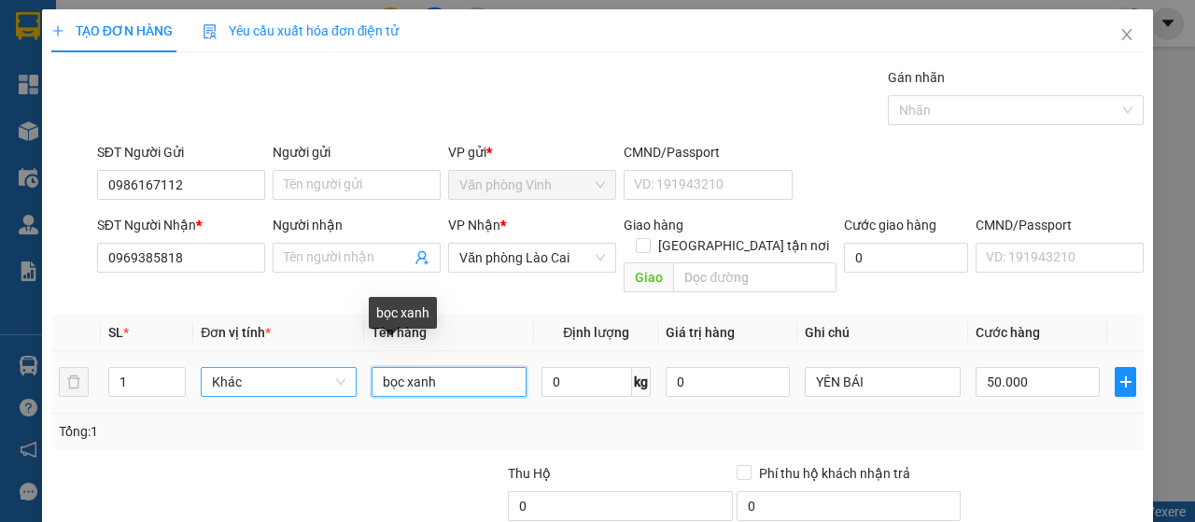
drag, startPoint x: 477, startPoint y: 354, endPoint x: 340, endPoint y: 361, distance: 137.5
click at [340, 361] on tr "1 Khác bọc xanh 0 kg 0 YÊN BÁI 50.000" at bounding box center [597, 382] width 1093 height 63
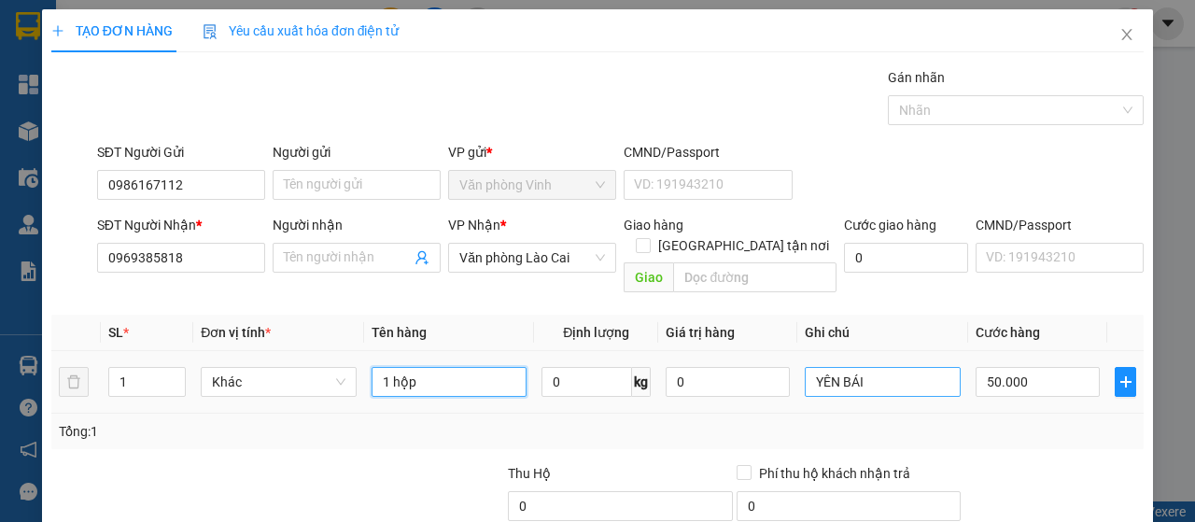
type input "1 hộp"
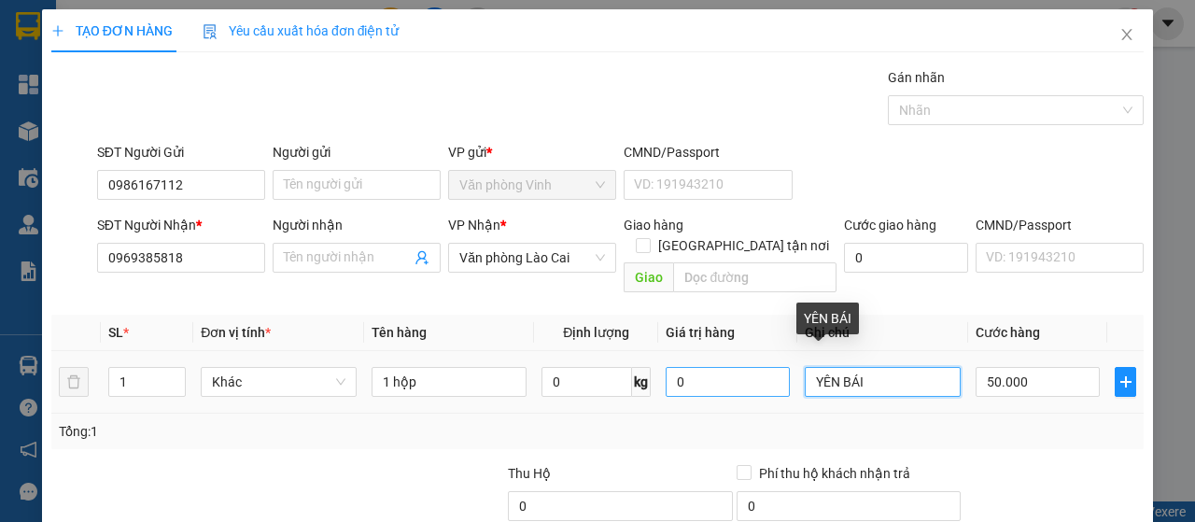
drag, startPoint x: 854, startPoint y: 359, endPoint x: 781, endPoint y: 358, distance: 72.8
click at [781, 358] on tr "1 Khác 1 hộp 0 kg 0 YÊN BÁI 50.000" at bounding box center [597, 382] width 1093 height 63
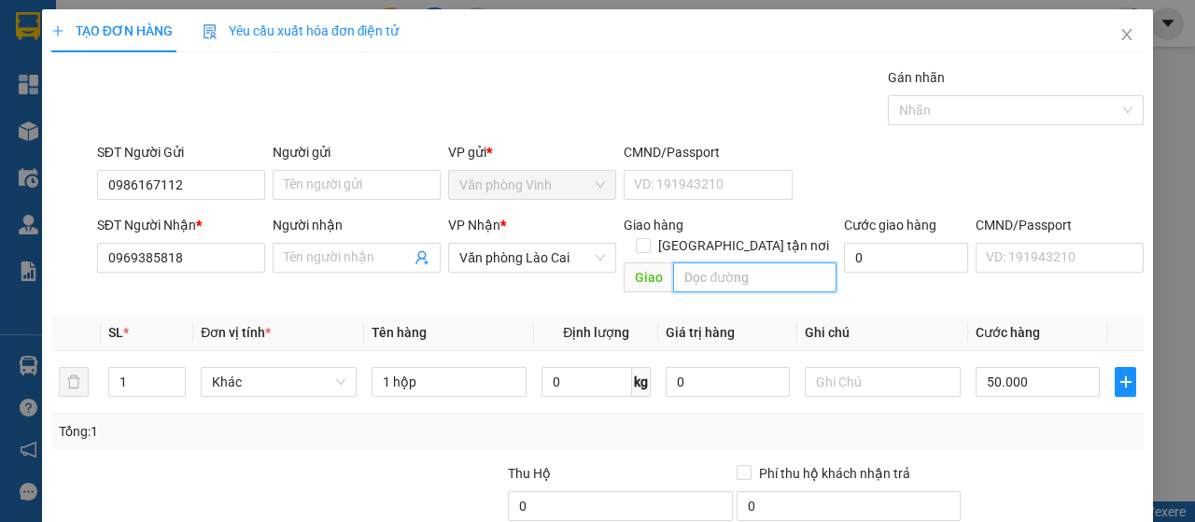
click at [702, 262] on input "text" at bounding box center [754, 277] width 162 height 30
type input "h"
type input "yên bái"
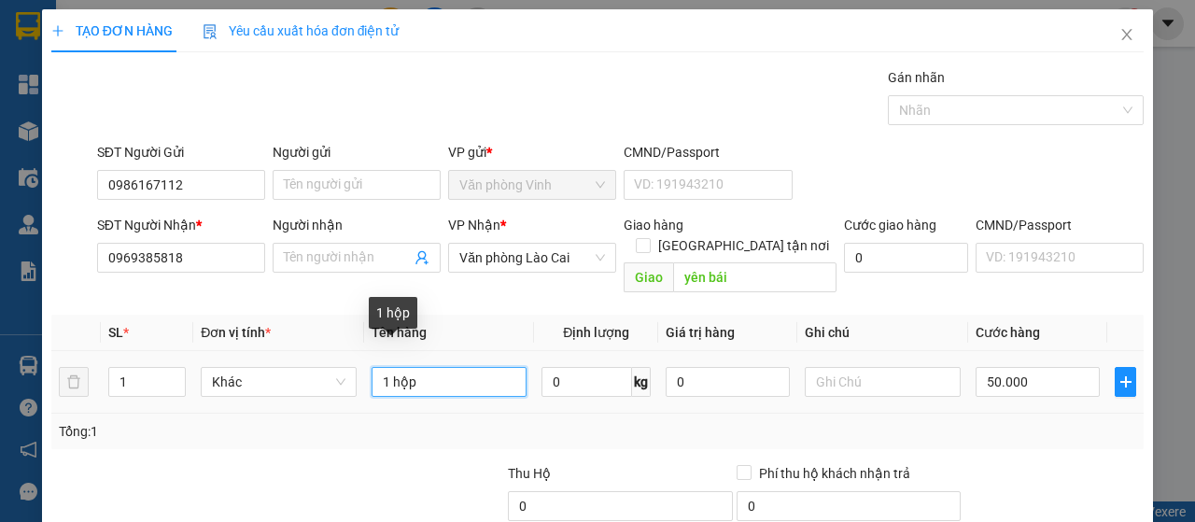
click at [432, 367] on input "1 hộp" at bounding box center [450, 382] width 156 height 30
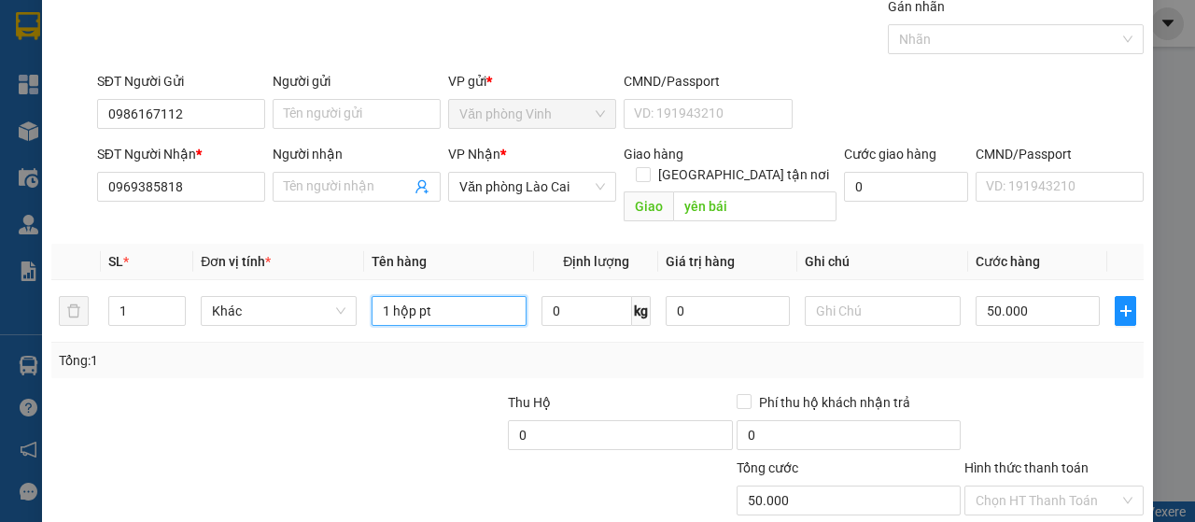
scroll to position [166, 0]
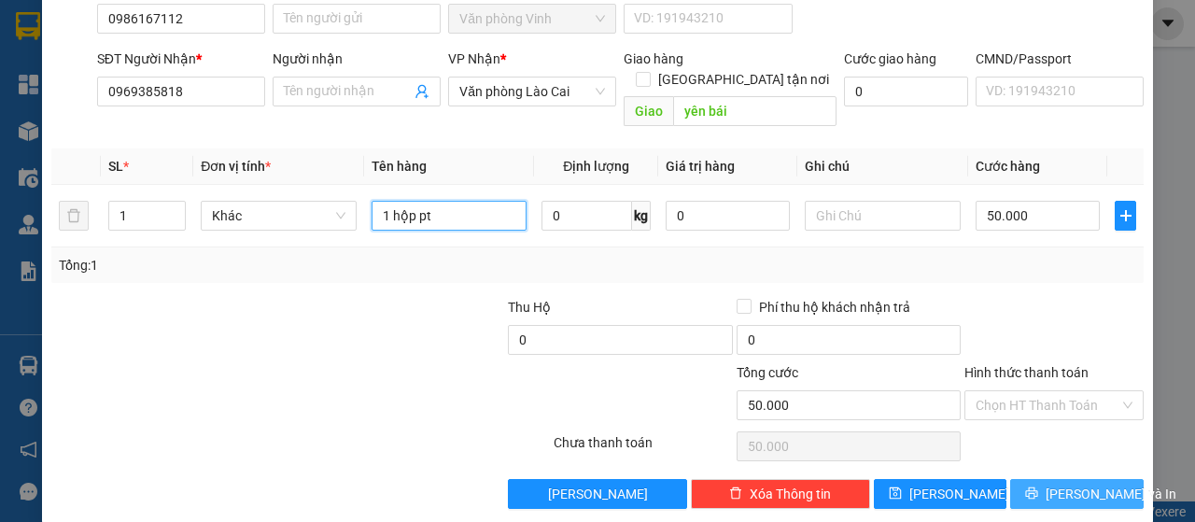
type input "1 hộp pt"
click at [1066, 484] on span "[PERSON_NAME] và In" at bounding box center [1111, 494] width 131 height 21
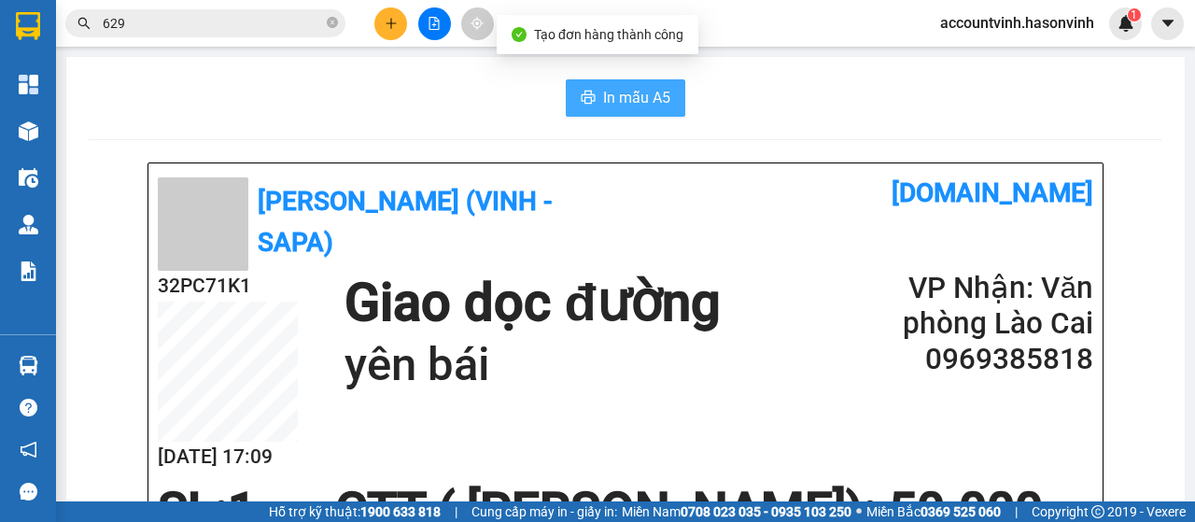
click at [637, 100] on span "In mẫu A5" at bounding box center [636, 97] width 67 height 23
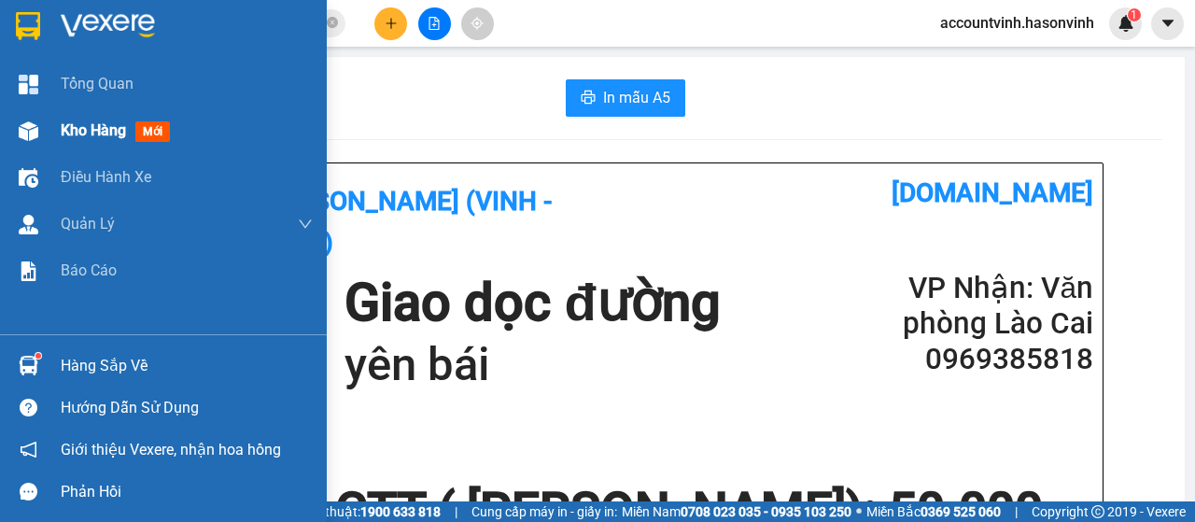
click at [35, 128] on img at bounding box center [29, 131] width 20 height 20
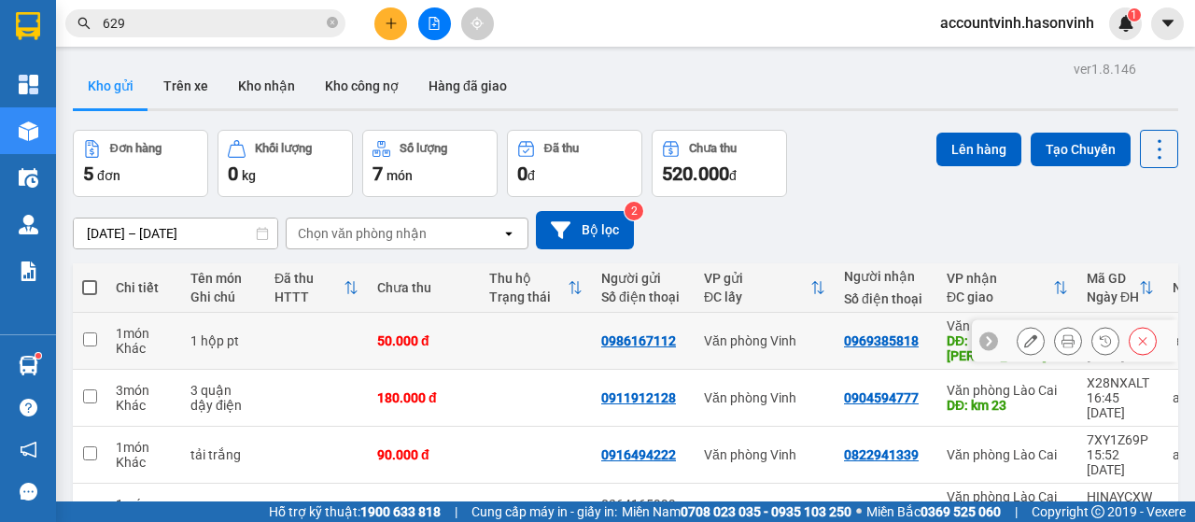
scroll to position [93, 0]
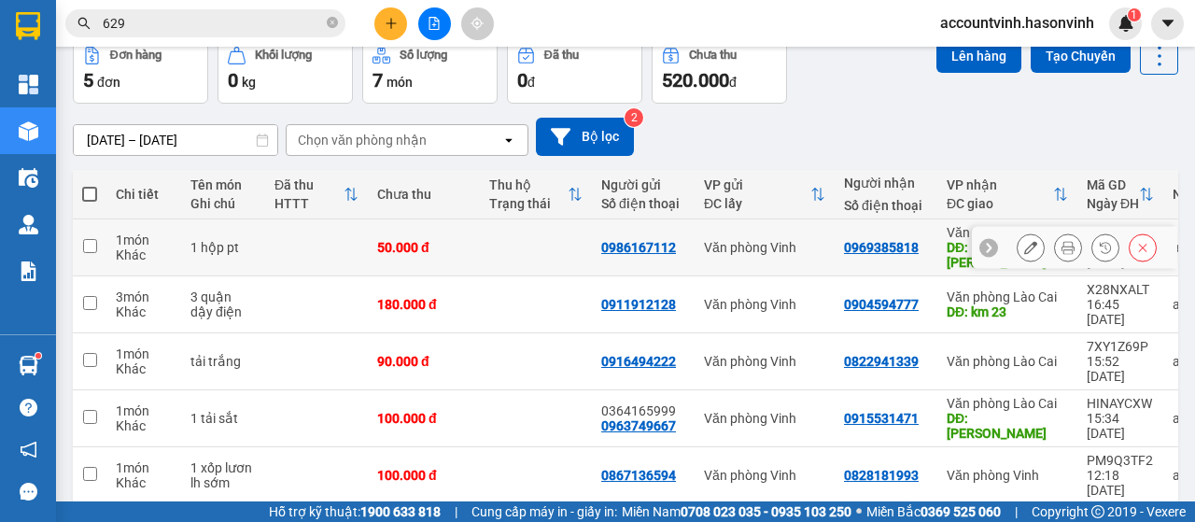
click at [174, 234] on td "1 món Khác" at bounding box center [143, 247] width 75 height 57
checkbox input "true"
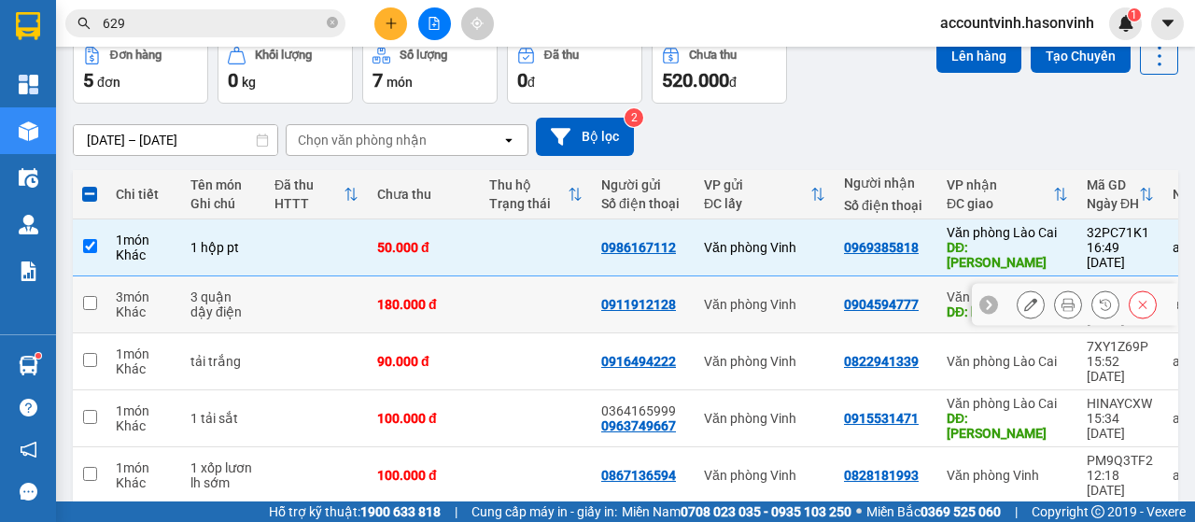
click at [164, 289] on div "3 món" at bounding box center [144, 296] width 56 height 15
checkbox input "true"
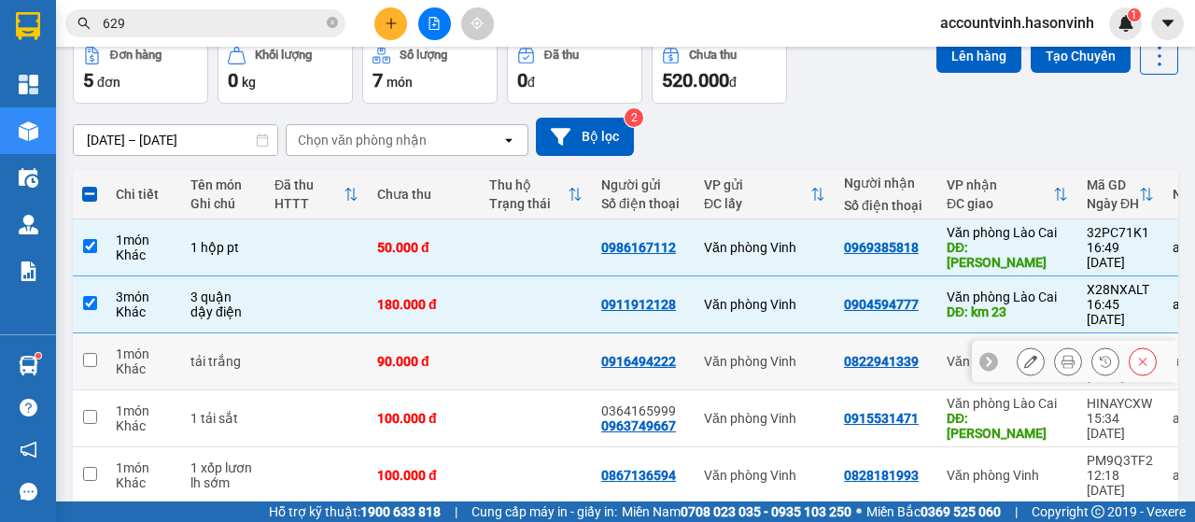
click at [142, 361] on div "Khác" at bounding box center [144, 368] width 56 height 15
checkbox input "true"
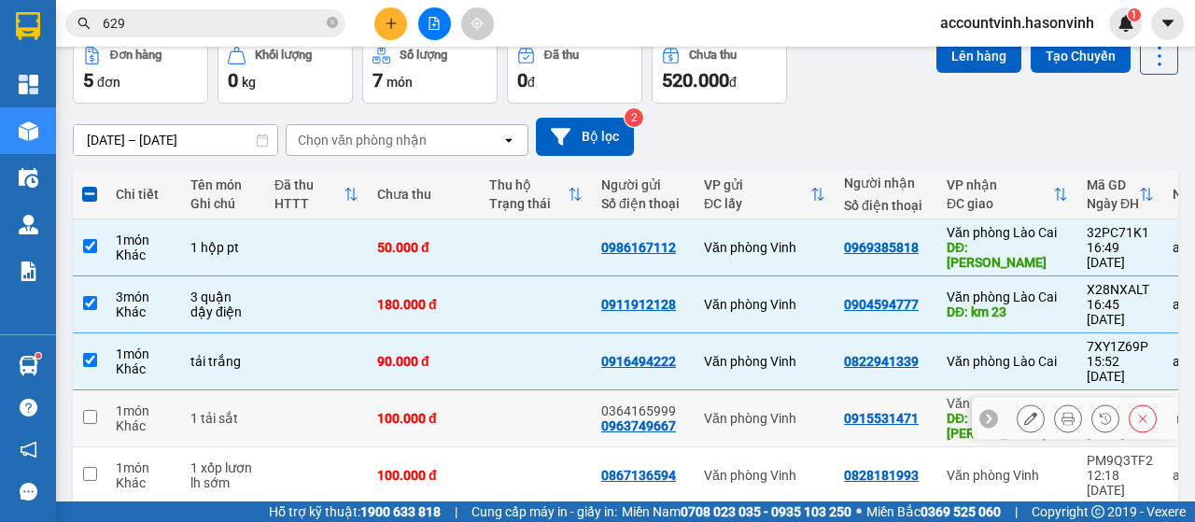
drag, startPoint x: 140, startPoint y: 364, endPoint x: 140, endPoint y: 397, distance: 32.7
click at [140, 403] on div "1 món Khác" at bounding box center [144, 418] width 56 height 30
checkbox input "true"
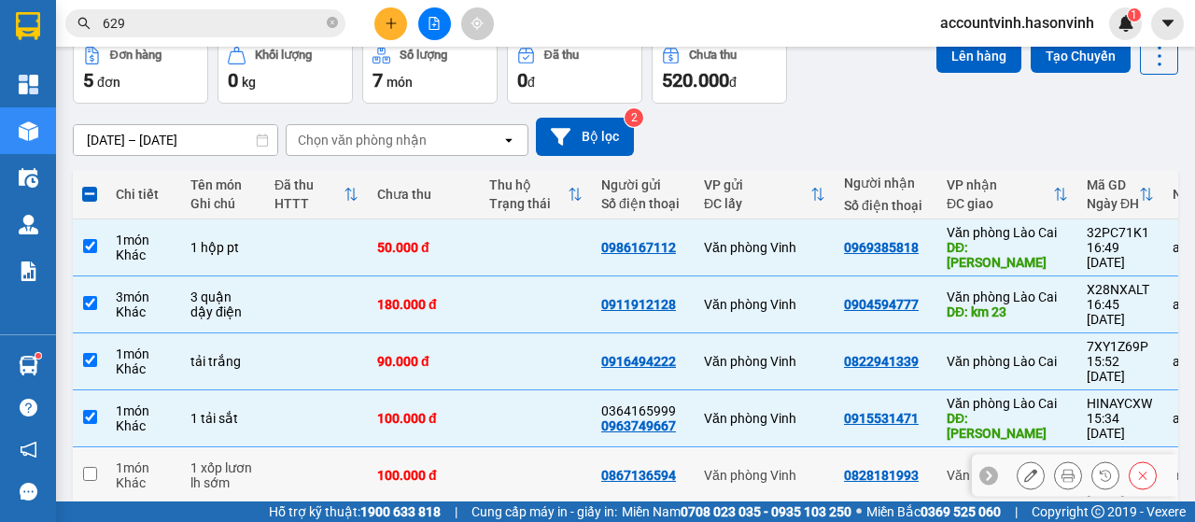
click at [140, 460] on div "1 món" at bounding box center [144, 467] width 56 height 15
checkbox input "true"
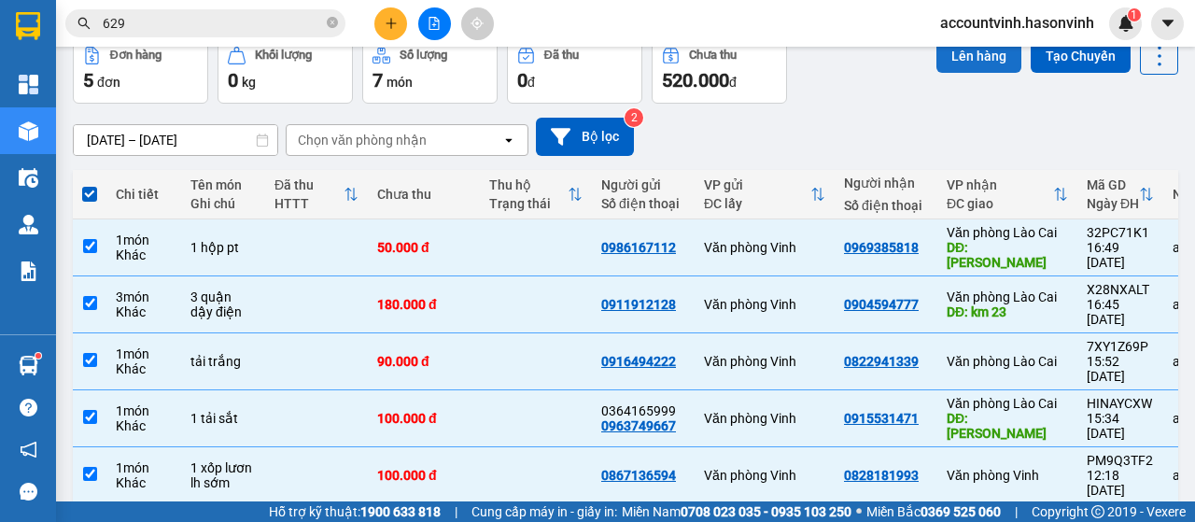
click at [965, 49] on button "Lên hàng" at bounding box center [979, 56] width 85 height 34
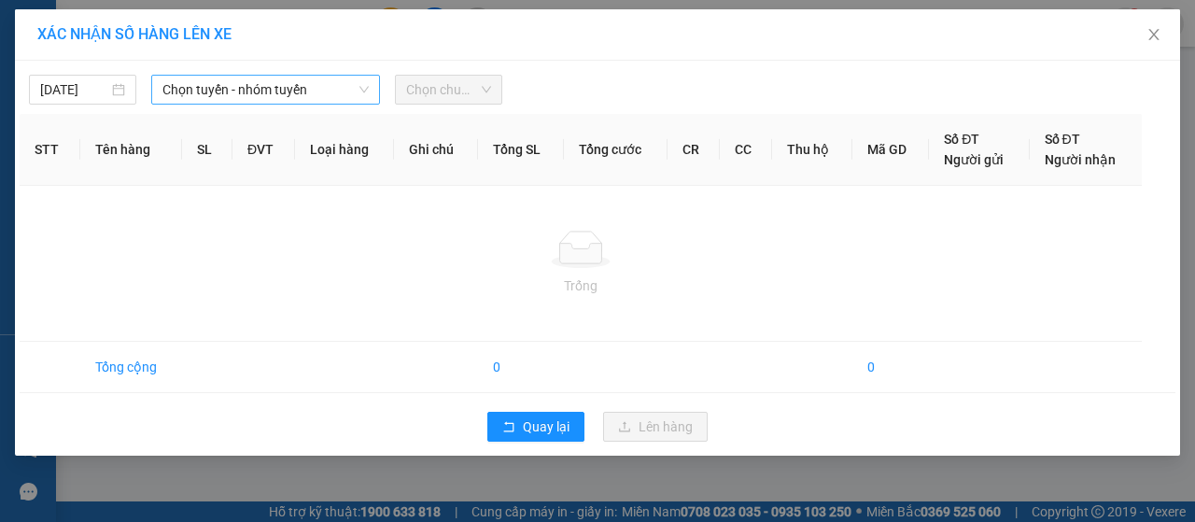
click at [205, 97] on span "Chọn tuyến - nhóm tuyến" at bounding box center [265, 90] width 206 height 28
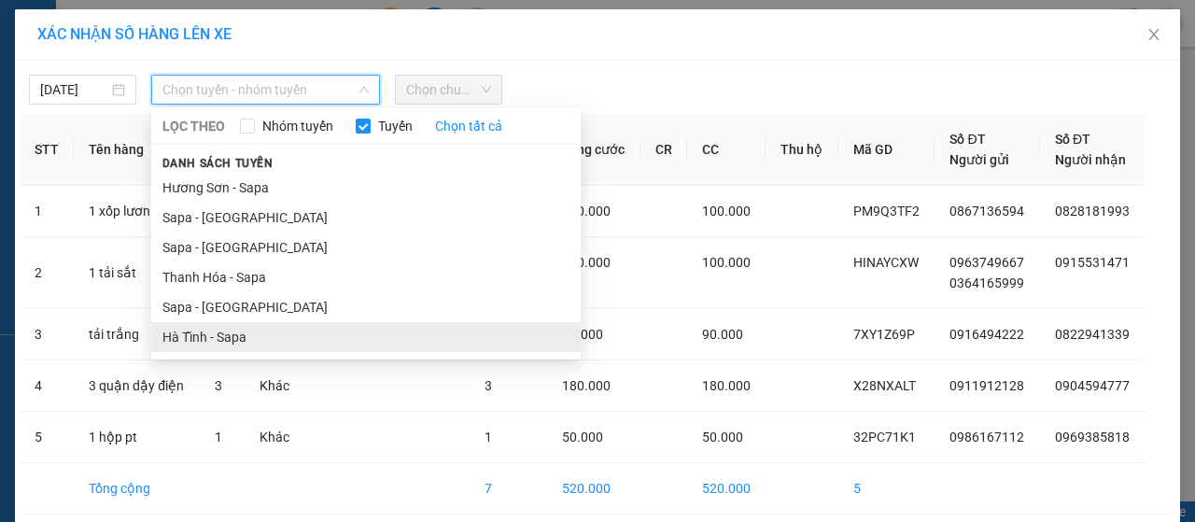
click at [238, 332] on li "Hà Tĩnh - Sapa" at bounding box center [366, 337] width 430 height 30
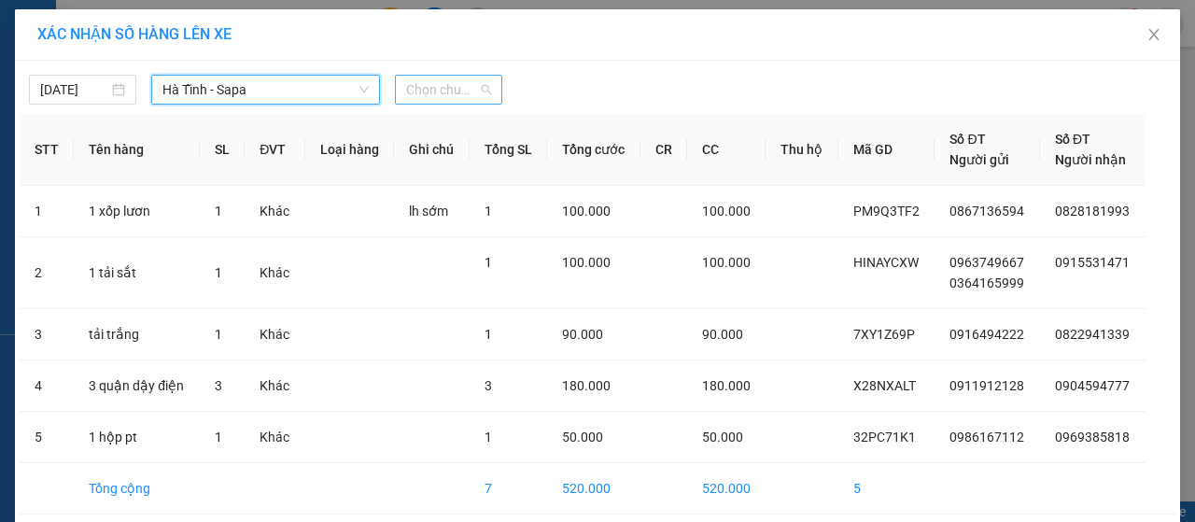
click at [448, 89] on span "Chọn chuyến" at bounding box center [448, 90] width 85 height 28
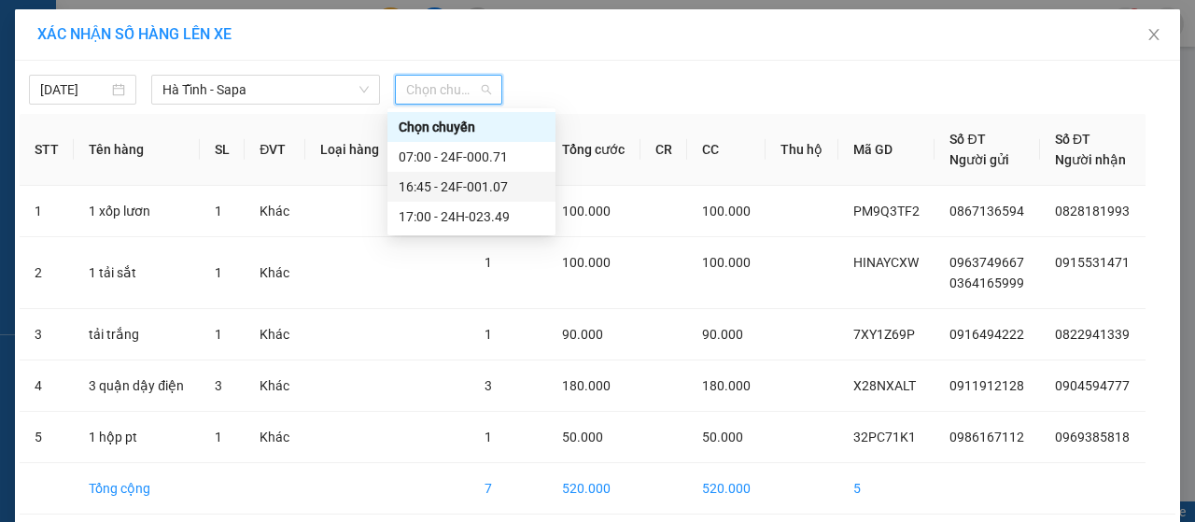
click at [459, 186] on div "16:45 - 24F-001.07" at bounding box center [472, 186] width 146 height 21
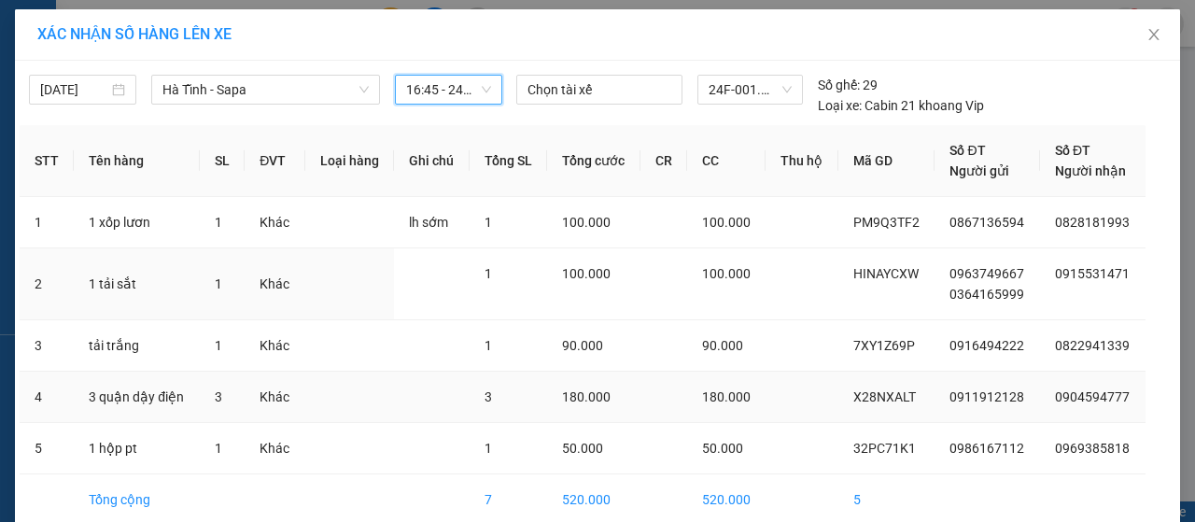
scroll to position [86, 0]
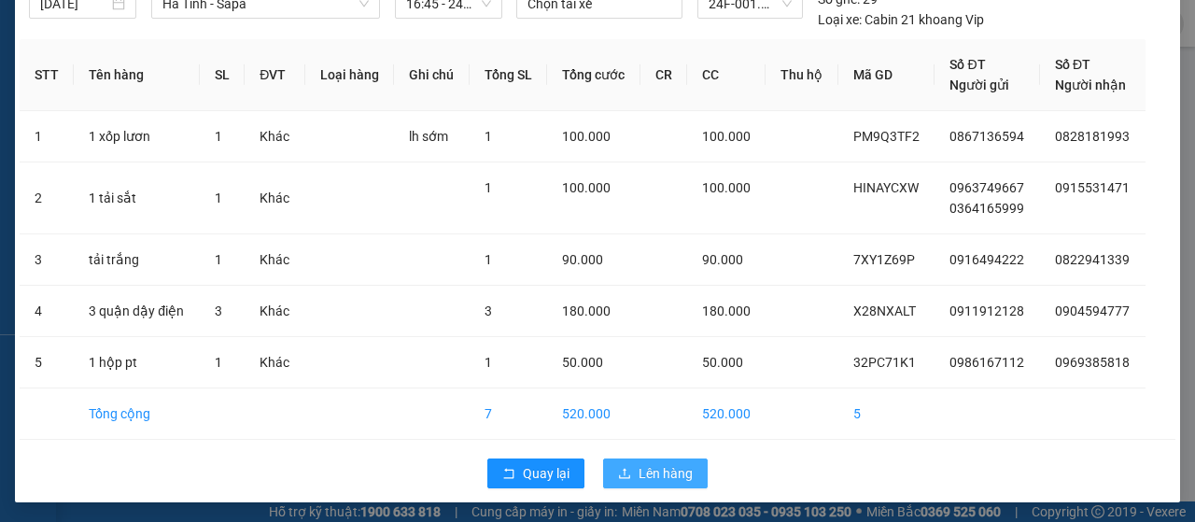
click at [657, 463] on span "Lên hàng" at bounding box center [666, 473] width 54 height 21
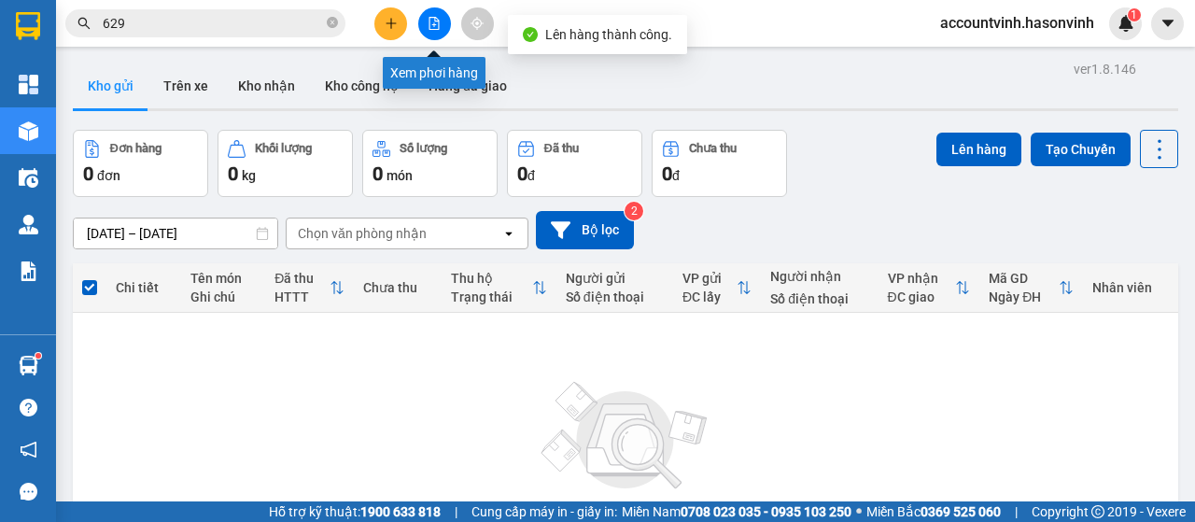
click at [437, 31] on button at bounding box center [434, 23] width 33 height 33
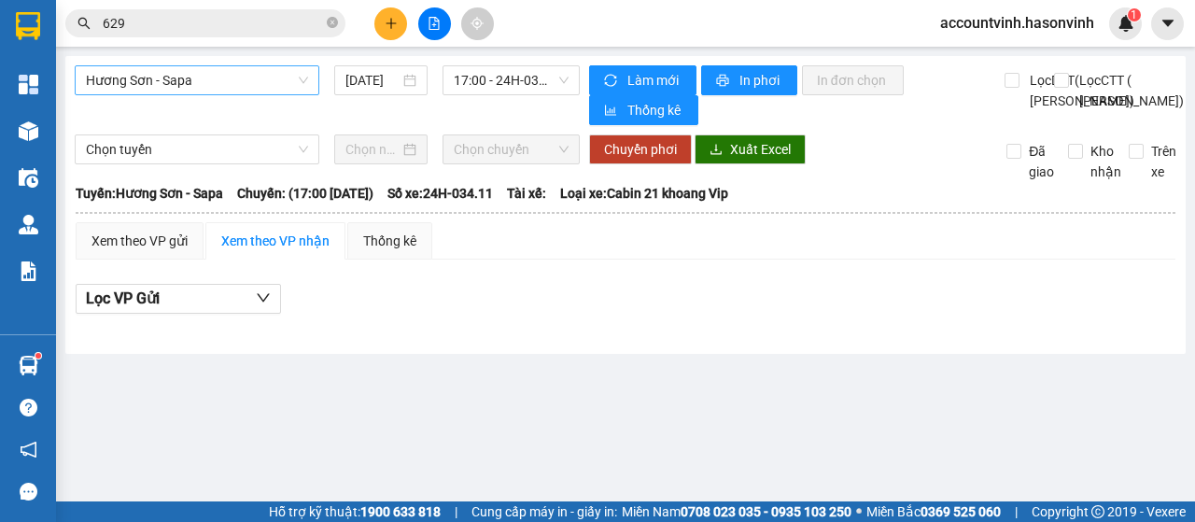
click at [245, 81] on span "Hương Sơn - Sapa" at bounding box center [197, 80] width 222 height 28
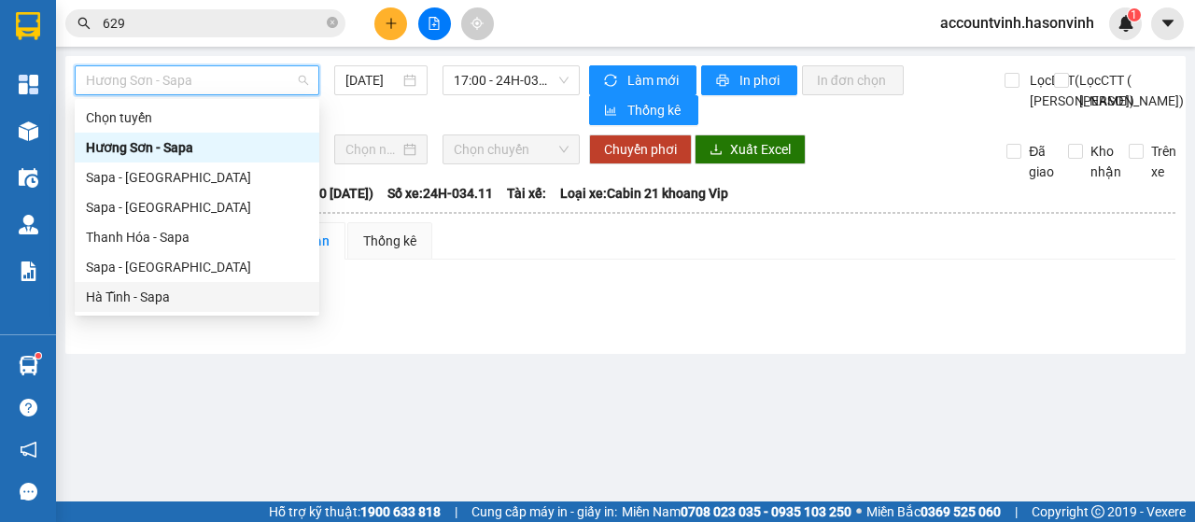
click at [148, 302] on div "Hà Tĩnh - Sapa" at bounding box center [197, 297] width 222 height 21
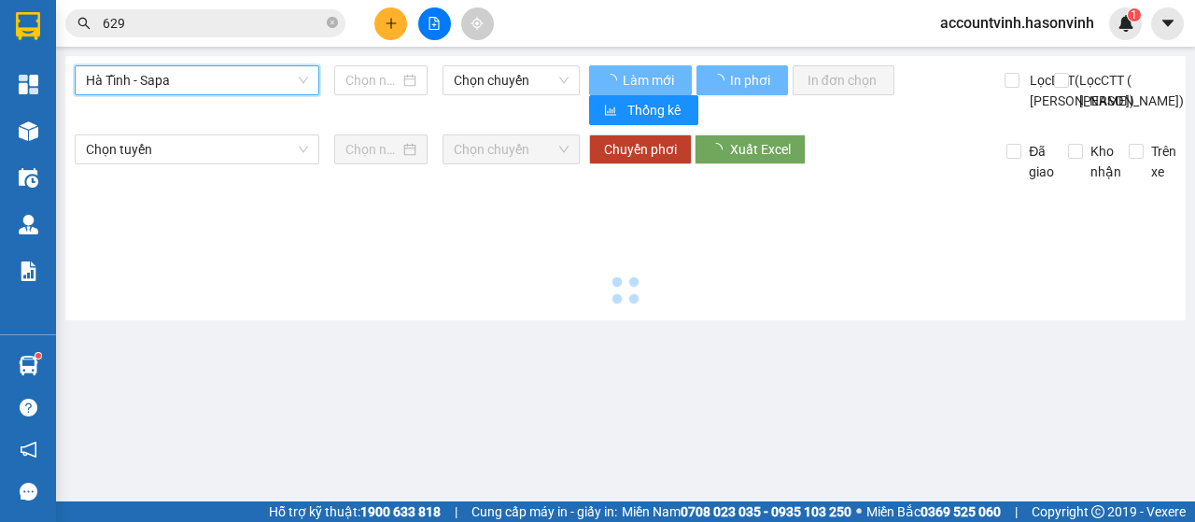
type input "[DATE]"
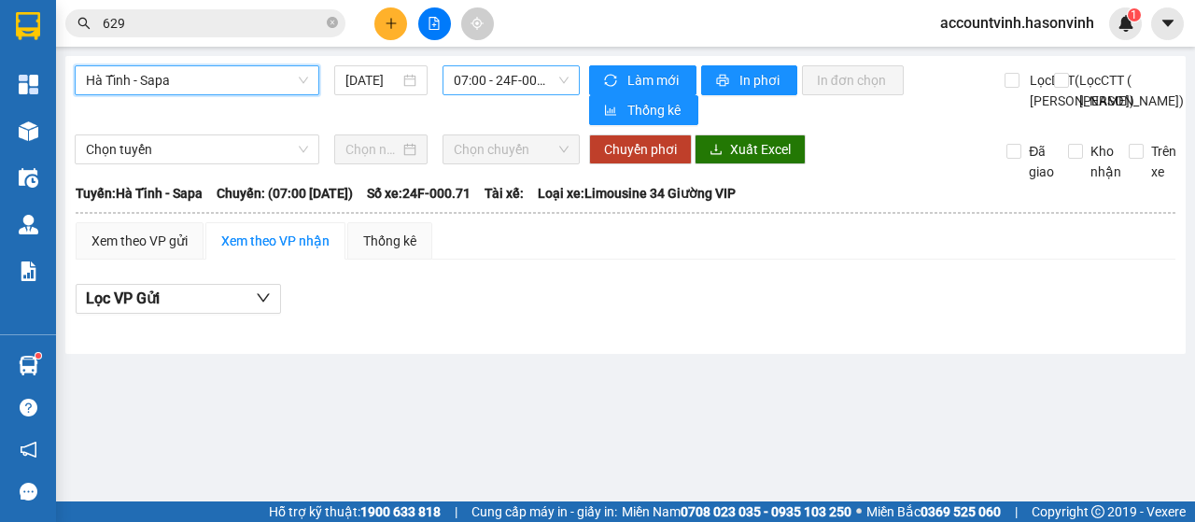
click at [500, 78] on span "07:00 - 24F-000.71" at bounding box center [511, 80] width 114 height 28
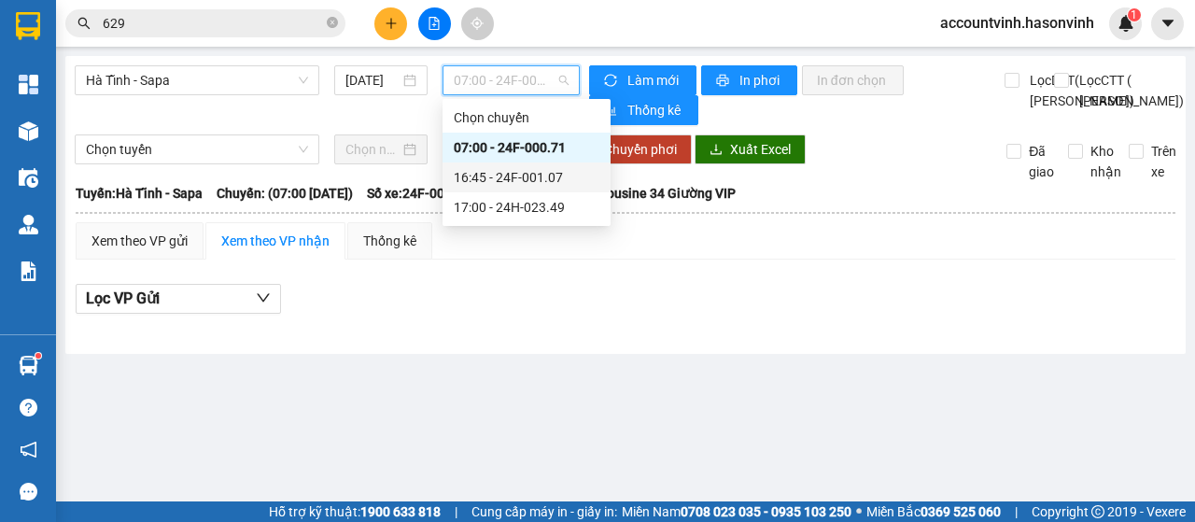
click at [543, 175] on div "16:45 - 24F-001.07" at bounding box center [527, 177] width 146 height 21
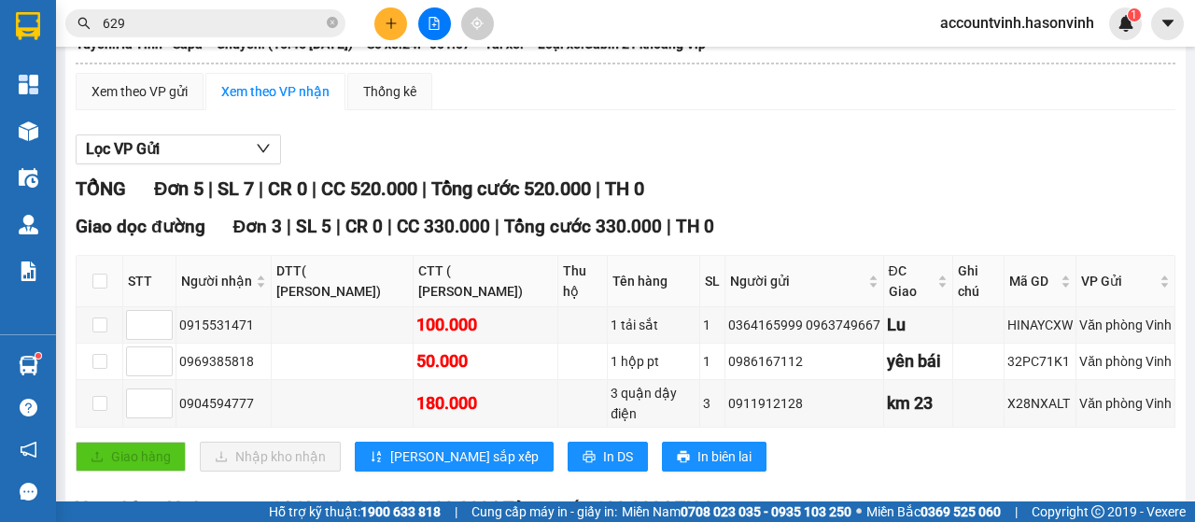
scroll to position [99, 0]
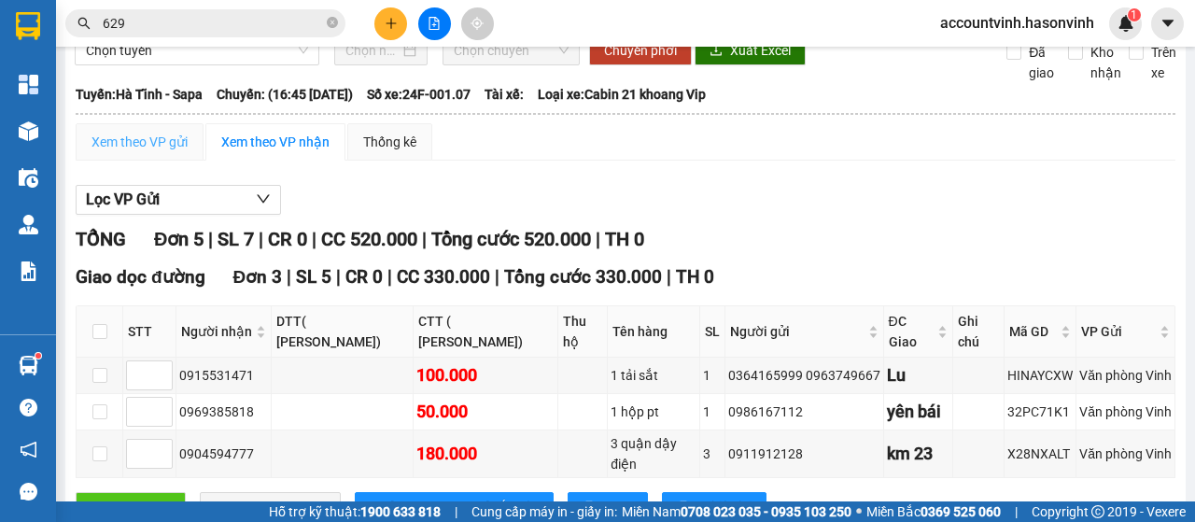
click at [114, 161] on div "Xem theo VP gửi" at bounding box center [140, 141] width 128 height 37
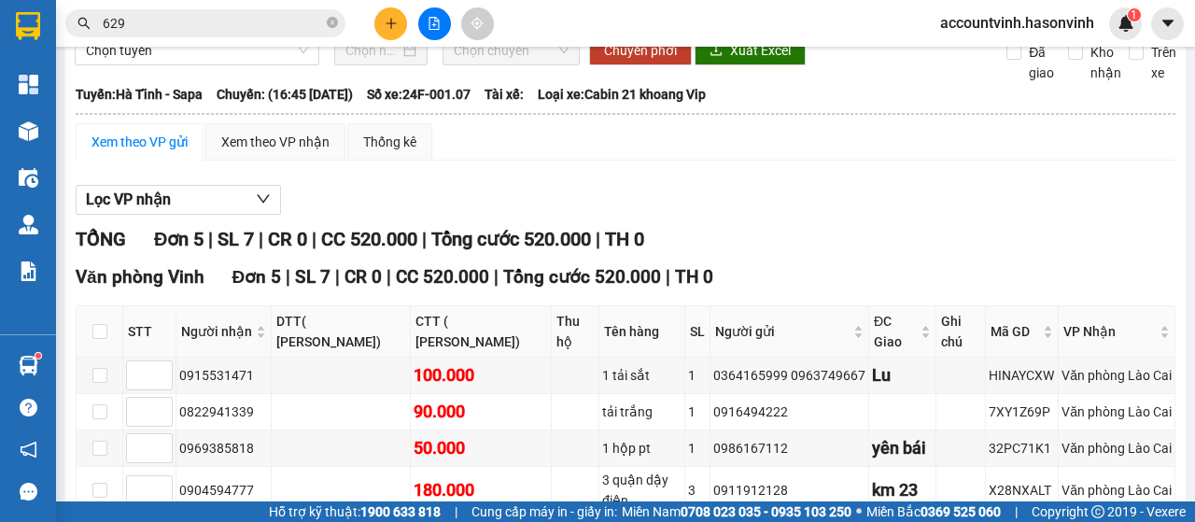
scroll to position [286, 0]
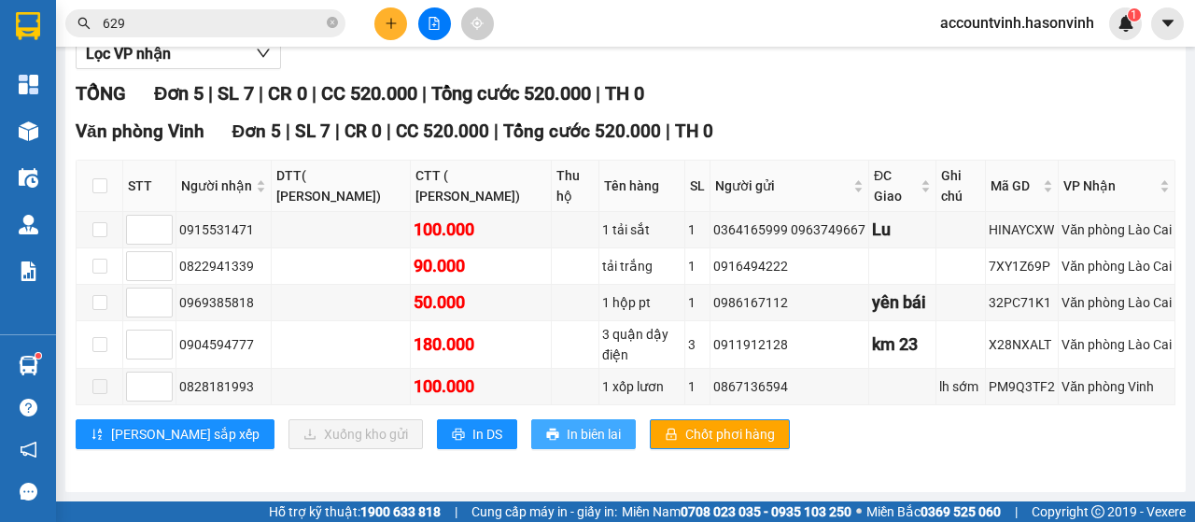
click at [567, 426] on span "In biên lai" at bounding box center [594, 434] width 54 height 21
click at [685, 436] on span "Chốt phơi hàng" at bounding box center [730, 434] width 90 height 21
click at [567, 430] on span "In biên lai" at bounding box center [594, 434] width 54 height 21
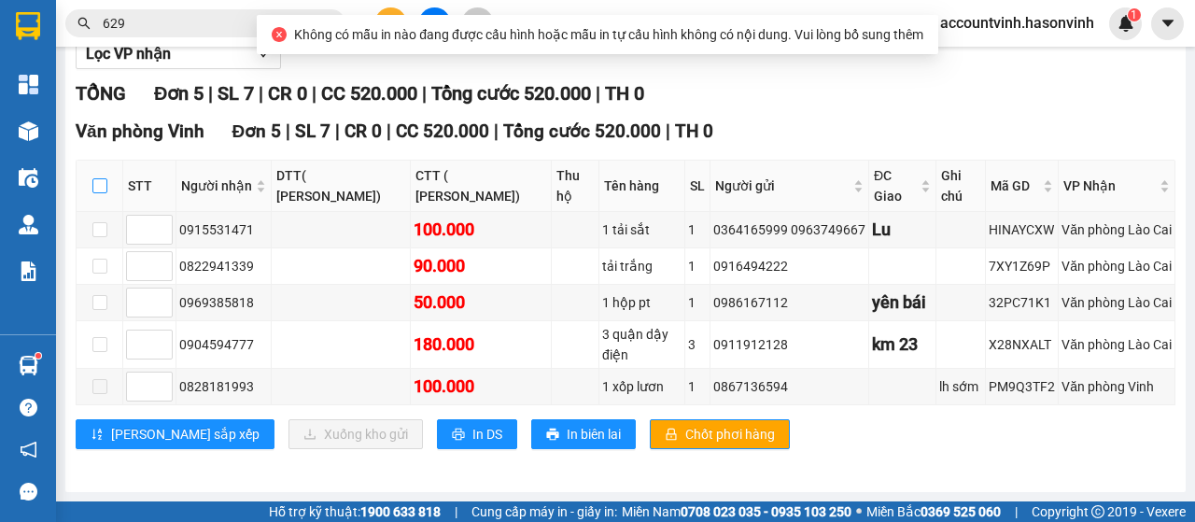
click at [106, 184] on input "checkbox" at bounding box center [99, 185] width 15 height 15
checkbox input "true"
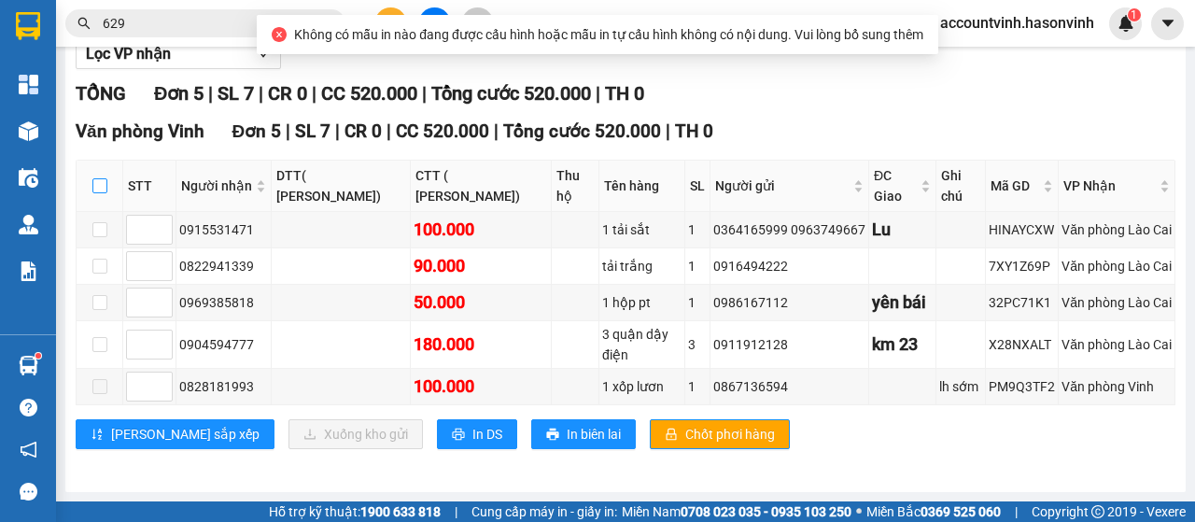
checkbox input "true"
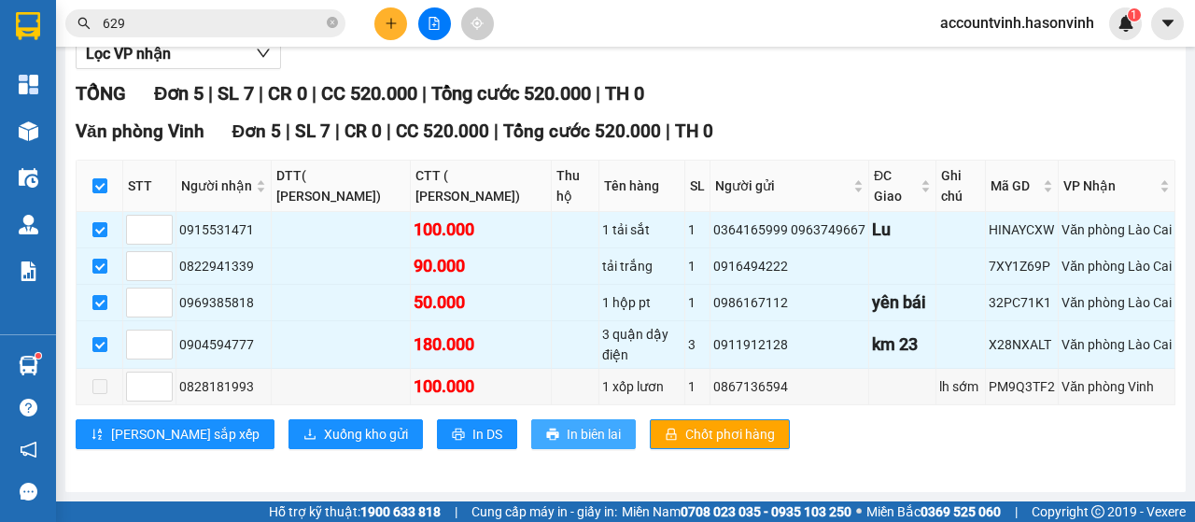
click at [567, 428] on span "In biên lai" at bounding box center [594, 434] width 54 height 21
click at [685, 434] on span "Chốt phơi hàng" at bounding box center [730, 434] width 90 height 21
click at [103, 383] on span at bounding box center [99, 386] width 15 height 15
click at [103, 193] on input "checkbox" at bounding box center [99, 185] width 15 height 15
checkbox input "false"
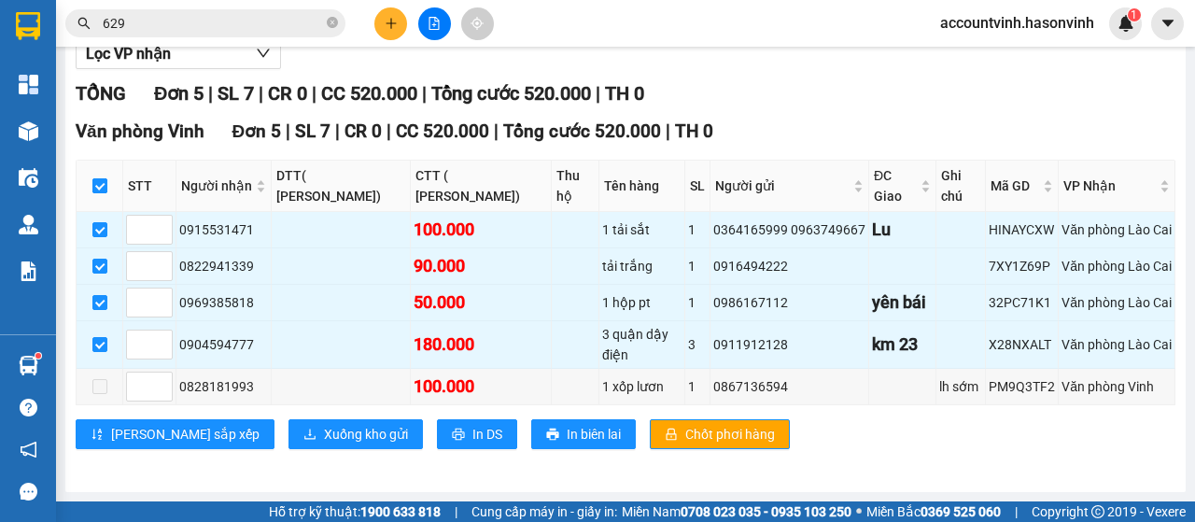
checkbox input "false"
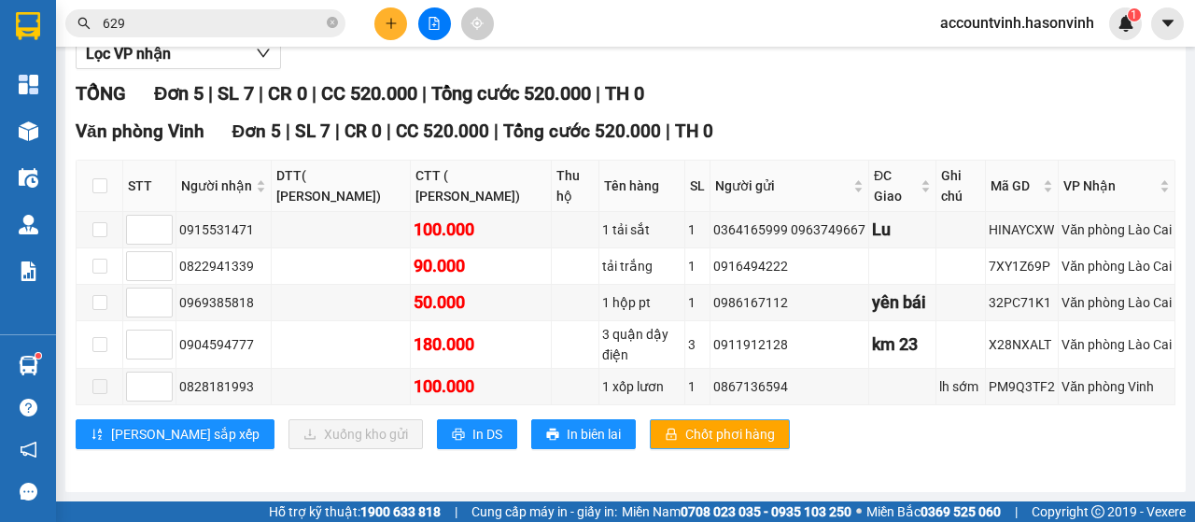
click at [685, 430] on span "Chốt phơi hàng" at bounding box center [730, 434] width 90 height 21
drag, startPoint x: 641, startPoint y: 438, endPoint x: 801, endPoint y: 466, distance: 163.0
click at [801, 466] on div "TỔNG Đơn 5 | SL 7 | CR 0 | CC 520.000 | Tổng cước 520.000 | TH 0 Văn phòng Vinh…" at bounding box center [626, 275] width 1100 height 393
click at [102, 190] on input "checkbox" at bounding box center [99, 185] width 15 height 15
checkbox input "true"
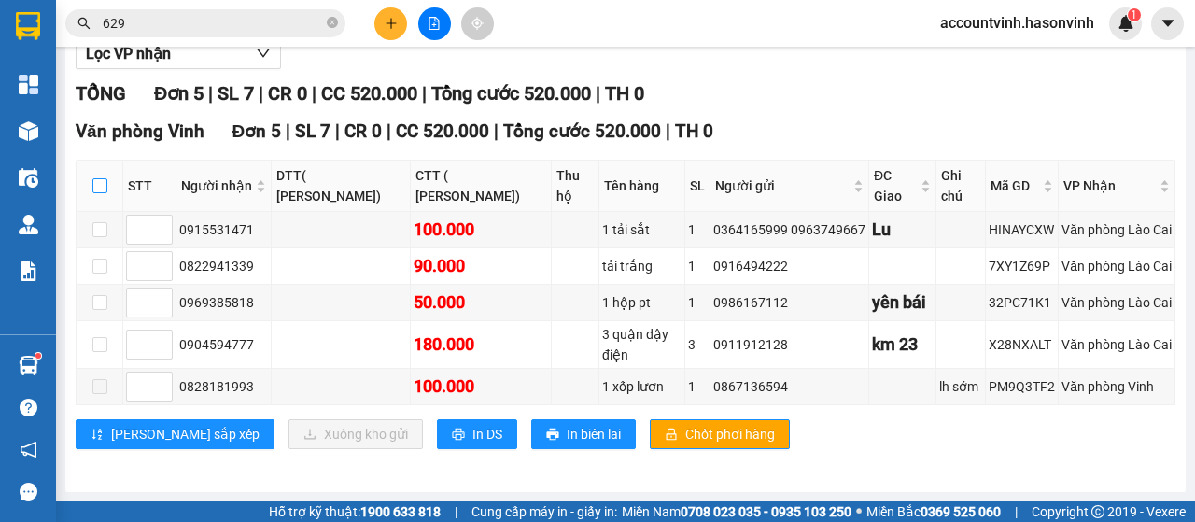
checkbox input "true"
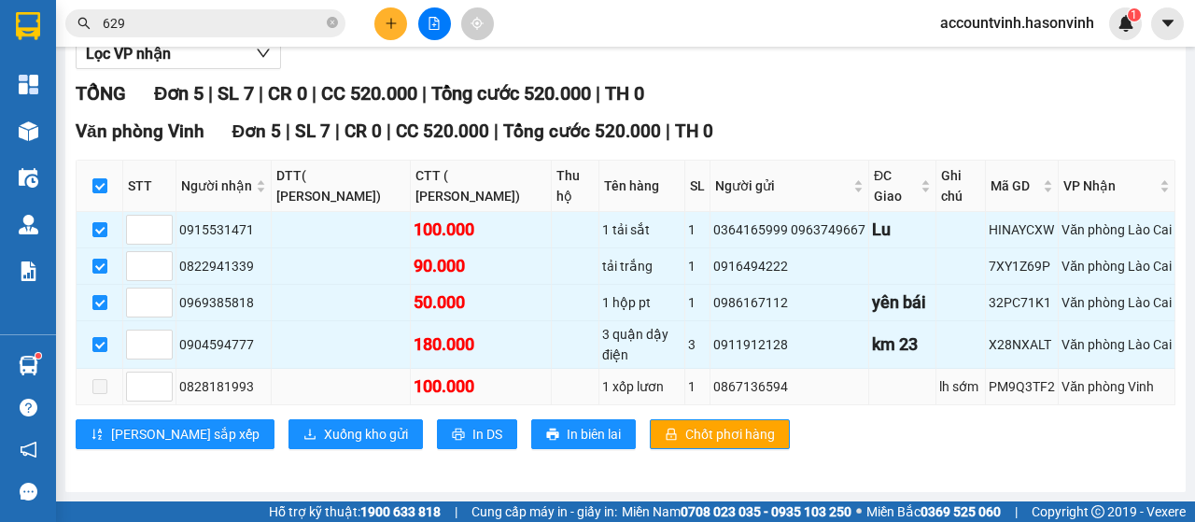
click at [99, 386] on span at bounding box center [99, 386] width 15 height 15
click at [867, 431] on div "[PERSON_NAME] sắp xếp Xuống kho gửi In DS In biên lai Chốt phơi hàng" at bounding box center [626, 434] width 1100 height 30
click at [104, 190] on input "checkbox" at bounding box center [99, 185] width 15 height 15
checkbox input "false"
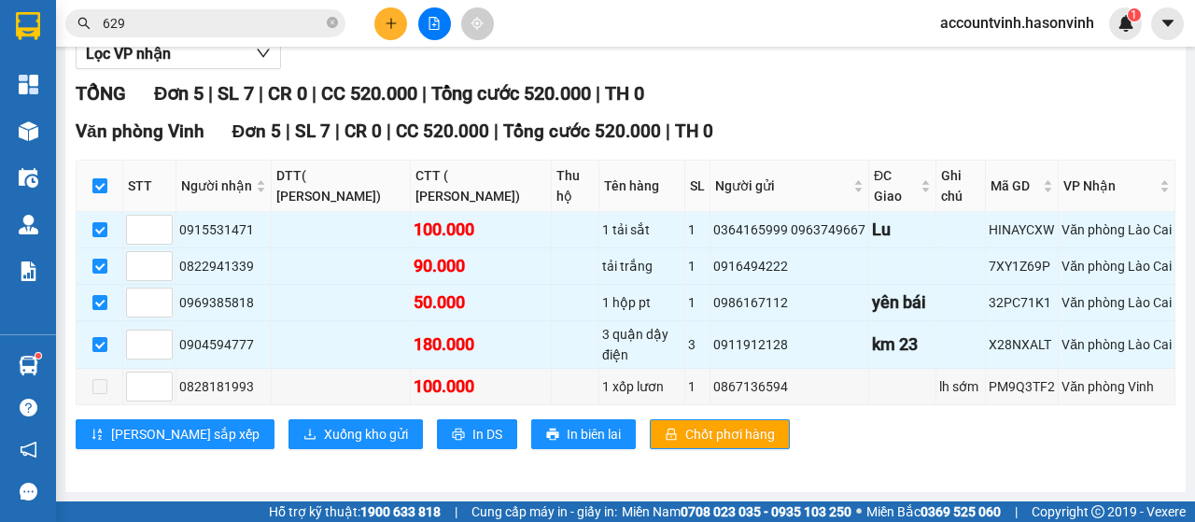
checkbox input "false"
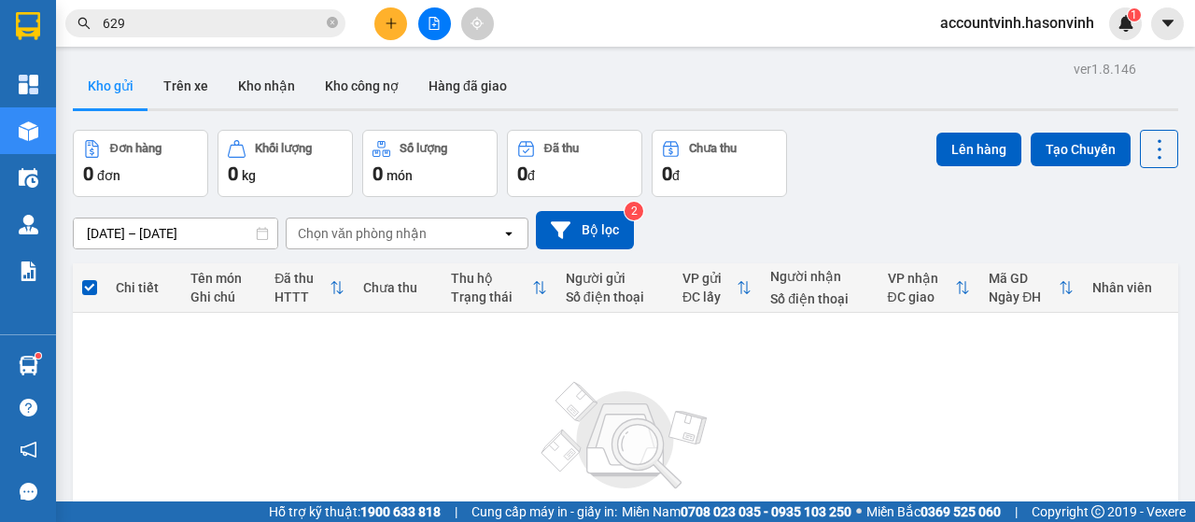
click at [424, 20] on button at bounding box center [434, 23] width 33 height 33
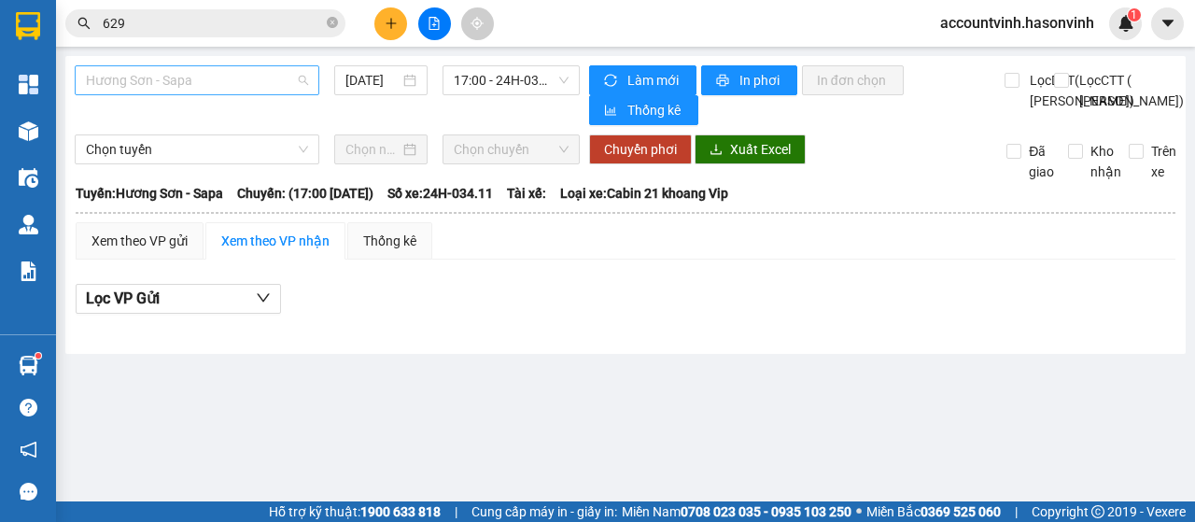
click at [178, 76] on span "Hương Sơn - Sapa" at bounding box center [197, 80] width 222 height 28
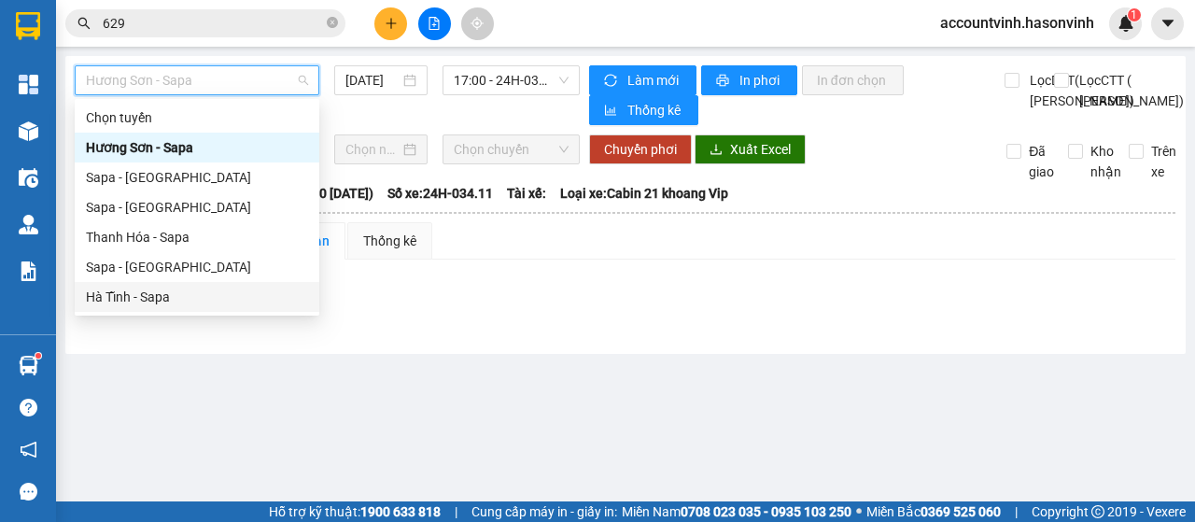
click at [167, 292] on div "Hà Tĩnh - Sapa" at bounding box center [197, 297] width 222 height 21
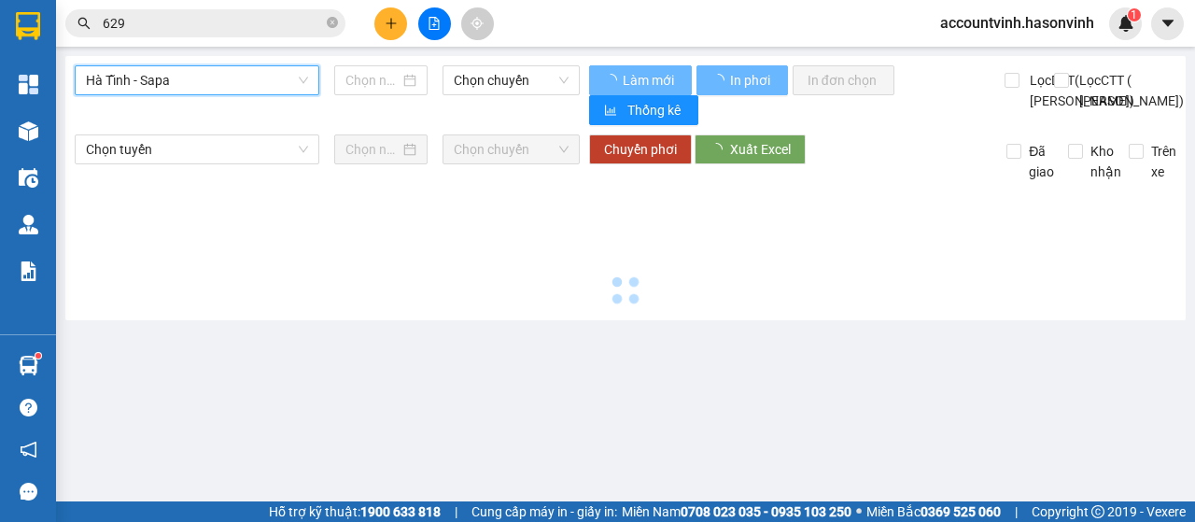
type input "[DATE]"
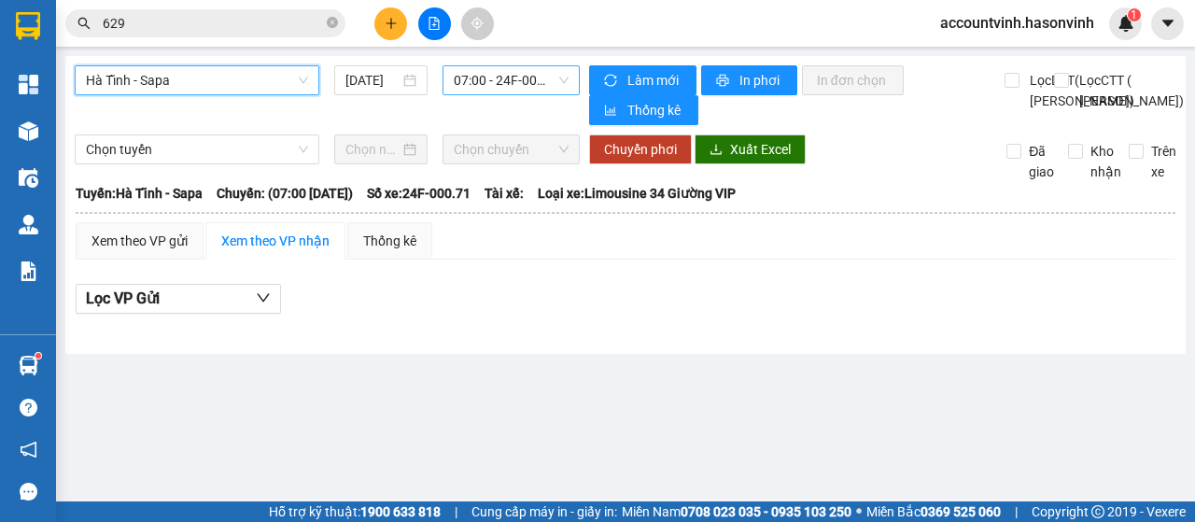
click at [501, 83] on span "07:00 - 24F-000.71" at bounding box center [511, 80] width 114 height 28
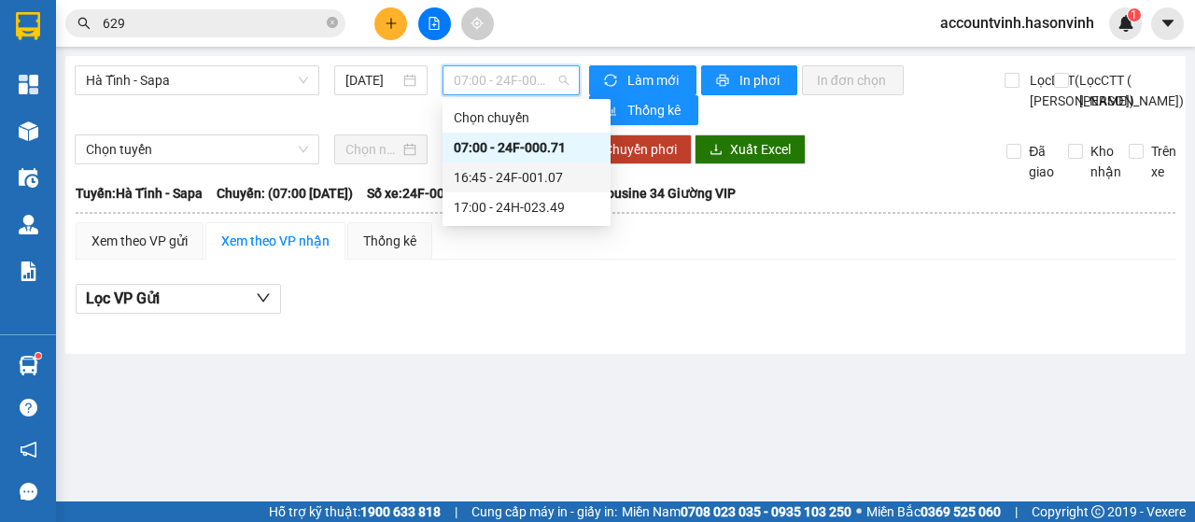
click at [525, 172] on div "16:45 - 24F-001.07" at bounding box center [527, 177] width 146 height 21
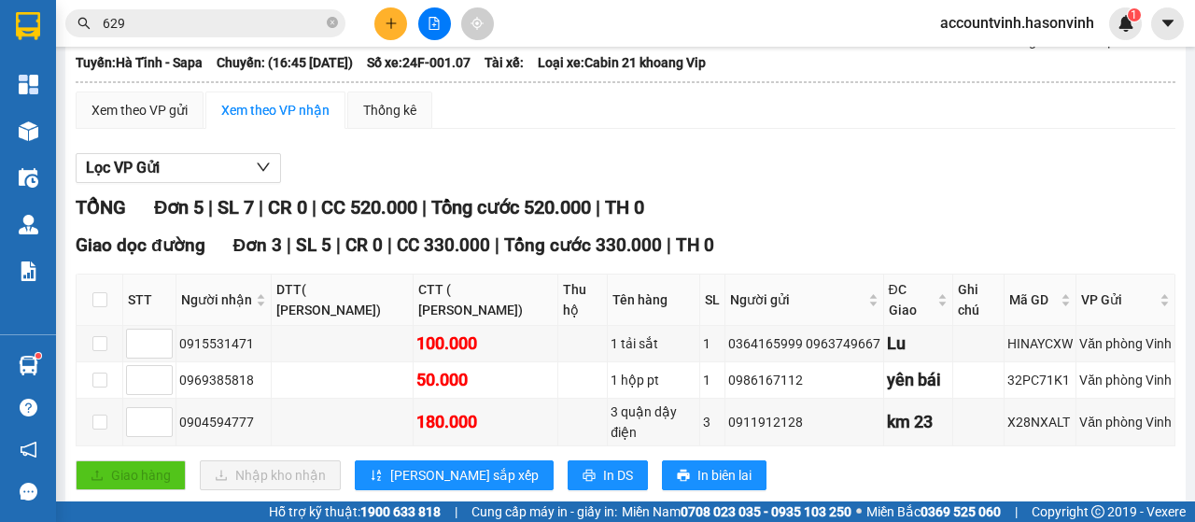
scroll to position [99, 0]
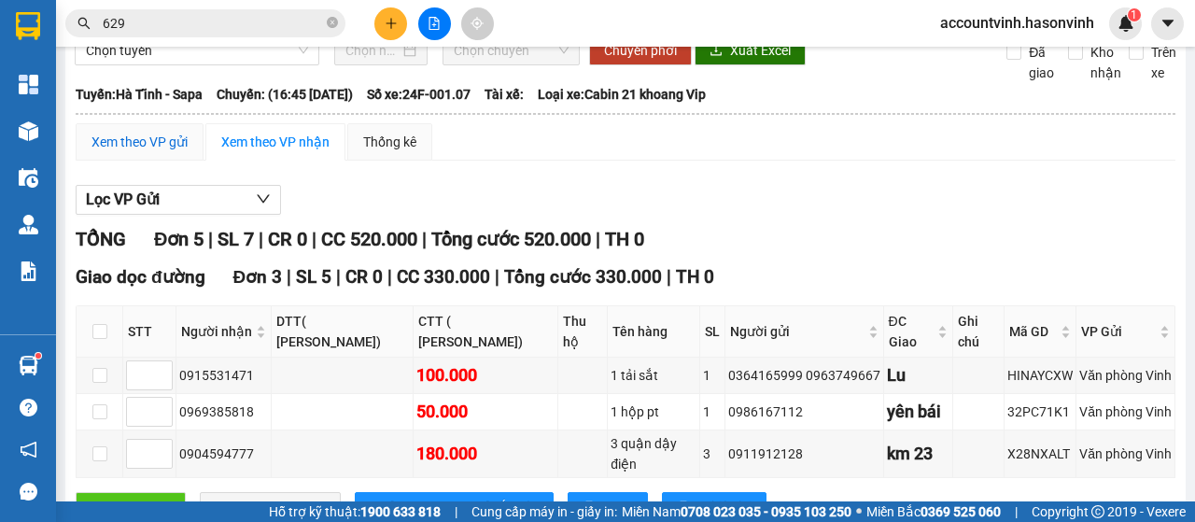
click at [159, 152] on div "Xem theo VP gửi" at bounding box center [140, 142] width 96 height 21
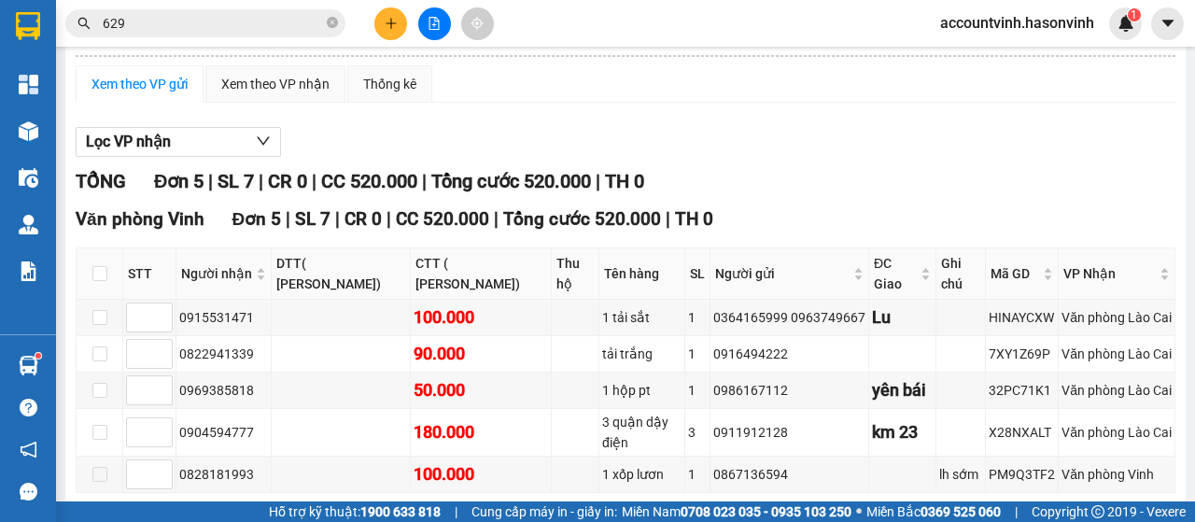
scroll to position [286, 0]
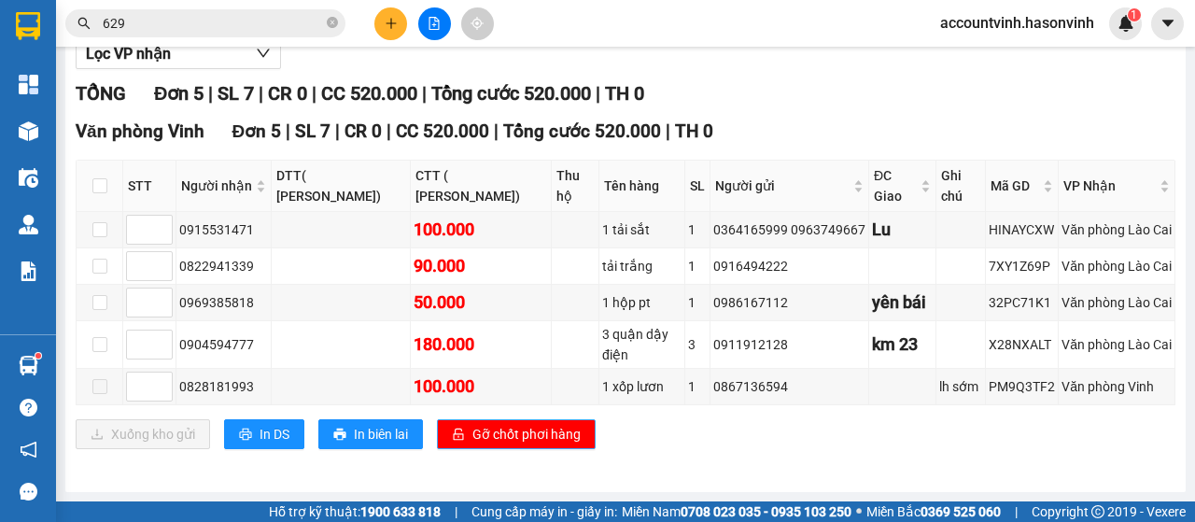
click at [521, 431] on span "Gỡ chốt phơi hàng" at bounding box center [527, 434] width 108 height 21
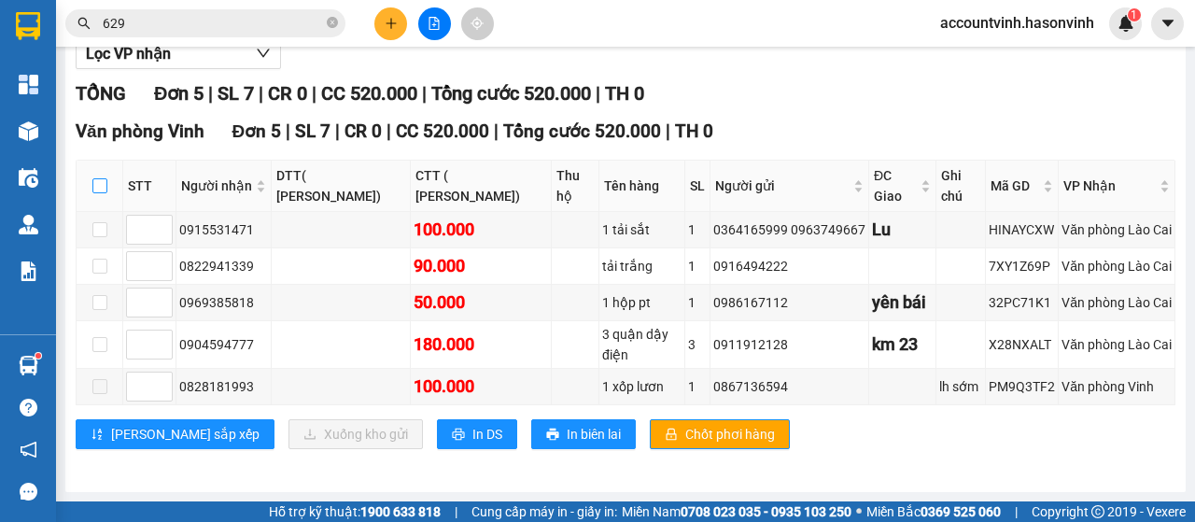
click at [99, 193] on input "checkbox" at bounding box center [99, 185] width 15 height 15
checkbox input "true"
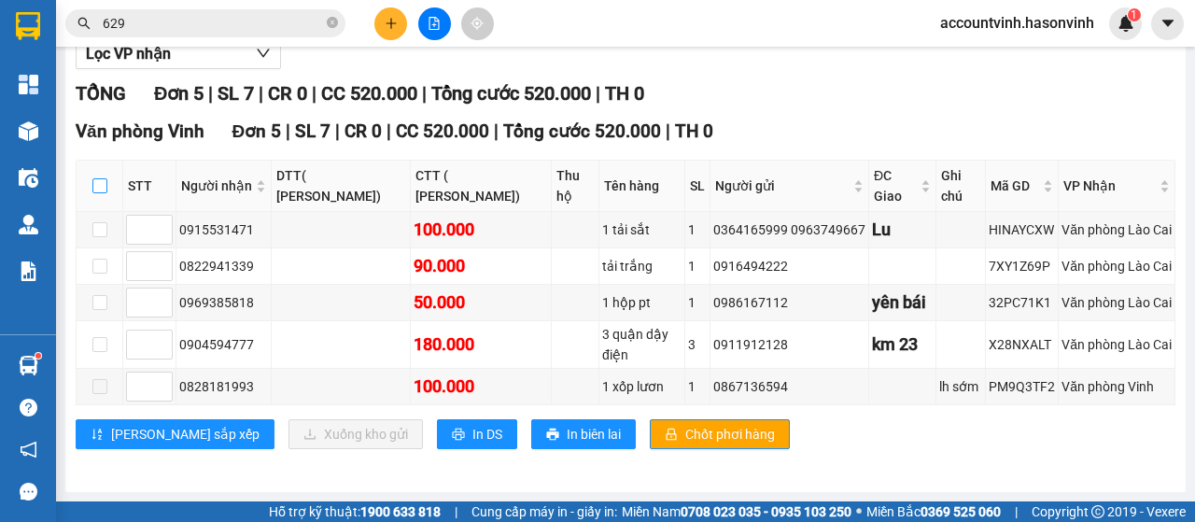
checkbox input "true"
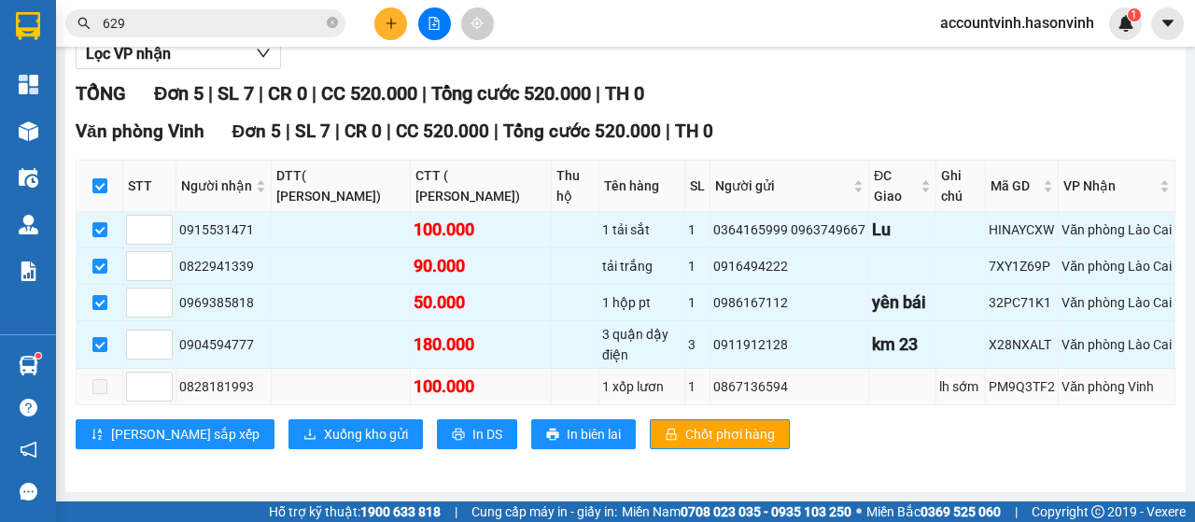
click at [99, 390] on span at bounding box center [99, 386] width 15 height 15
click at [105, 193] on input "checkbox" at bounding box center [99, 185] width 15 height 15
checkbox input "false"
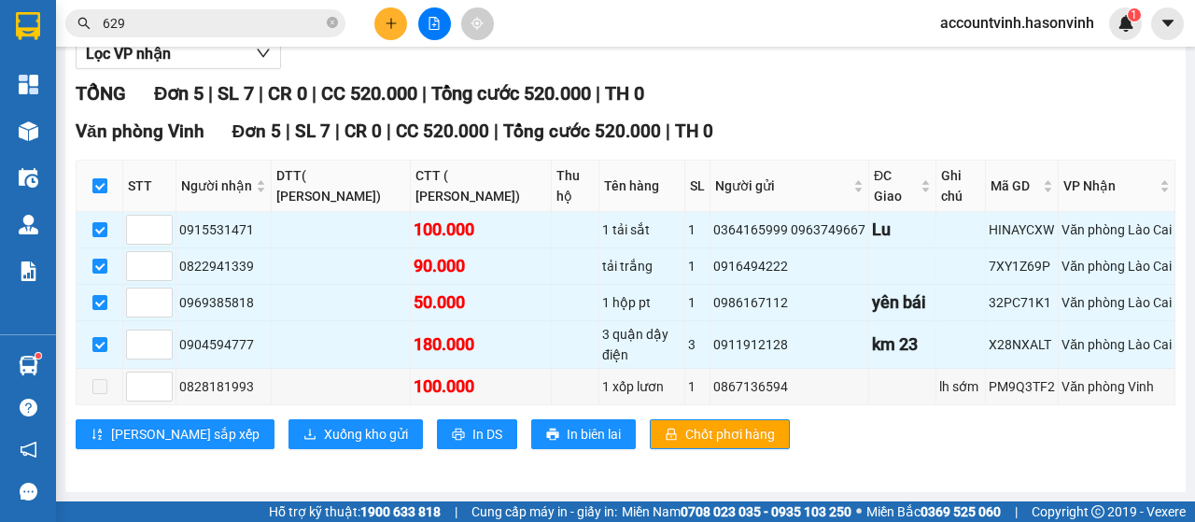
checkbox input "false"
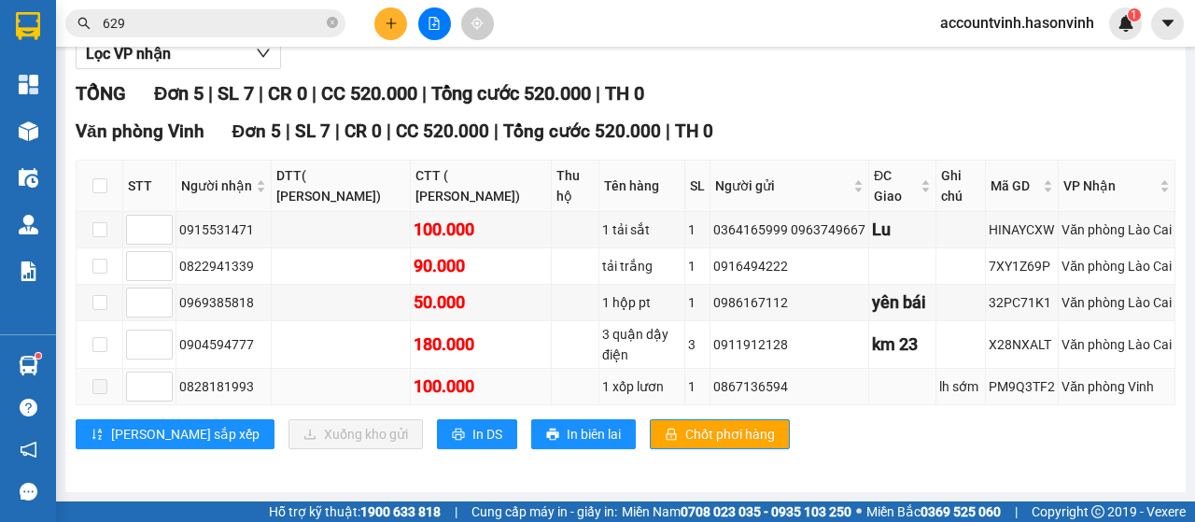
click at [99, 389] on span at bounding box center [99, 386] width 15 height 15
click at [104, 186] on input "checkbox" at bounding box center [99, 185] width 15 height 15
checkbox input "true"
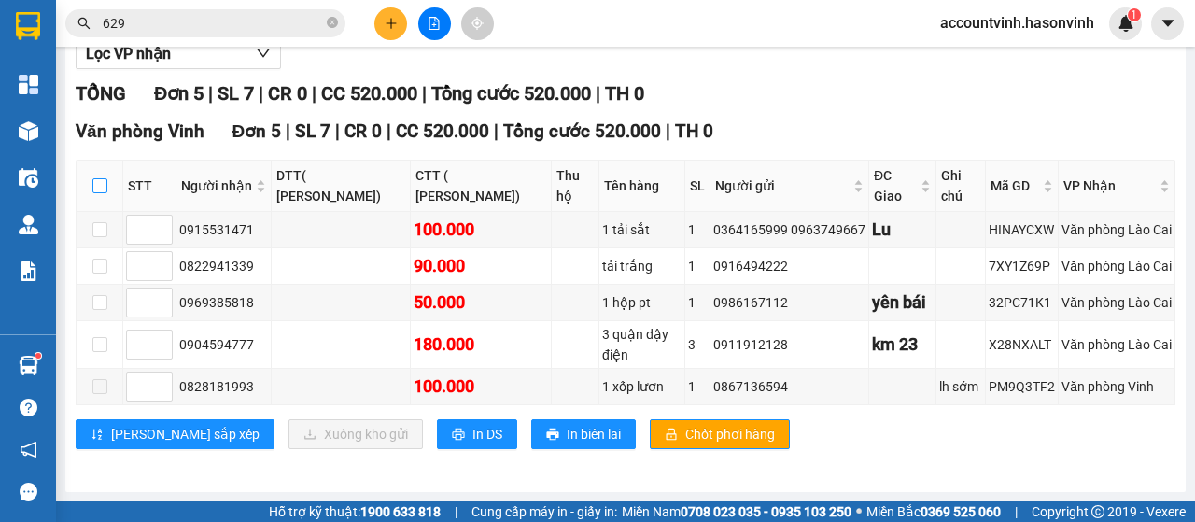
checkbox input "true"
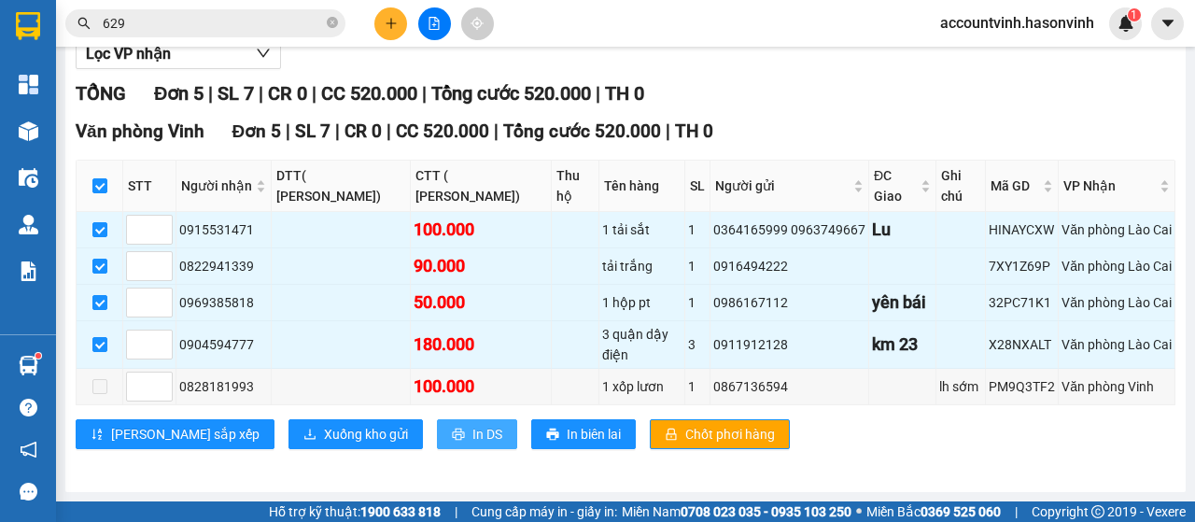
click at [473, 432] on span "In DS" at bounding box center [488, 434] width 30 height 21
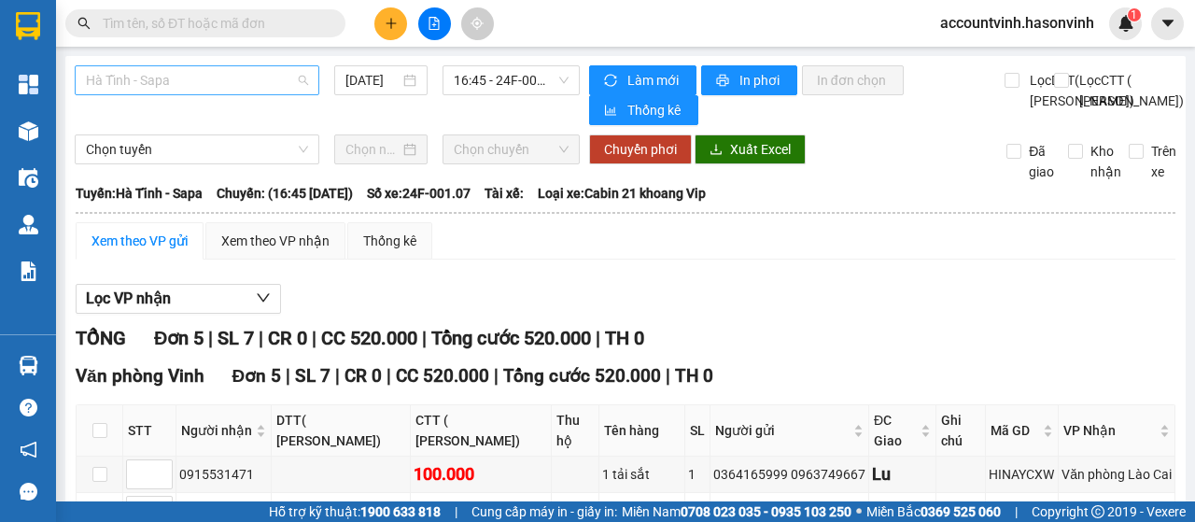
click at [168, 72] on span "Hà Tĩnh - Sapa" at bounding box center [197, 80] width 222 height 28
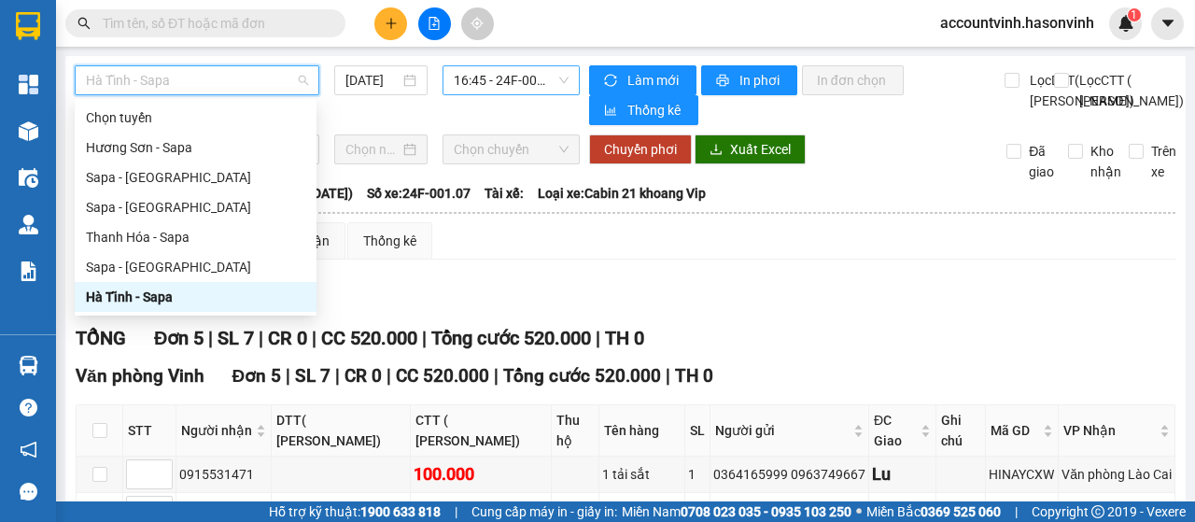
click at [510, 86] on span "16:45 - 24F-001.07" at bounding box center [511, 80] width 114 height 28
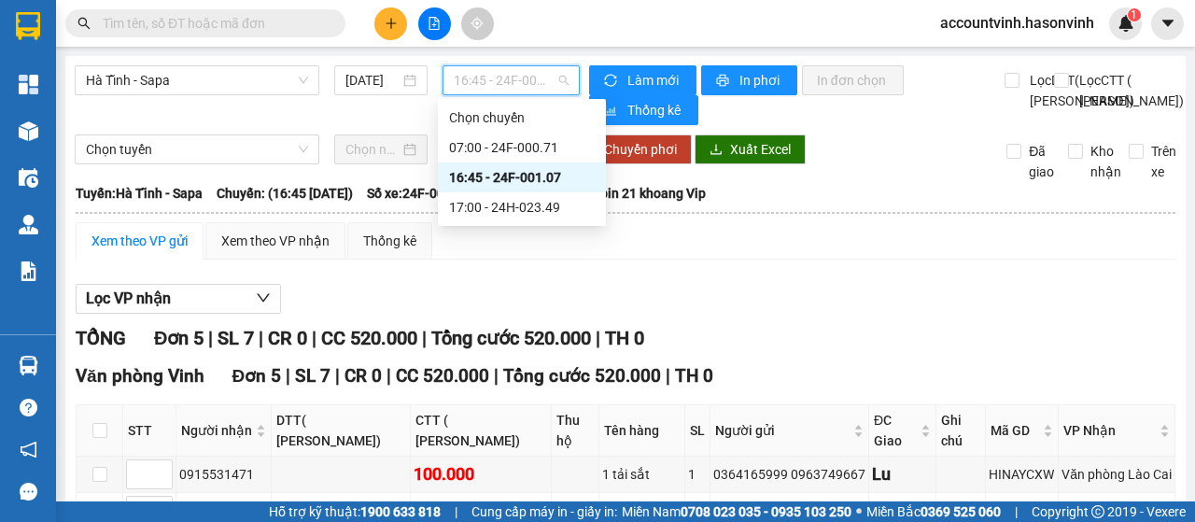
click at [519, 174] on div "16:45 - 24F-001.07" at bounding box center [522, 177] width 146 height 21
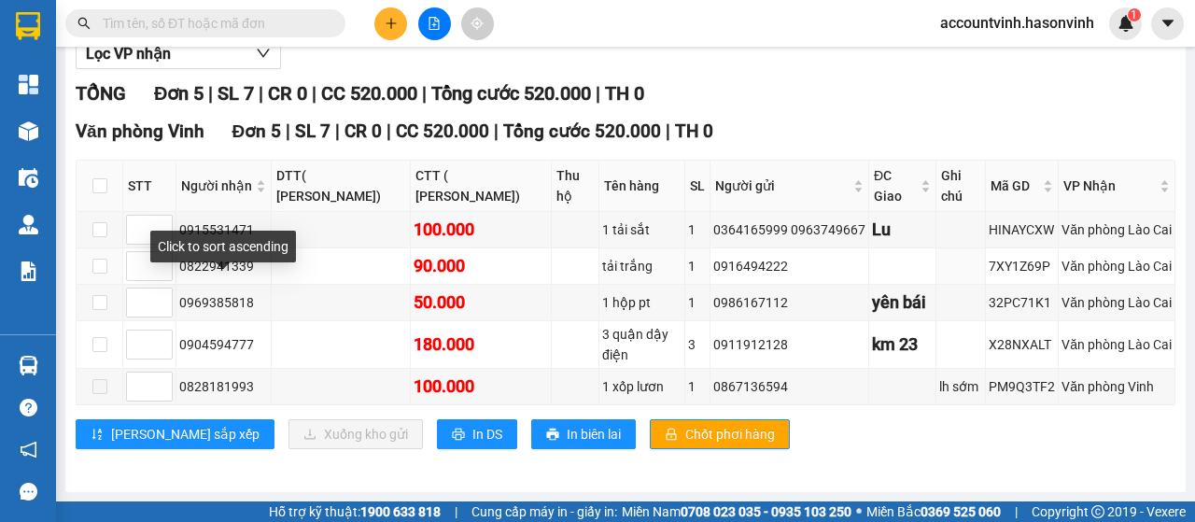
scroll to position [286, 0]
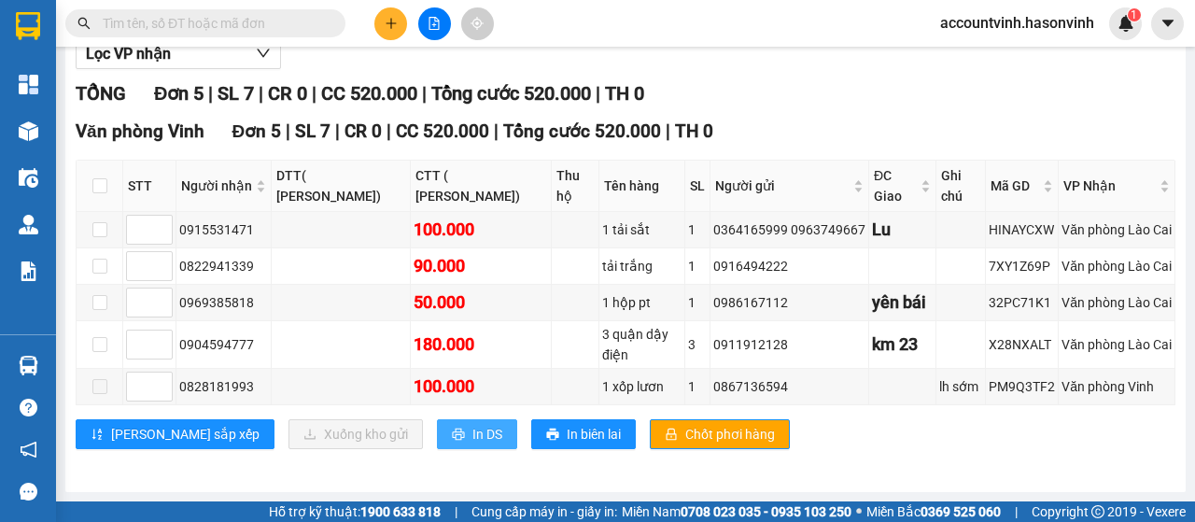
click at [473, 438] on span "In DS" at bounding box center [488, 434] width 30 height 21
click at [102, 189] on input "checkbox" at bounding box center [99, 185] width 15 height 15
checkbox input "true"
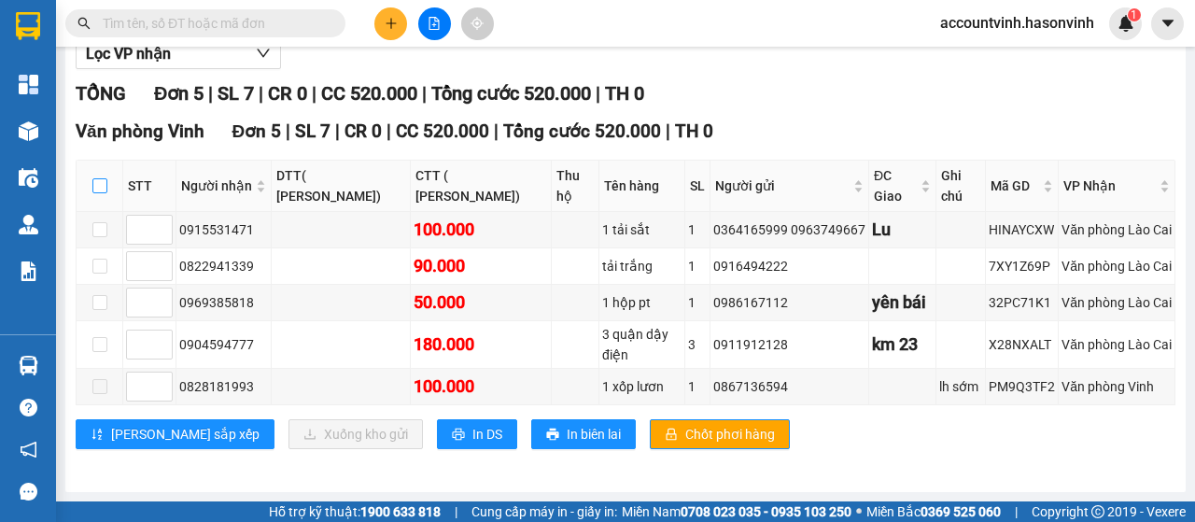
checkbox input "true"
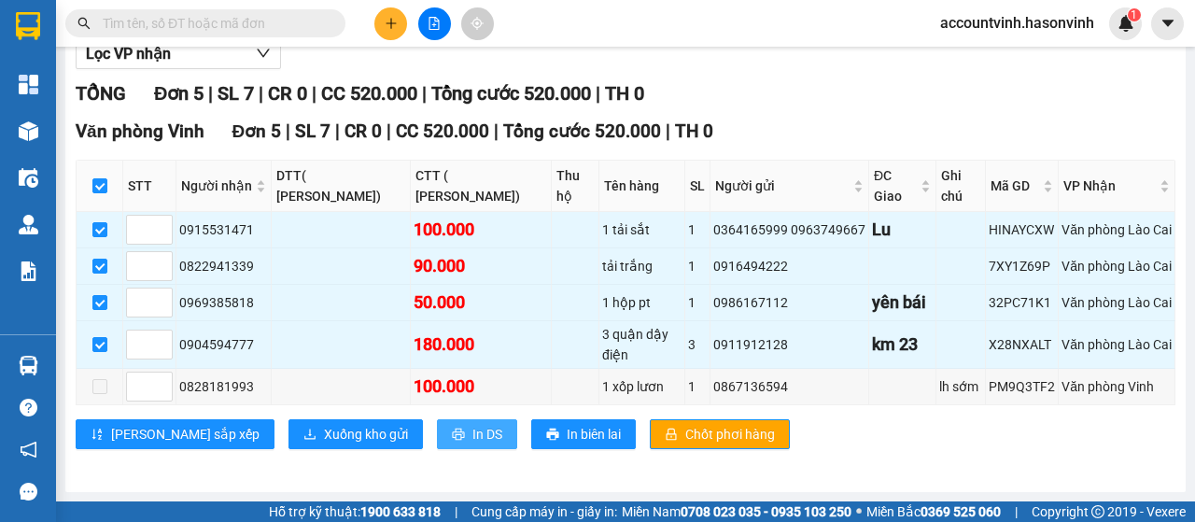
click at [473, 436] on span "In DS" at bounding box center [488, 434] width 30 height 21
